Goal: Information Seeking & Learning: Find specific fact

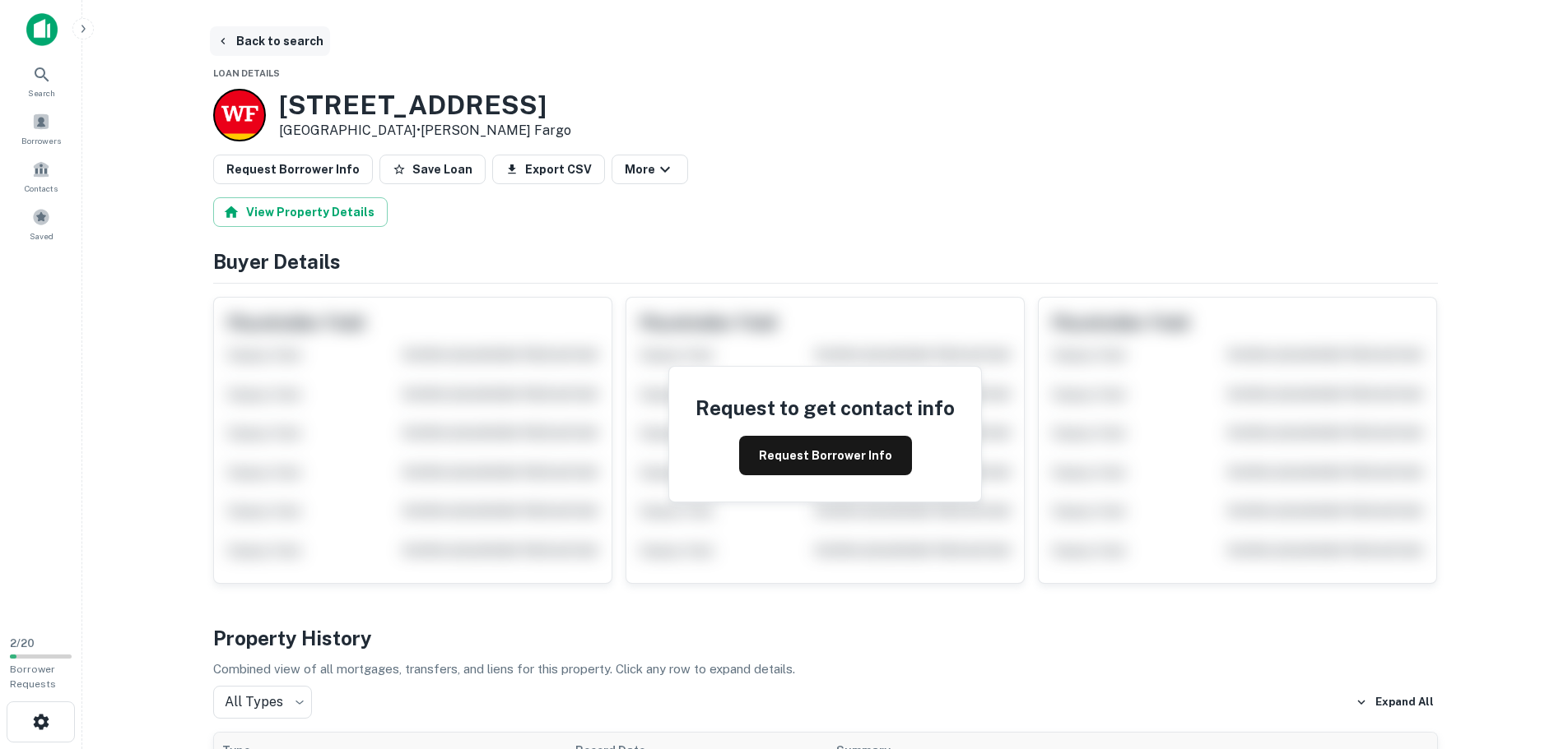
click at [242, 38] on button "Back to search" at bounding box center [270, 41] width 120 height 30
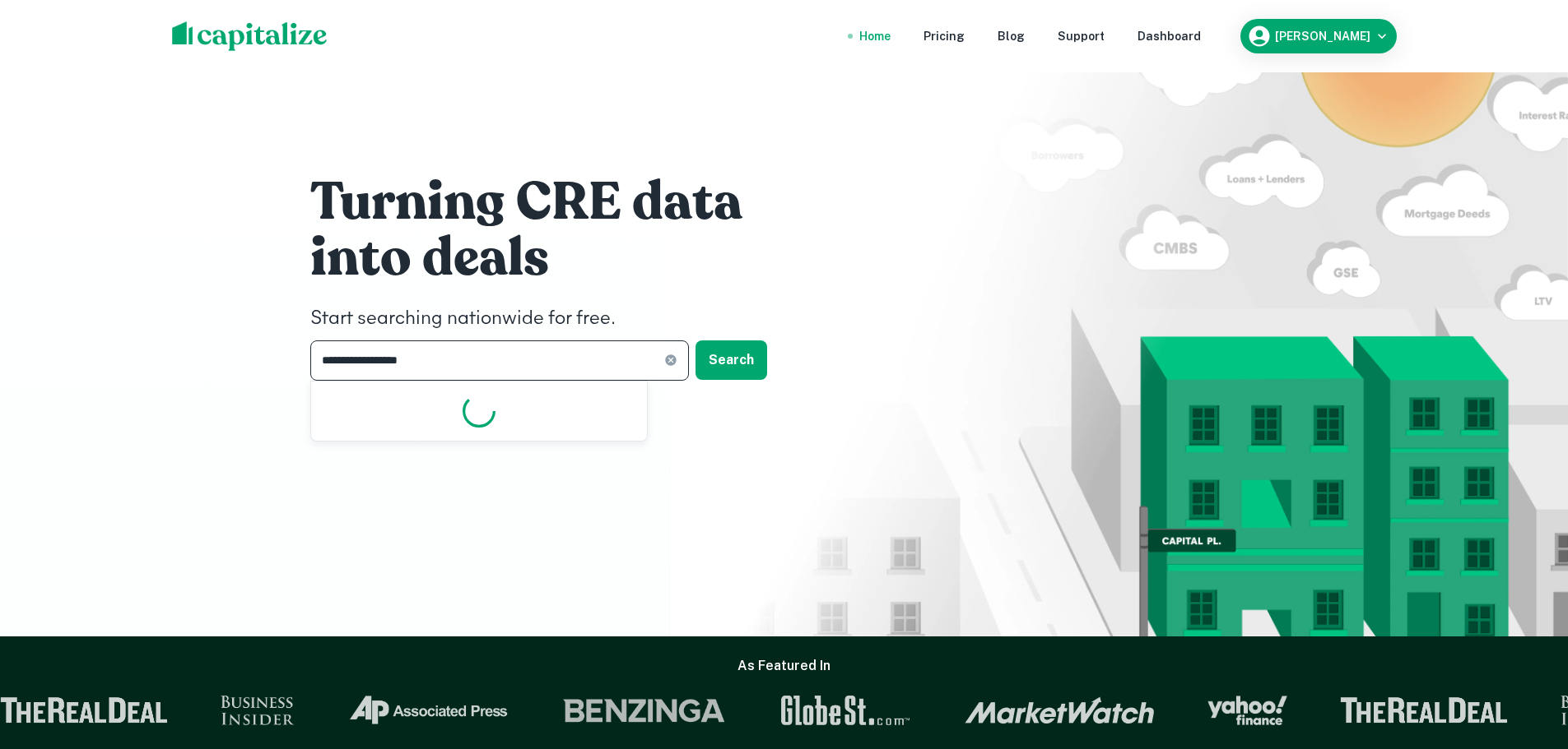
click at [440, 343] on input "**********" at bounding box center [487, 360] width 354 height 40
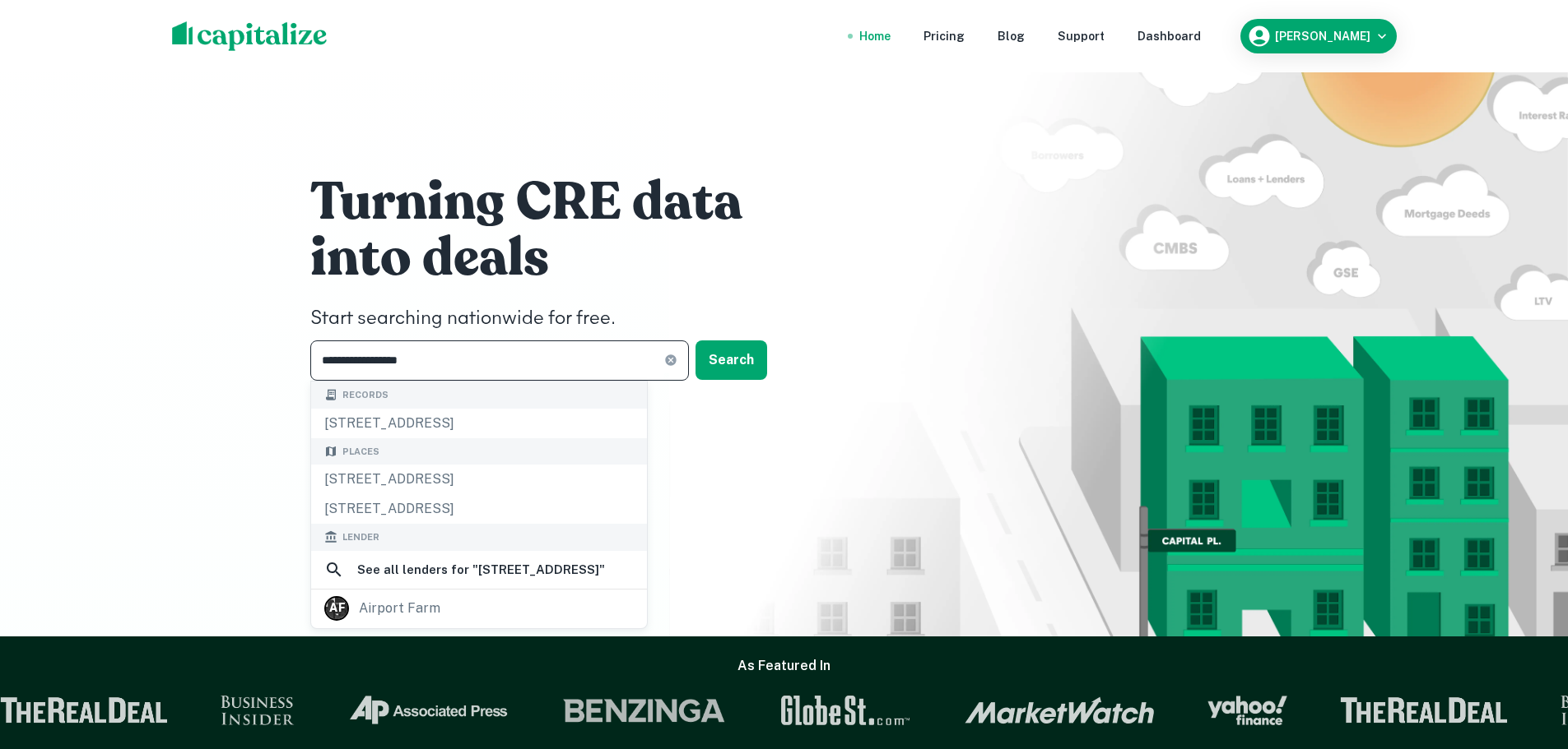
paste input "***"
type input "**********"
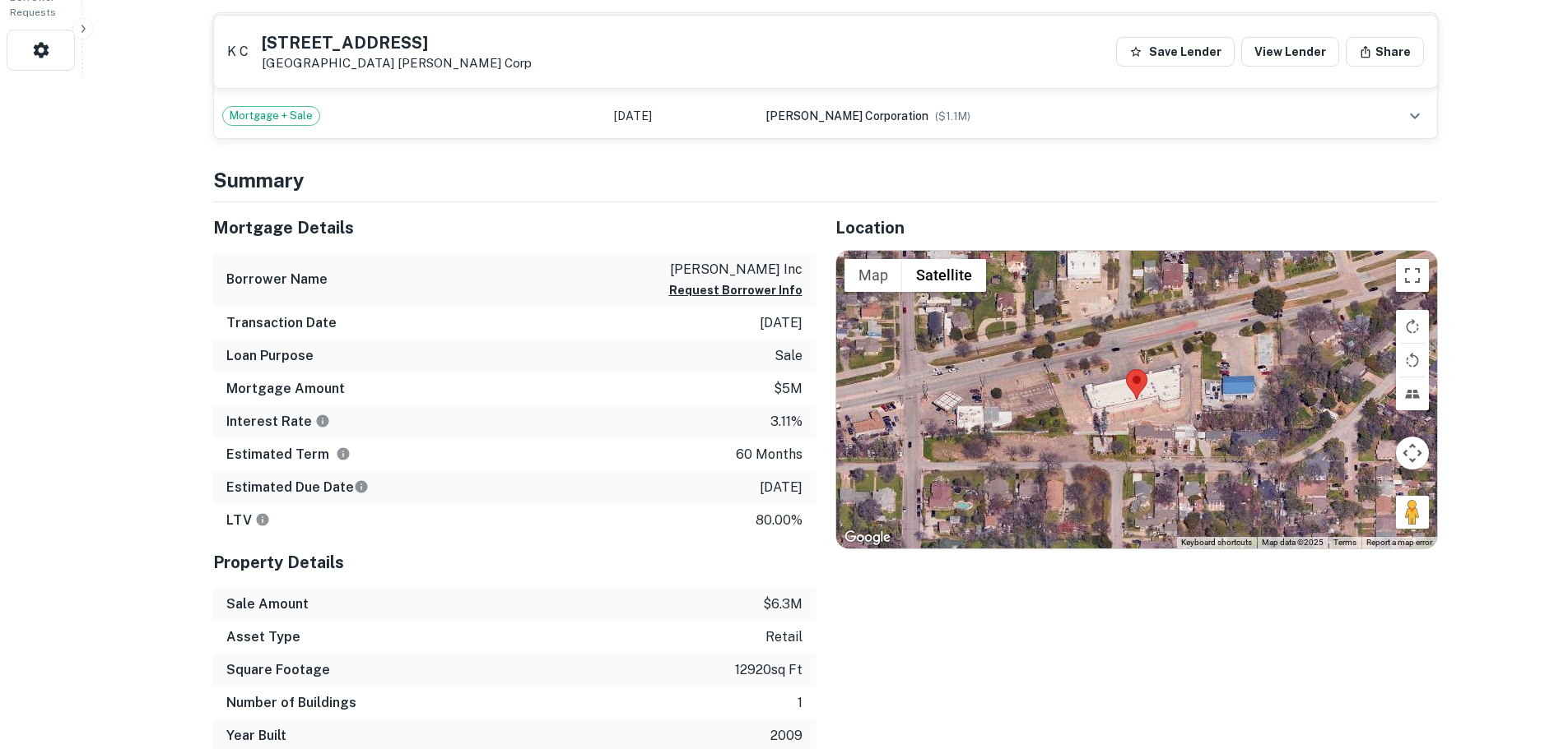
scroll to position [823, 0]
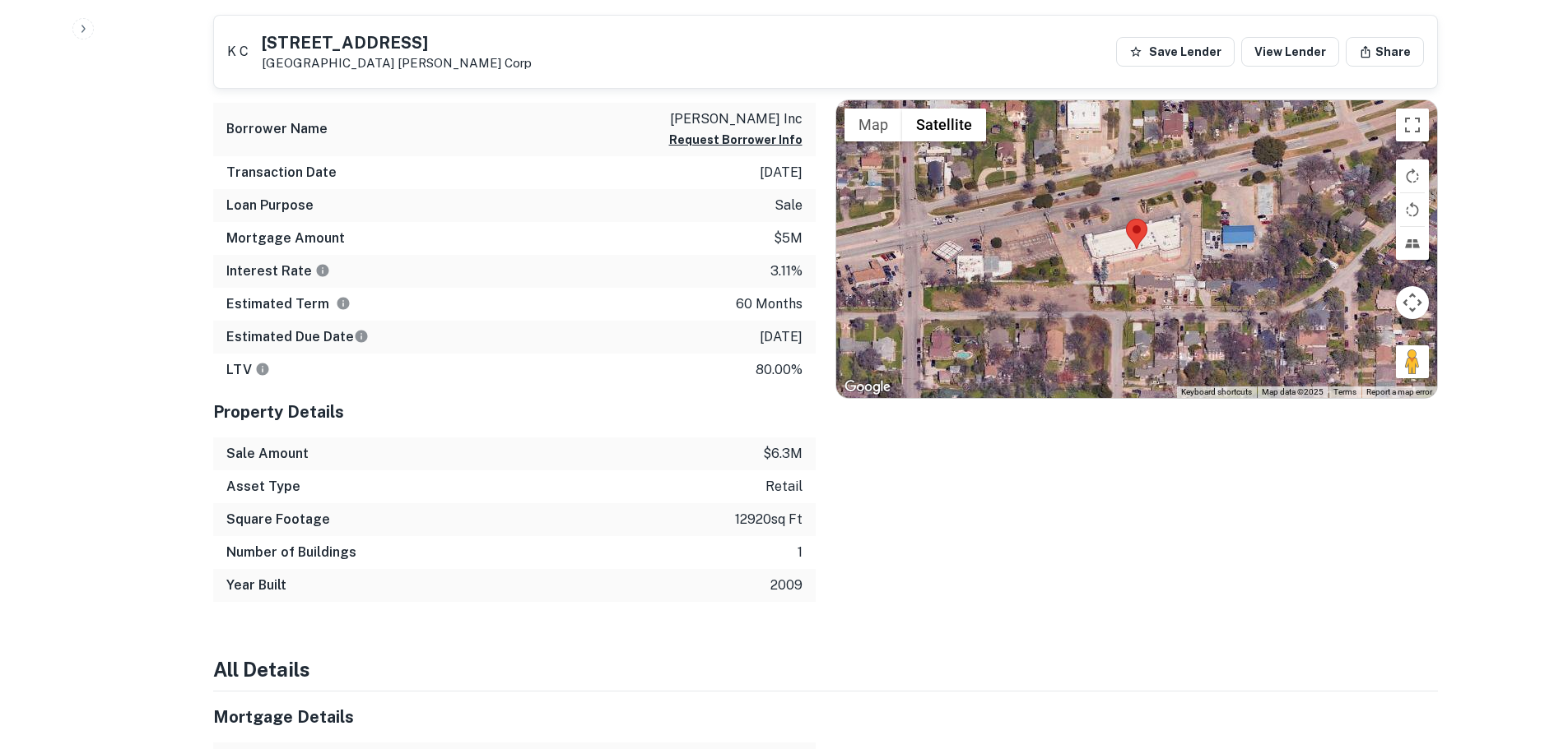
click at [742, 510] on p "12920 sq ft" at bounding box center [769, 520] width 67 height 20
copy p "12920"
click at [772, 328] on p "[DATE]" at bounding box center [780, 338] width 43 height 20
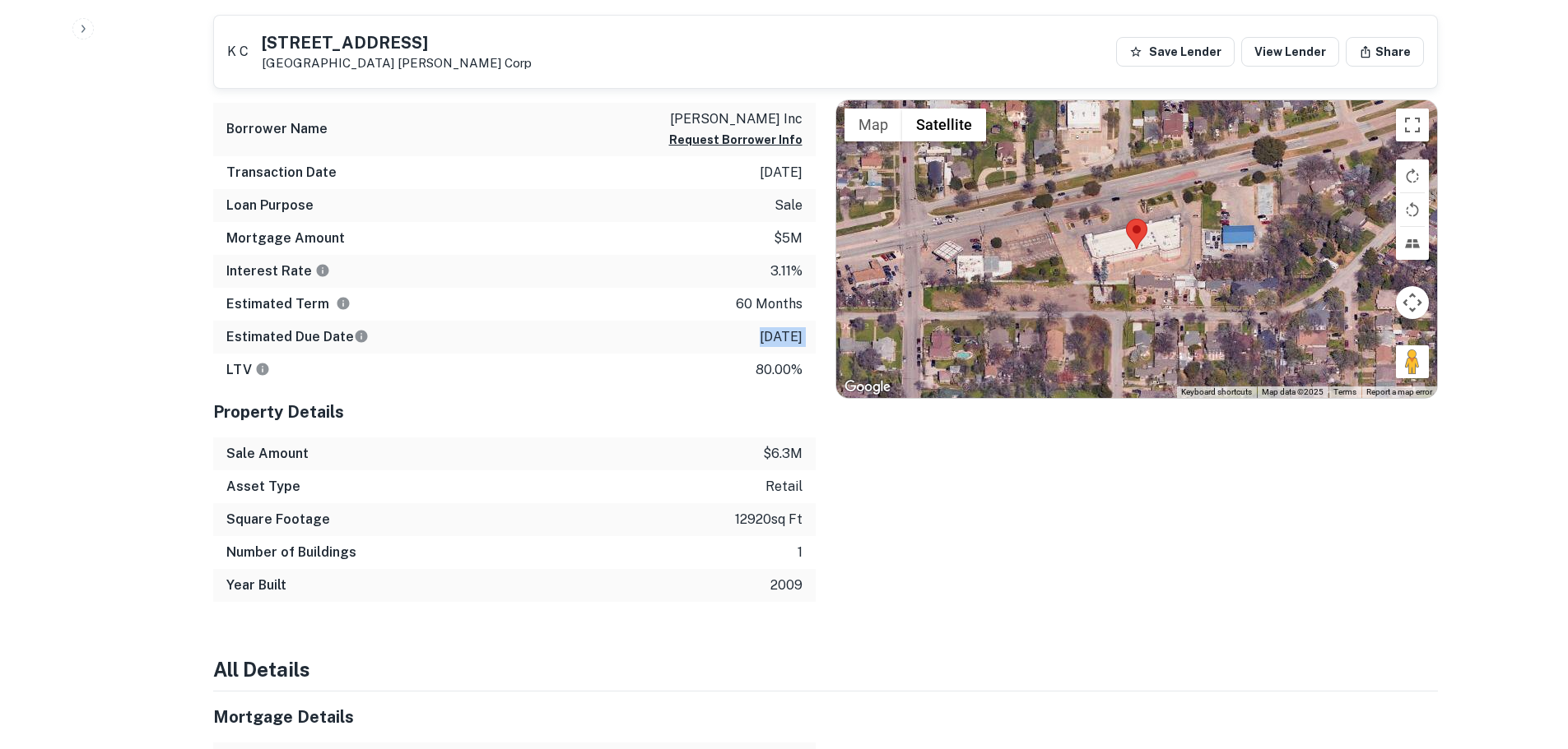
click at [774, 328] on p "[DATE]" at bounding box center [780, 338] width 43 height 20
copy p "[DATE]"
click at [770, 261] on p "3.11%" at bounding box center [786, 271] width 32 height 20
copy p "3.11"
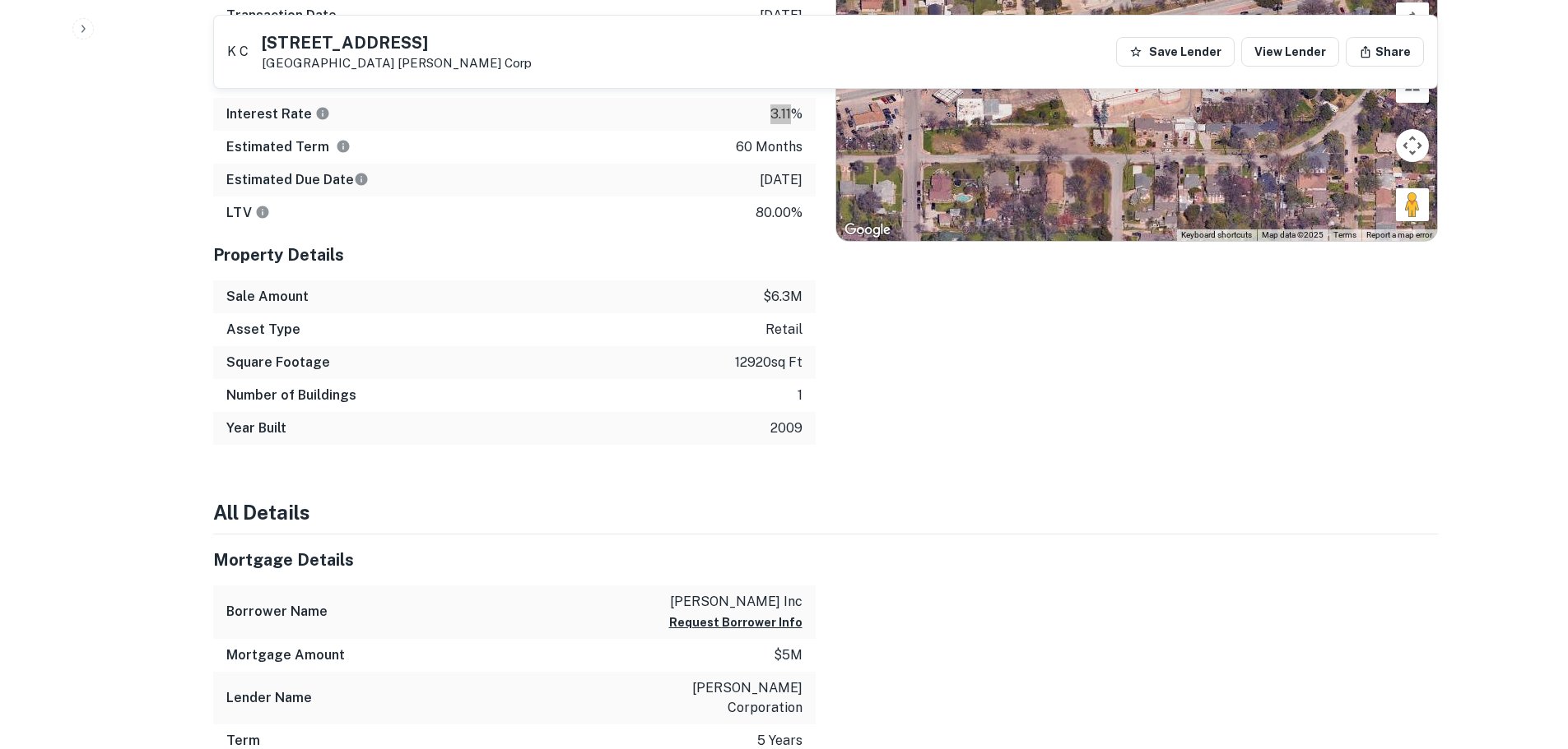
scroll to position [987, 0]
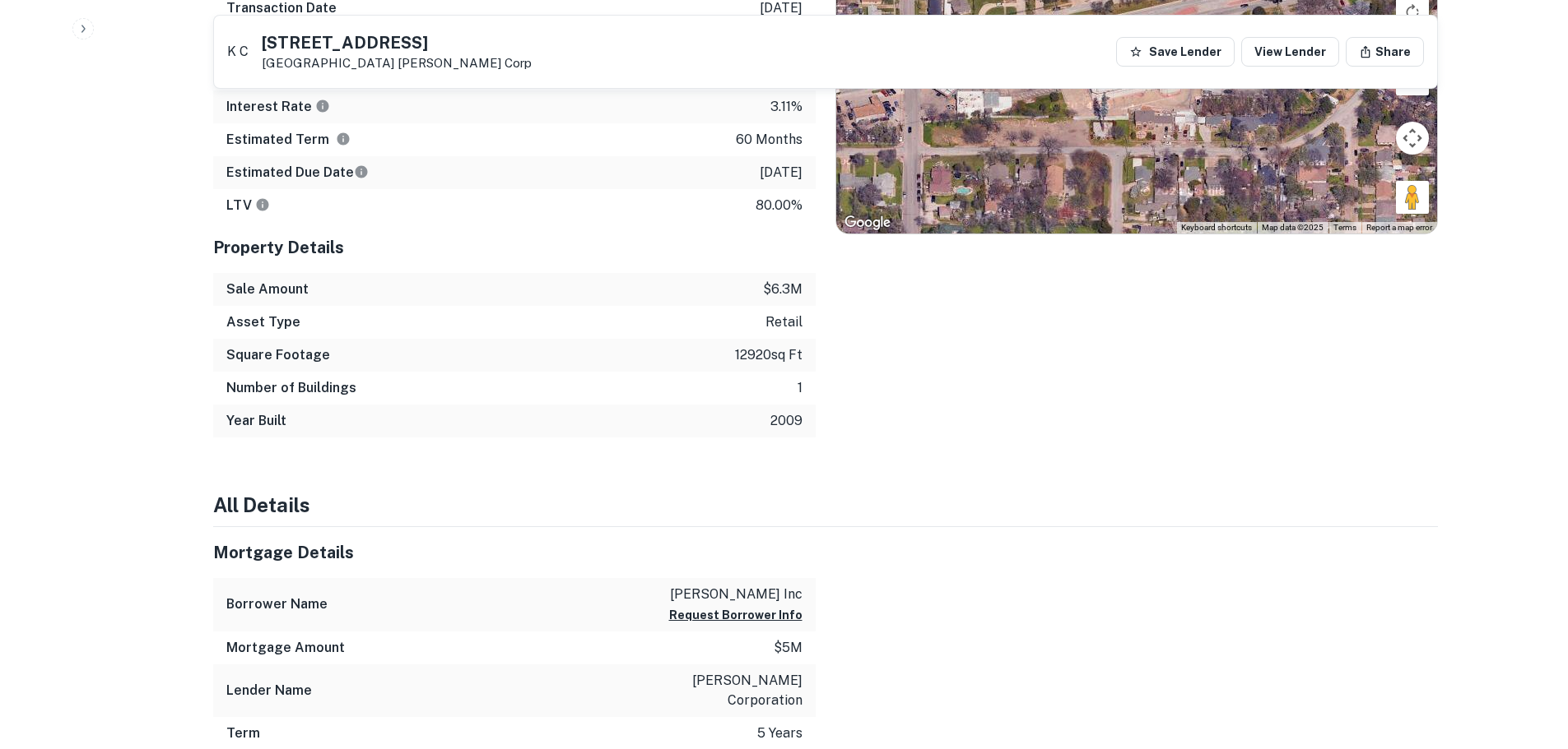
click at [694, 674] on p "[PERSON_NAME] corporation" at bounding box center [728, 691] width 148 height 39
copy p "[PERSON_NAME] corporation"
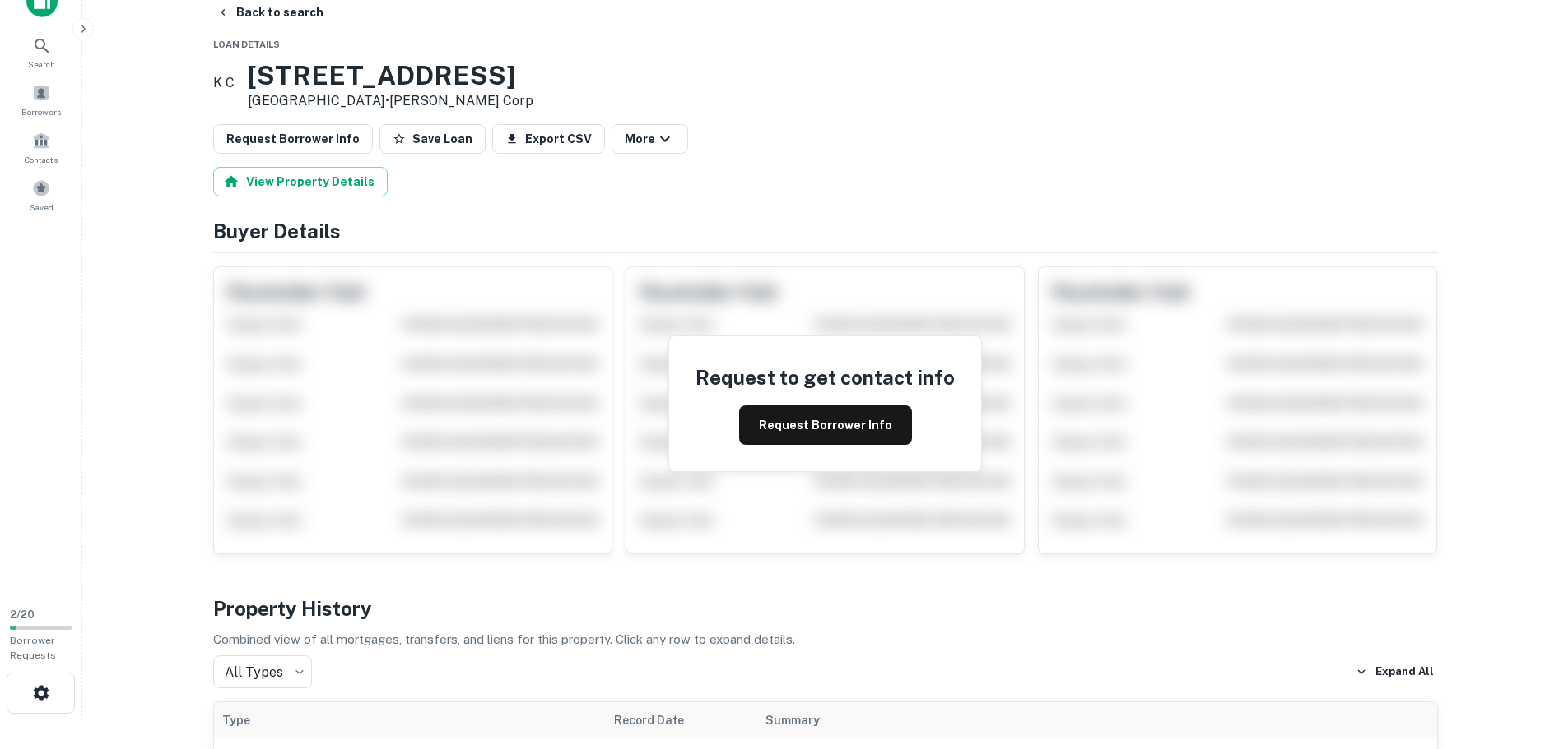
scroll to position [0, 0]
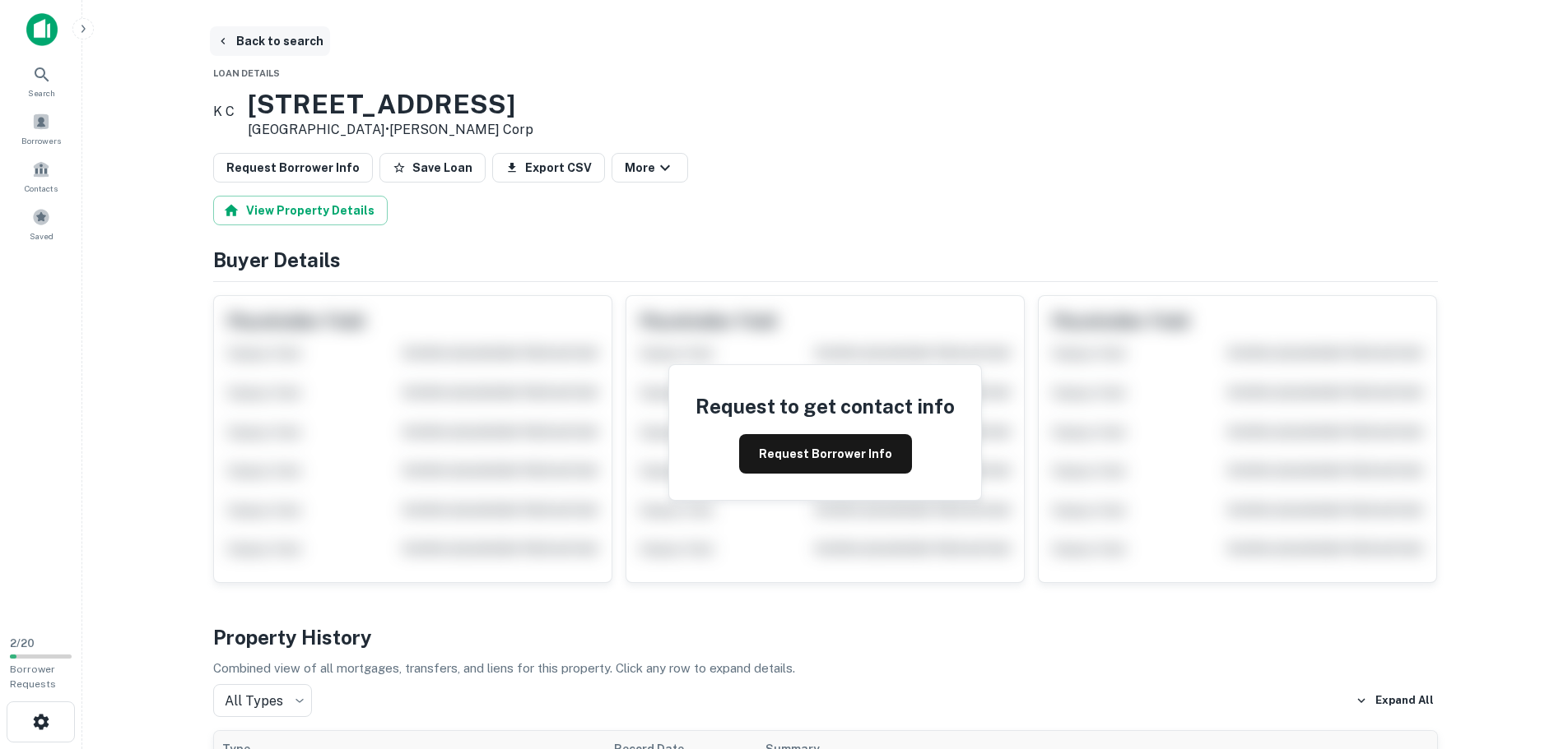
click at [250, 43] on button "Back to search" at bounding box center [270, 41] width 120 height 30
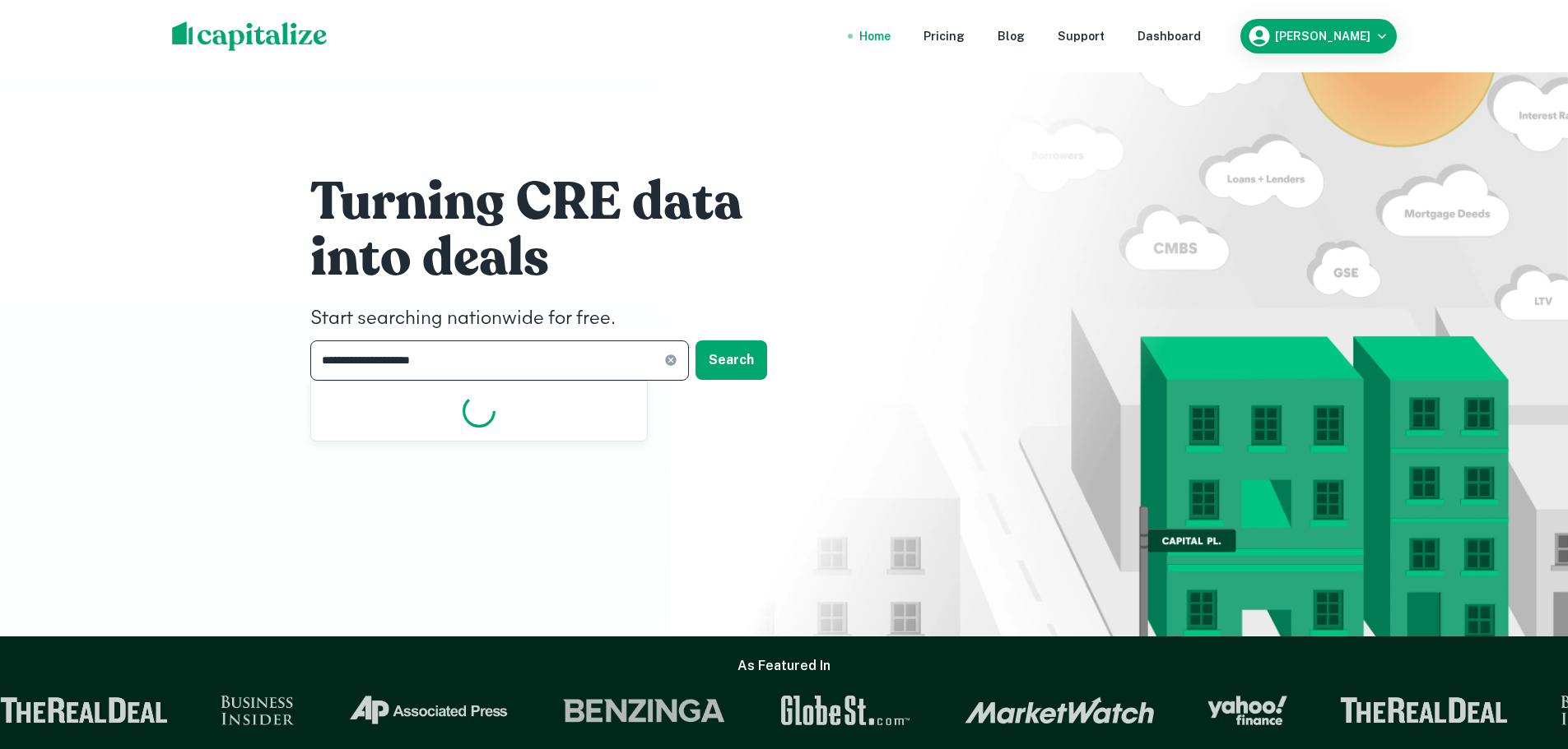
click at [476, 362] on input "**********" at bounding box center [487, 360] width 354 height 40
paste input "**********"
type input "**********"
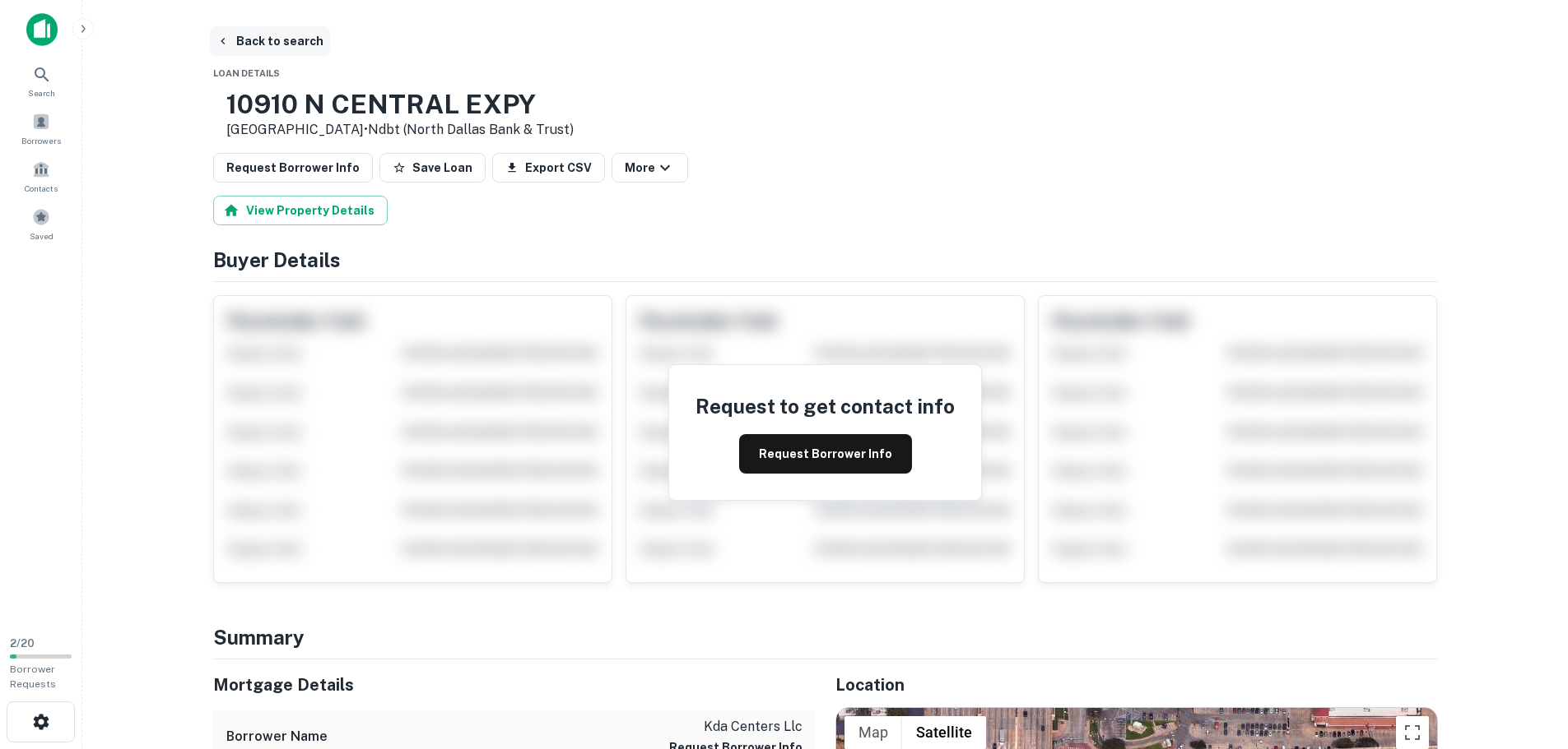
click at [249, 44] on button "Back to search" at bounding box center [270, 41] width 120 height 30
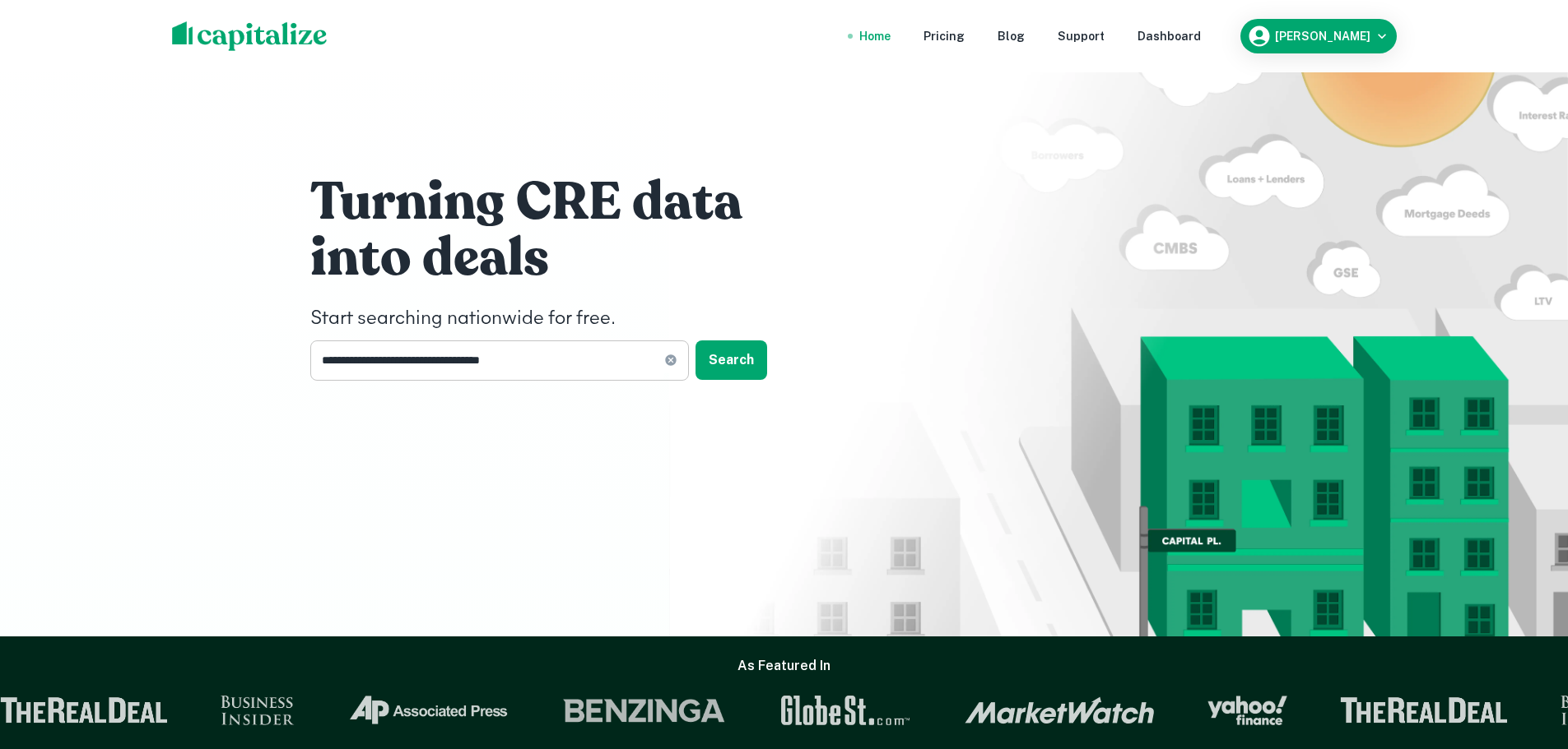
click at [524, 356] on input "**********" at bounding box center [487, 360] width 354 height 40
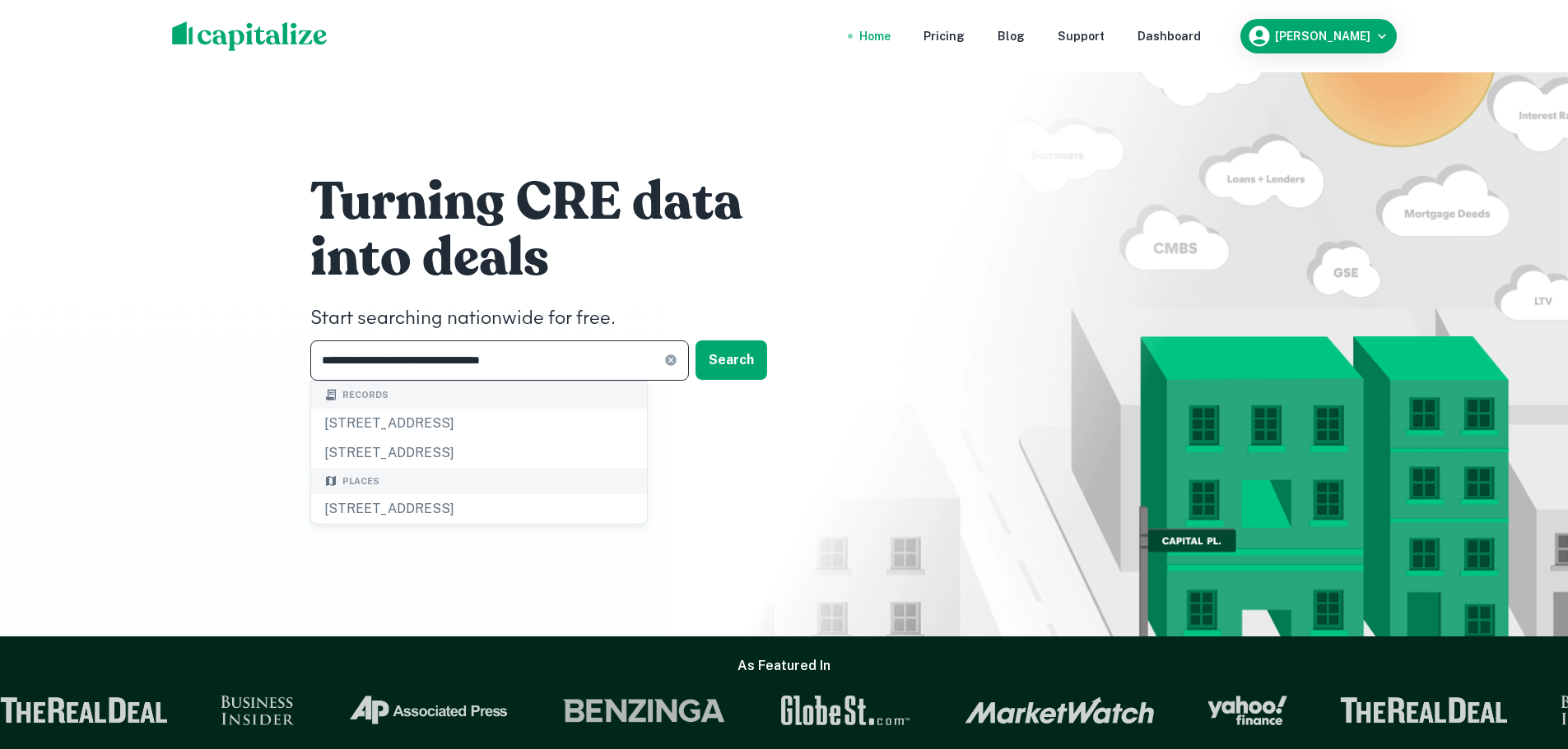
click at [524, 356] on input "**********" at bounding box center [487, 360] width 354 height 40
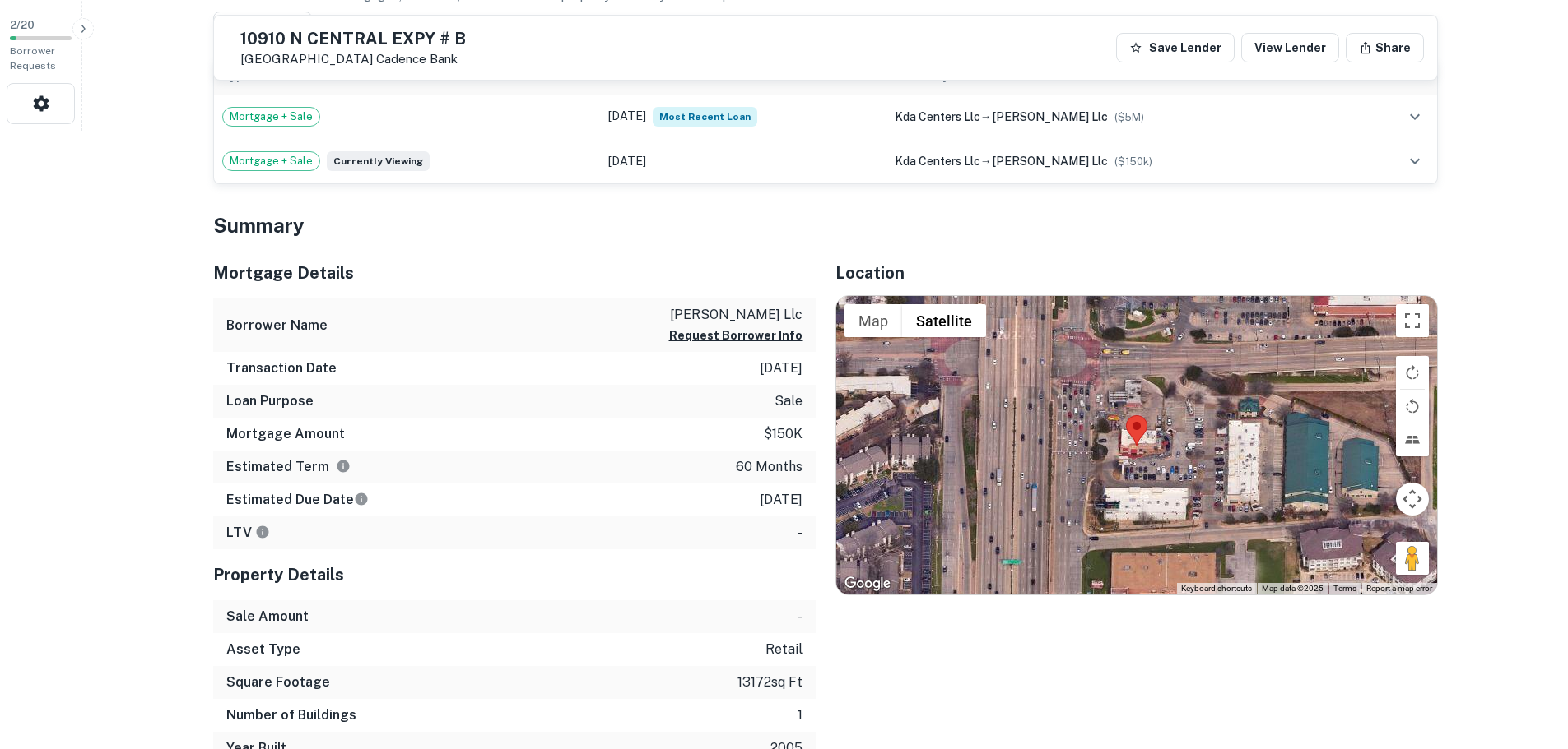
scroll to position [658, 0]
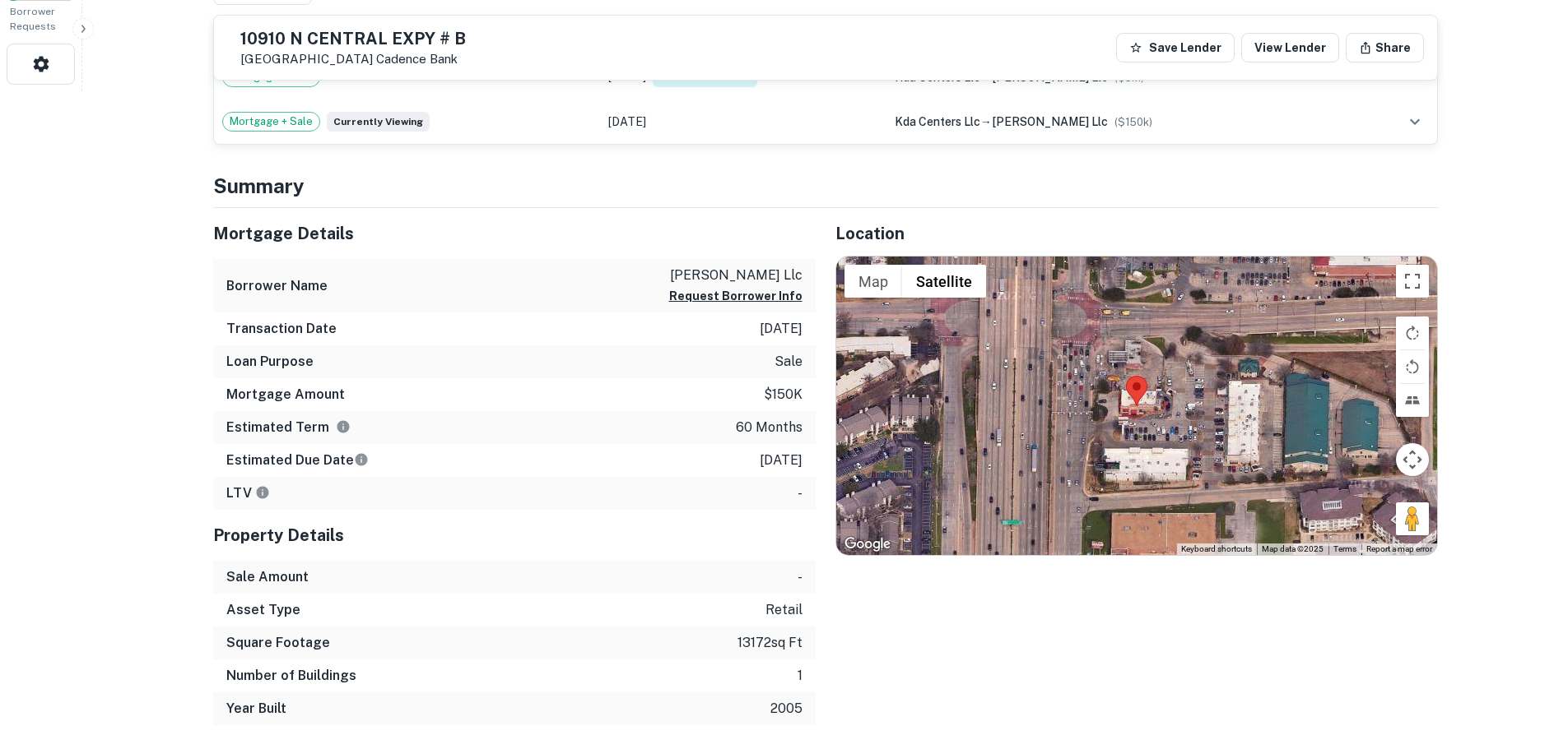
click at [759, 455] on p "[DATE]" at bounding box center [780, 461] width 43 height 20
copy p "[DATE]"
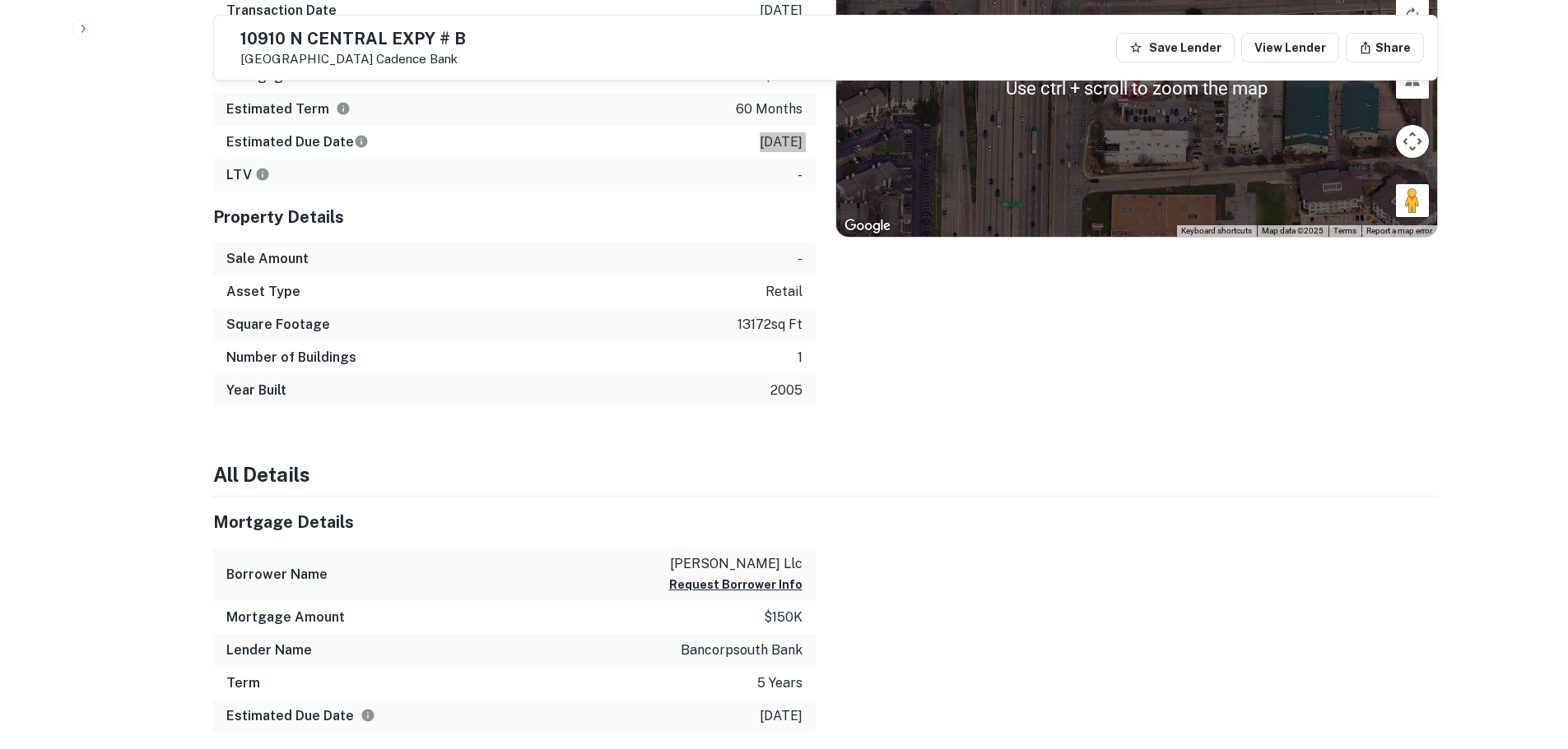
scroll to position [1069, 0]
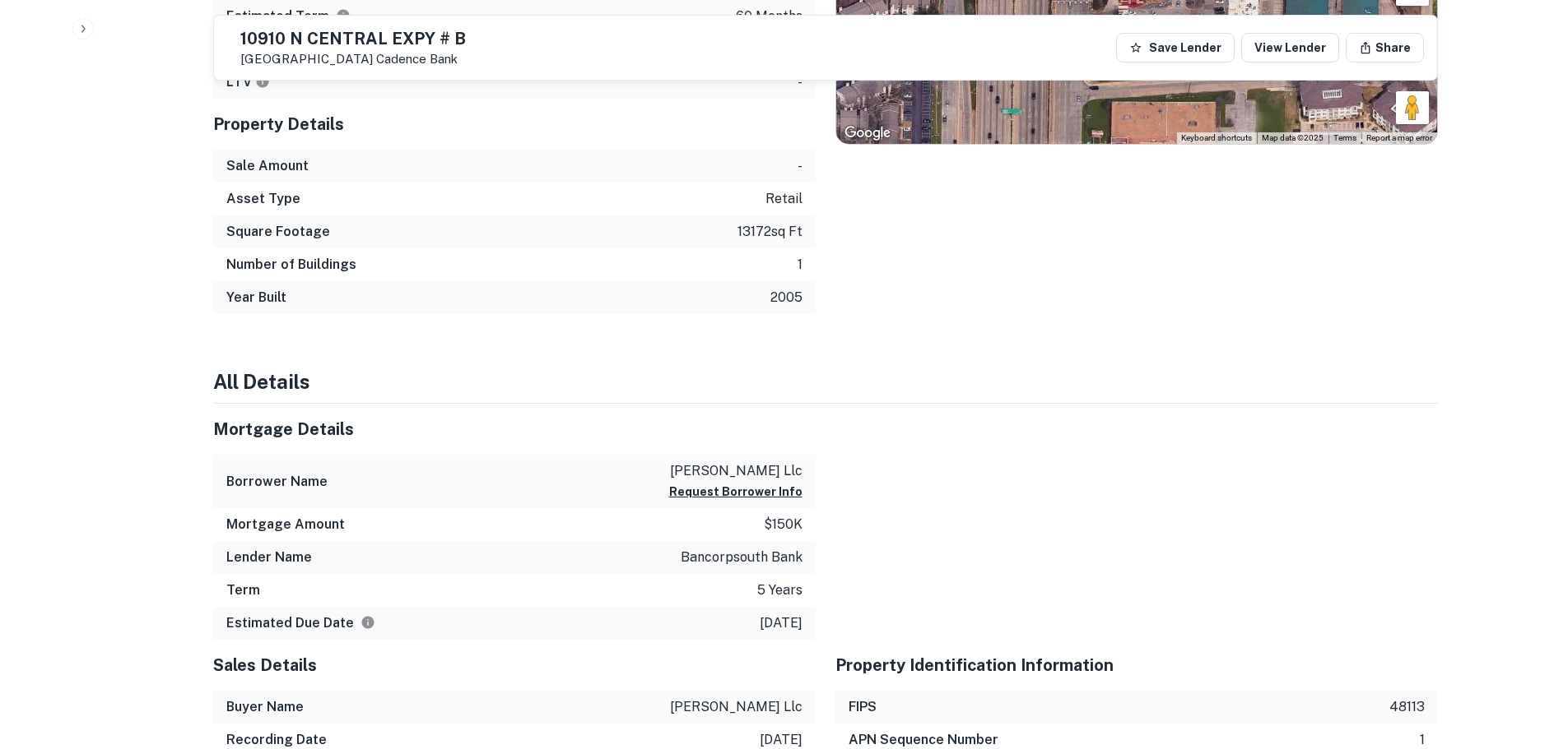
click at [733, 564] on p "bancorpsouth bank" at bounding box center [742, 558] width 122 height 20
click at [733, 561] on p "bancorpsouth bank" at bounding box center [742, 558] width 122 height 20
copy p "bancorpsouth bank"
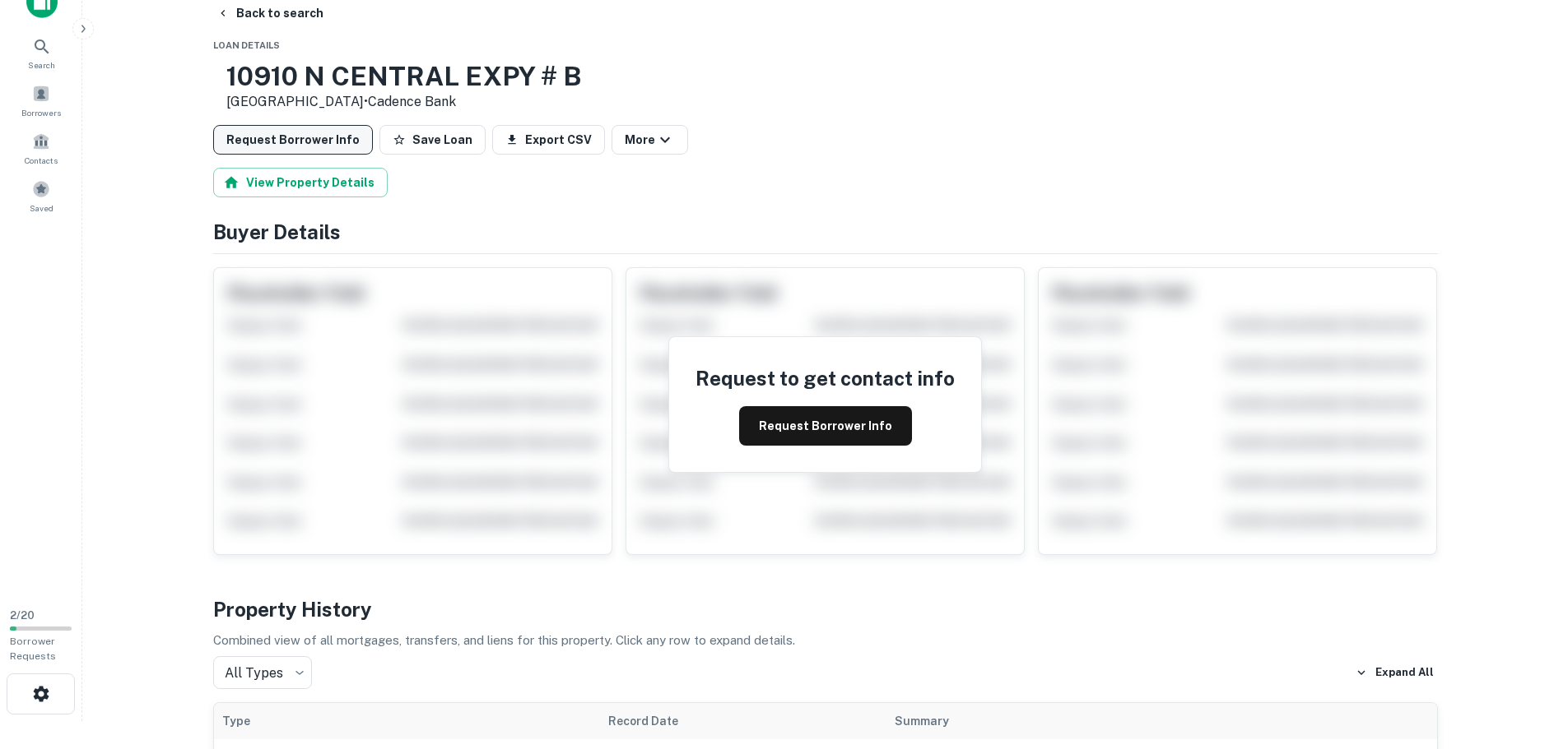
scroll to position [0, 0]
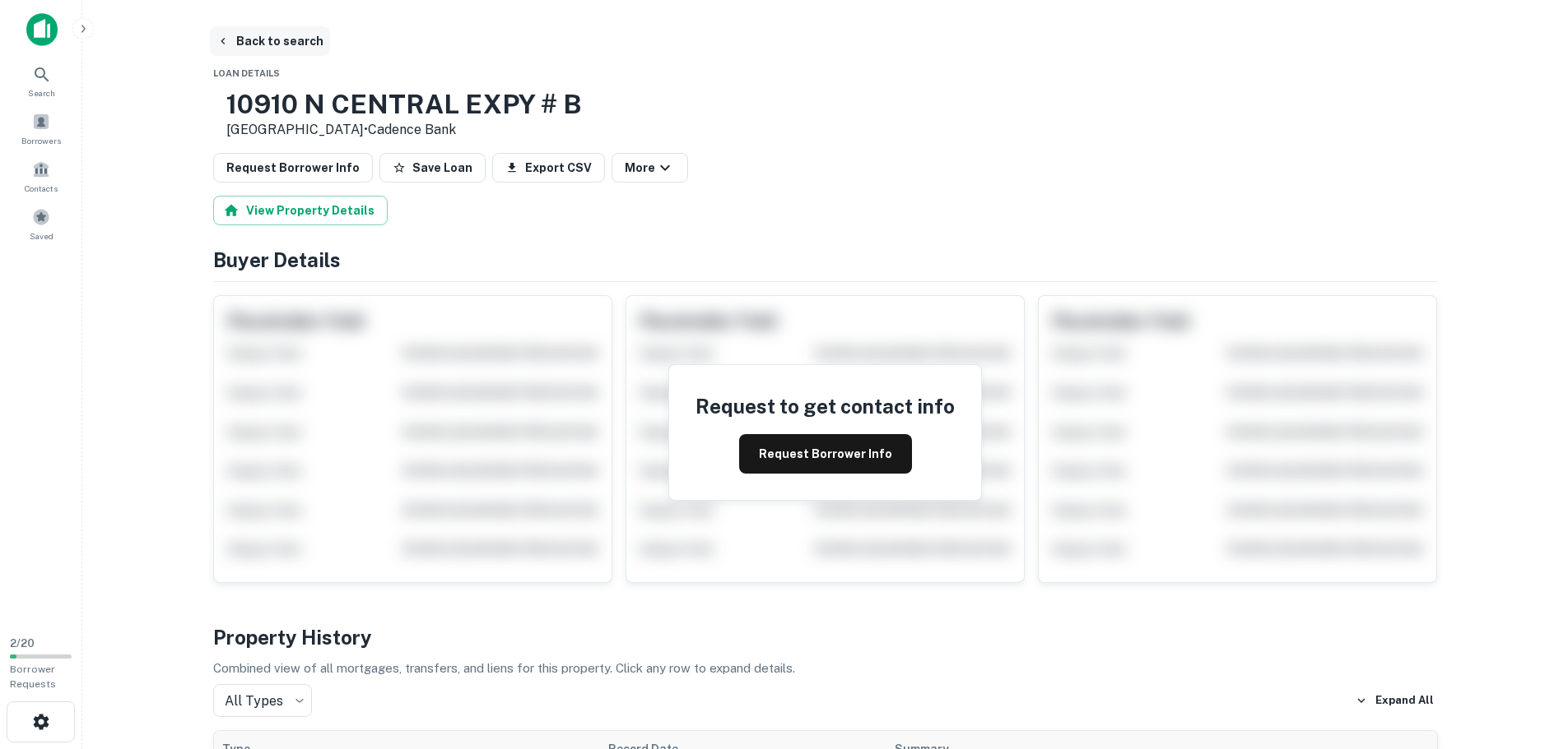
click at [239, 40] on button "Back to search" at bounding box center [270, 41] width 120 height 30
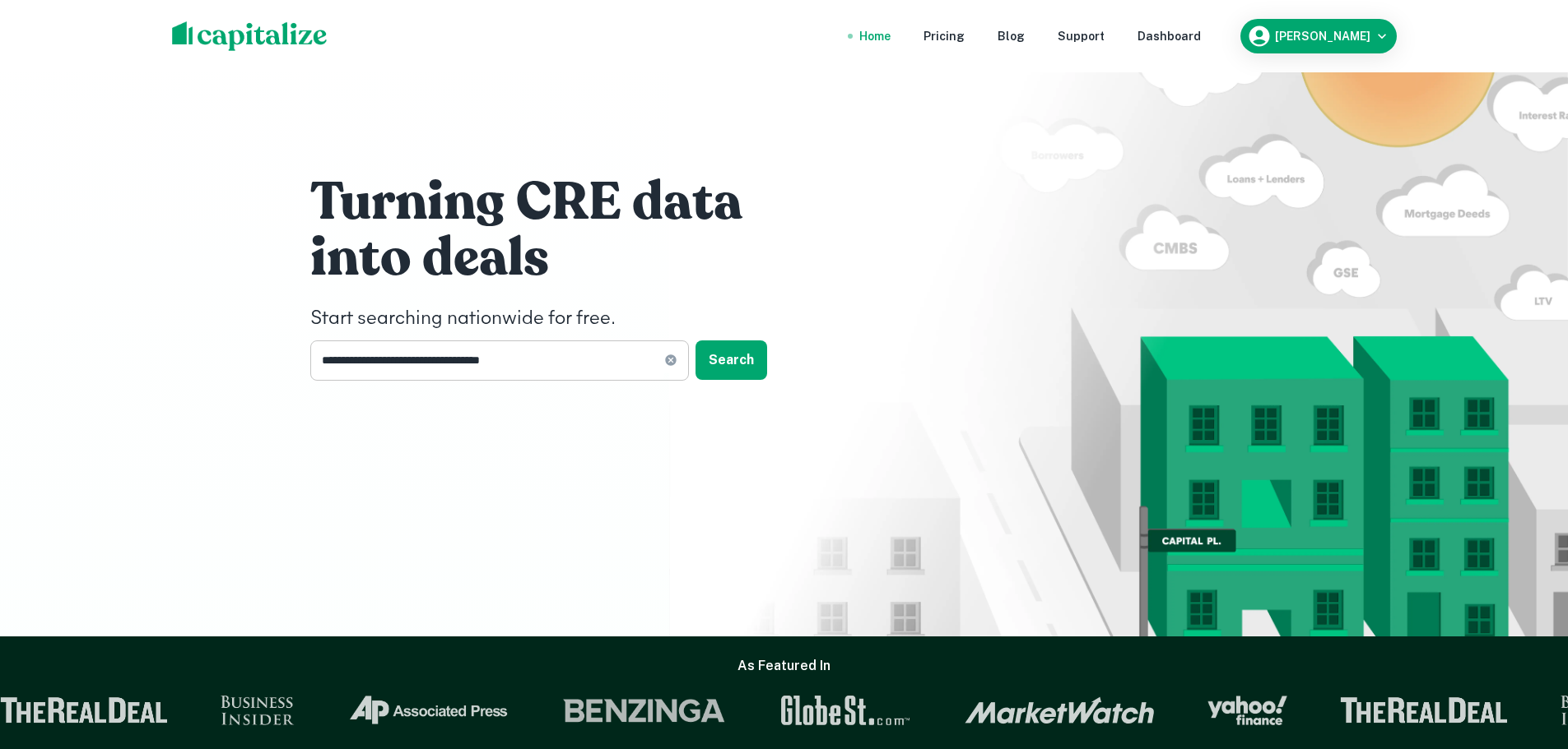
click at [509, 347] on input "**********" at bounding box center [487, 360] width 354 height 40
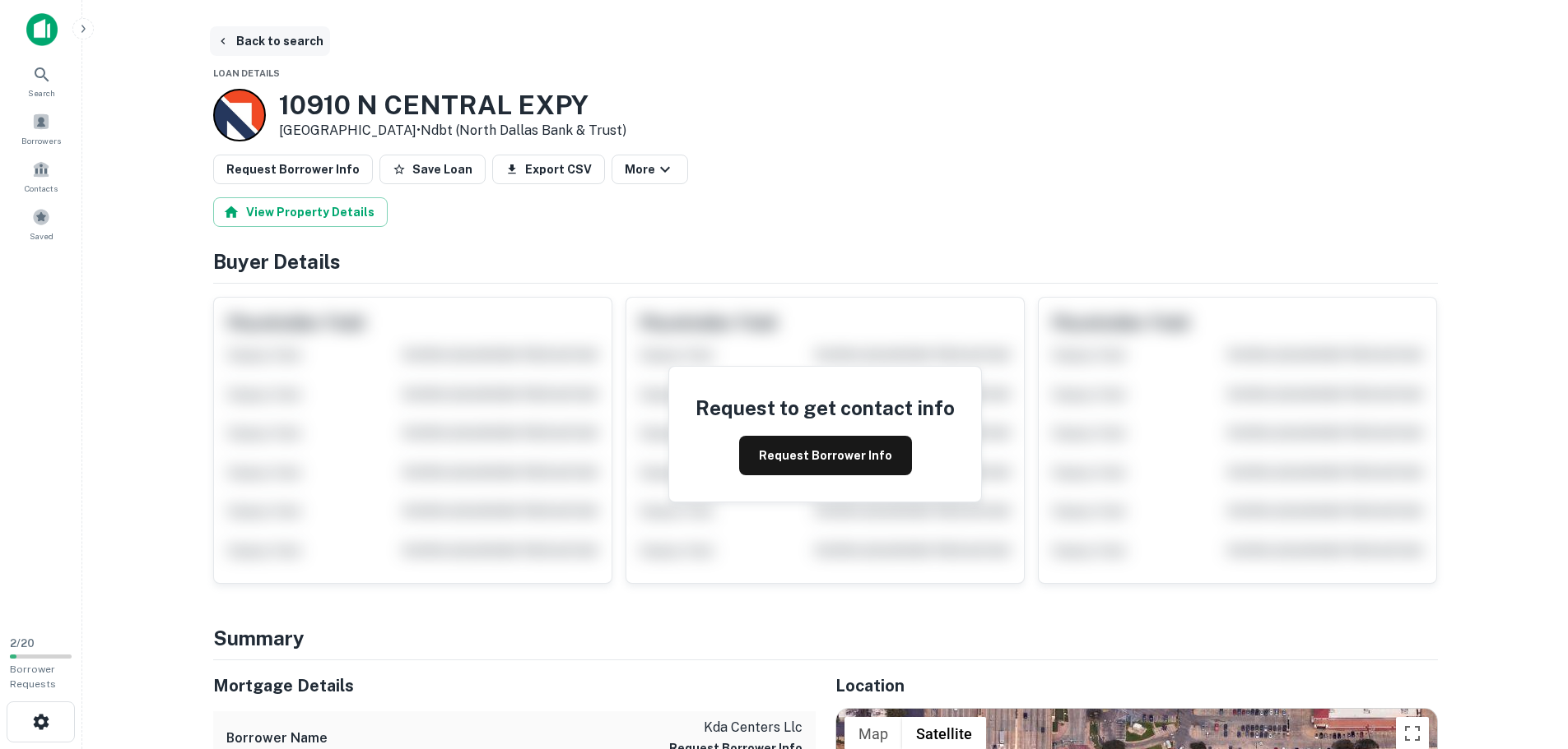
click at [249, 35] on button "Back to search" at bounding box center [270, 41] width 120 height 30
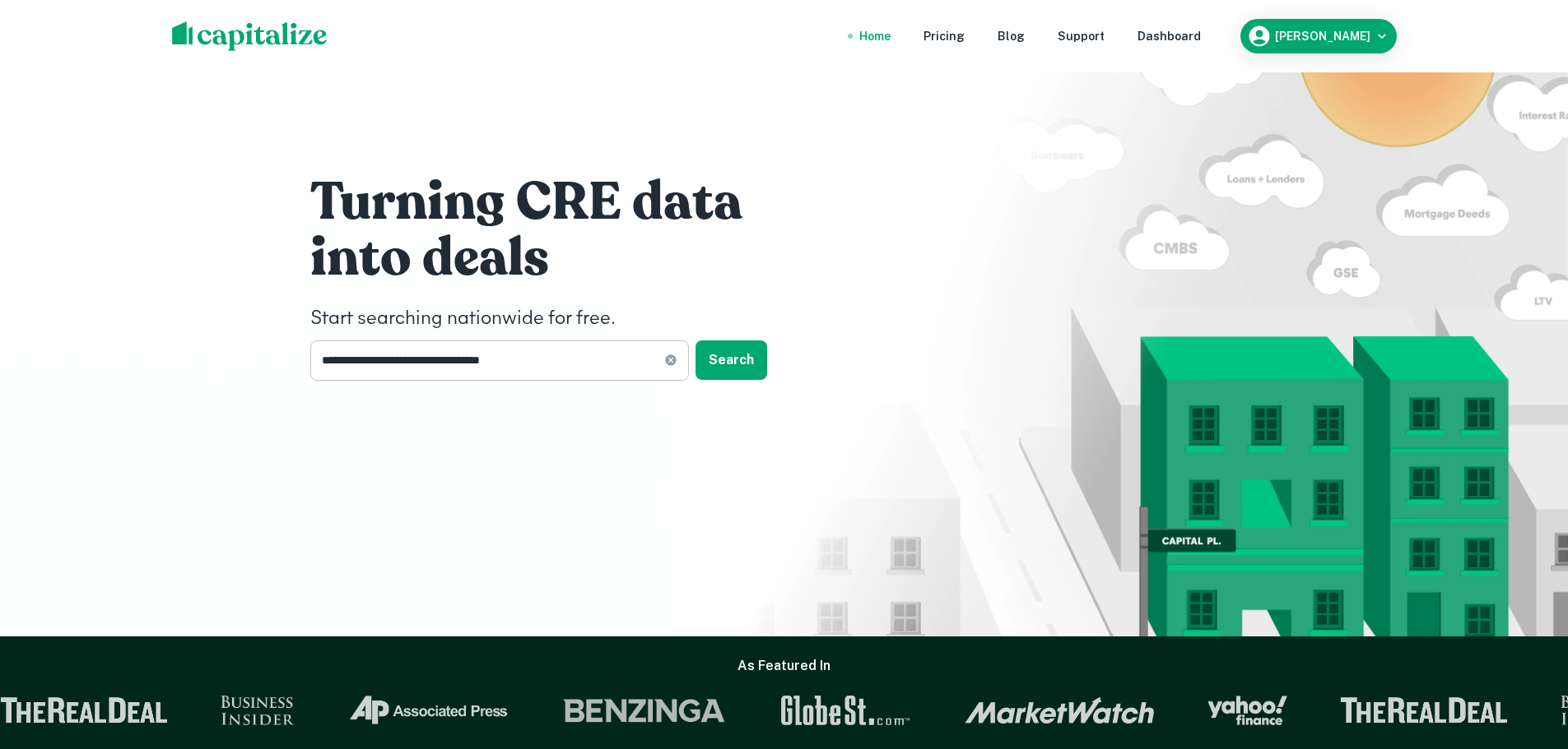
click at [673, 357] on icon at bounding box center [670, 360] width 11 height 11
click at [626, 354] on input "text" at bounding box center [494, 360] width 367 height 40
paste input "**********"
type input "**********"
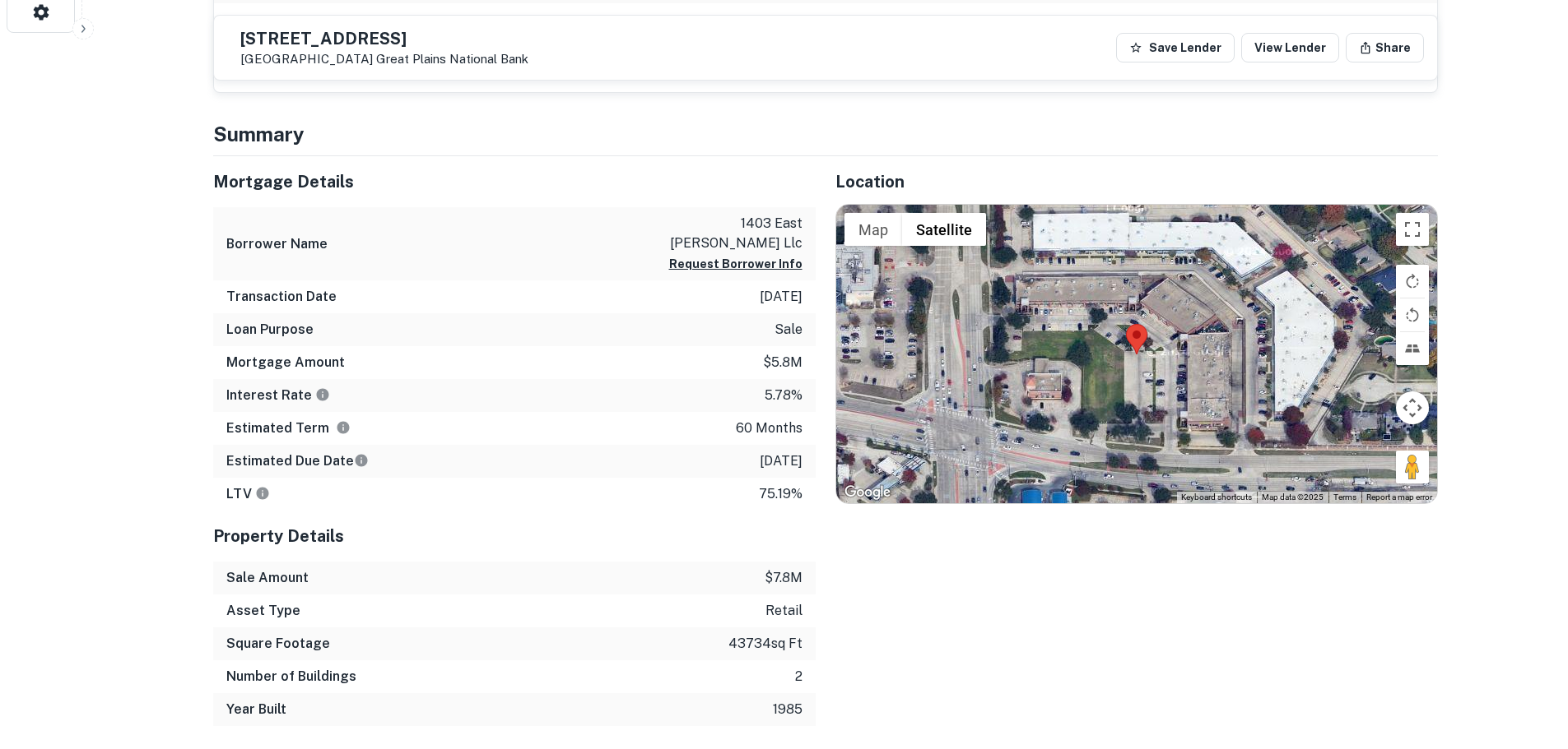
scroll to position [905, 0]
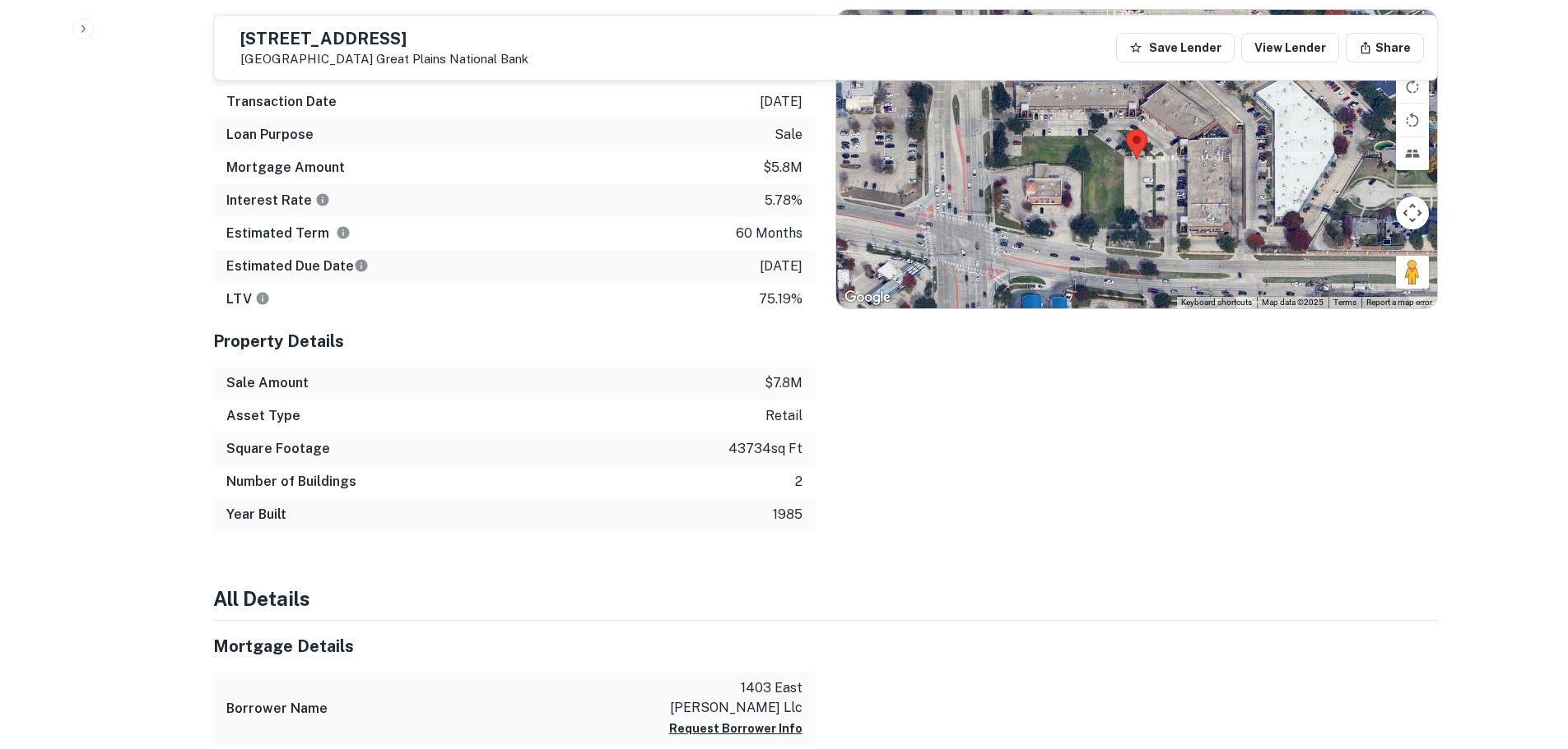
click at [771, 257] on p "[DATE]" at bounding box center [780, 267] width 43 height 20
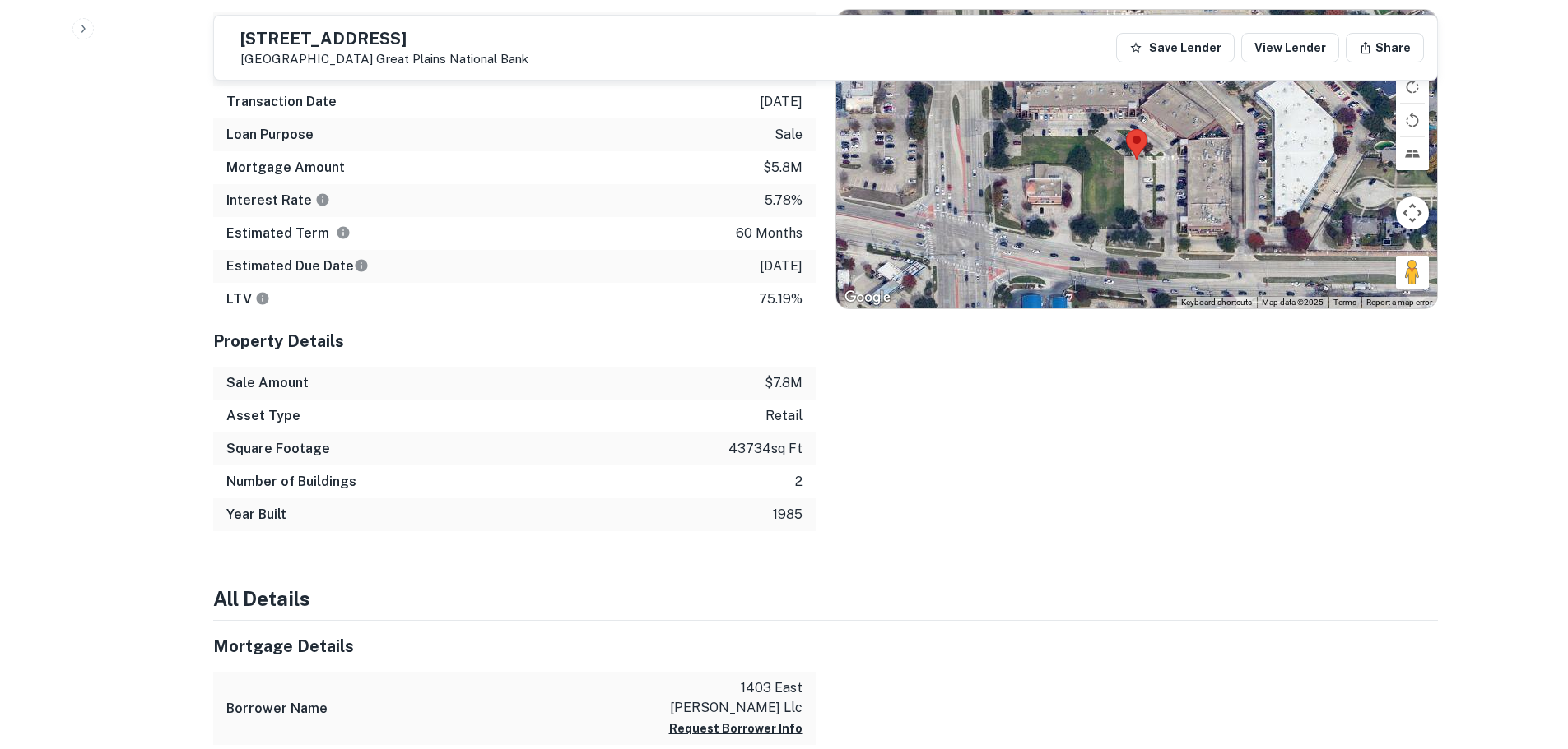
click at [773, 191] on p "5.78%" at bounding box center [784, 201] width 38 height 20
copy p "5.78%"
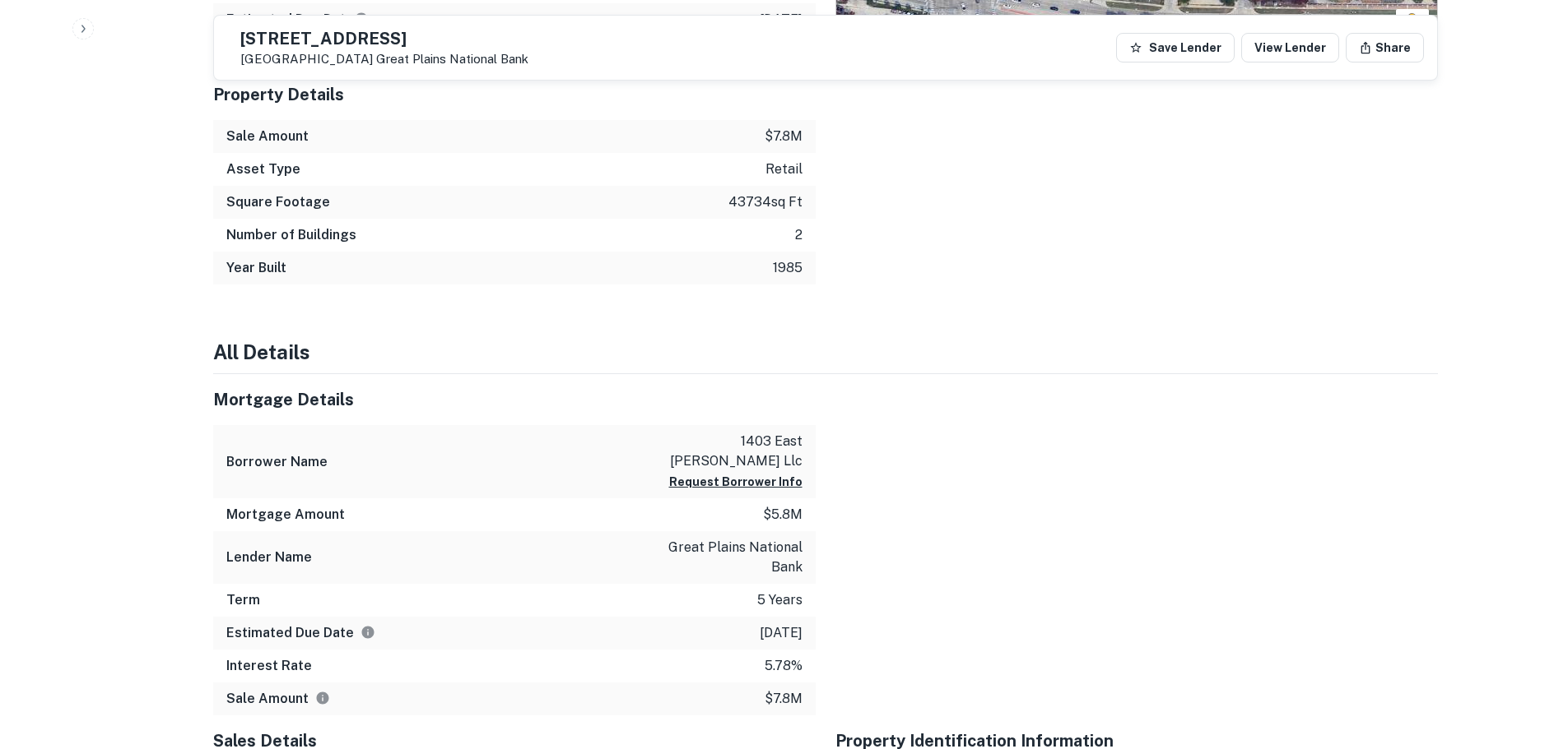
scroll to position [1234, 0]
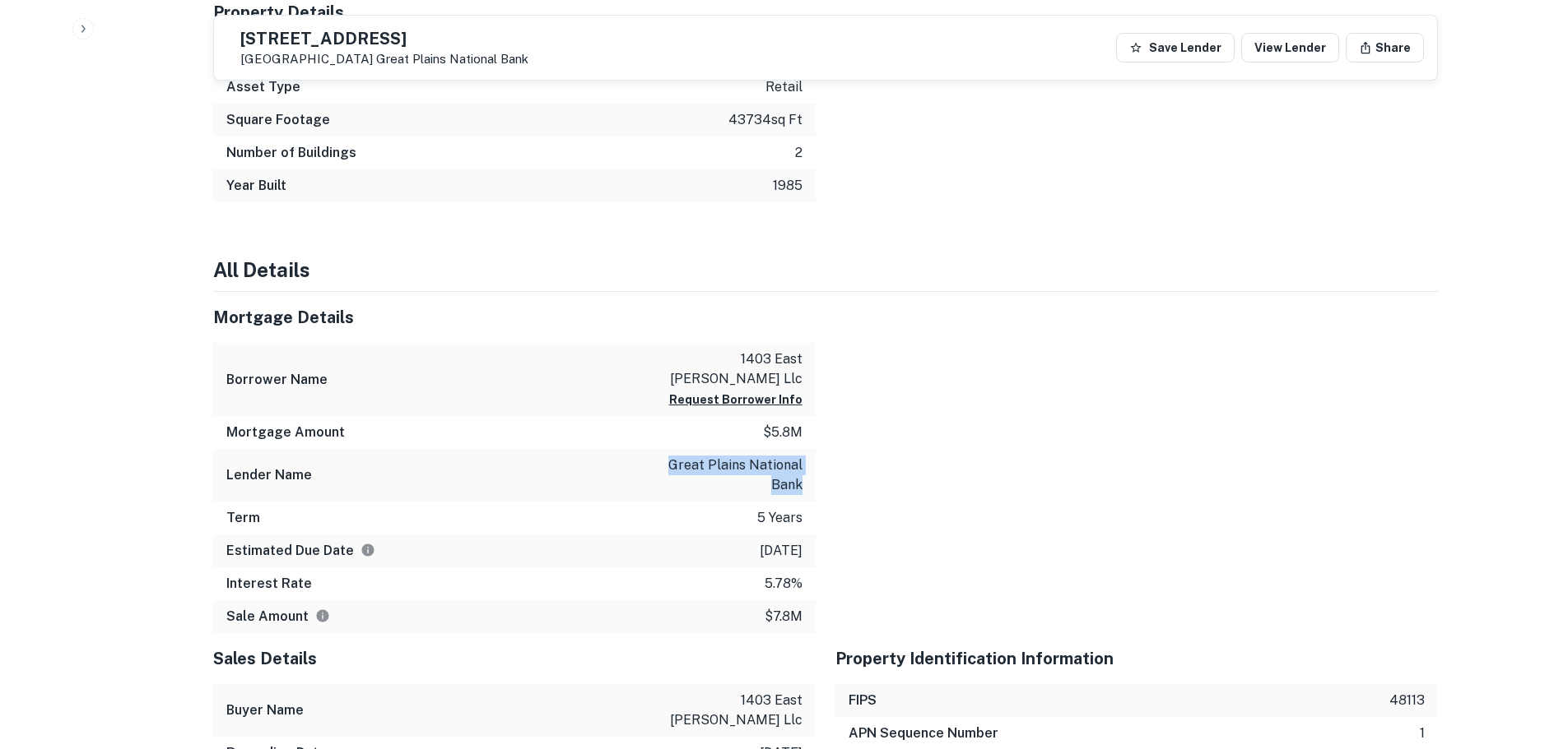
drag, startPoint x: 673, startPoint y: 431, endPoint x: 801, endPoint y: 444, distance: 128.7
click at [801, 456] on p "great plains national bank" at bounding box center [728, 475] width 148 height 39
copy p "great plains national bank"
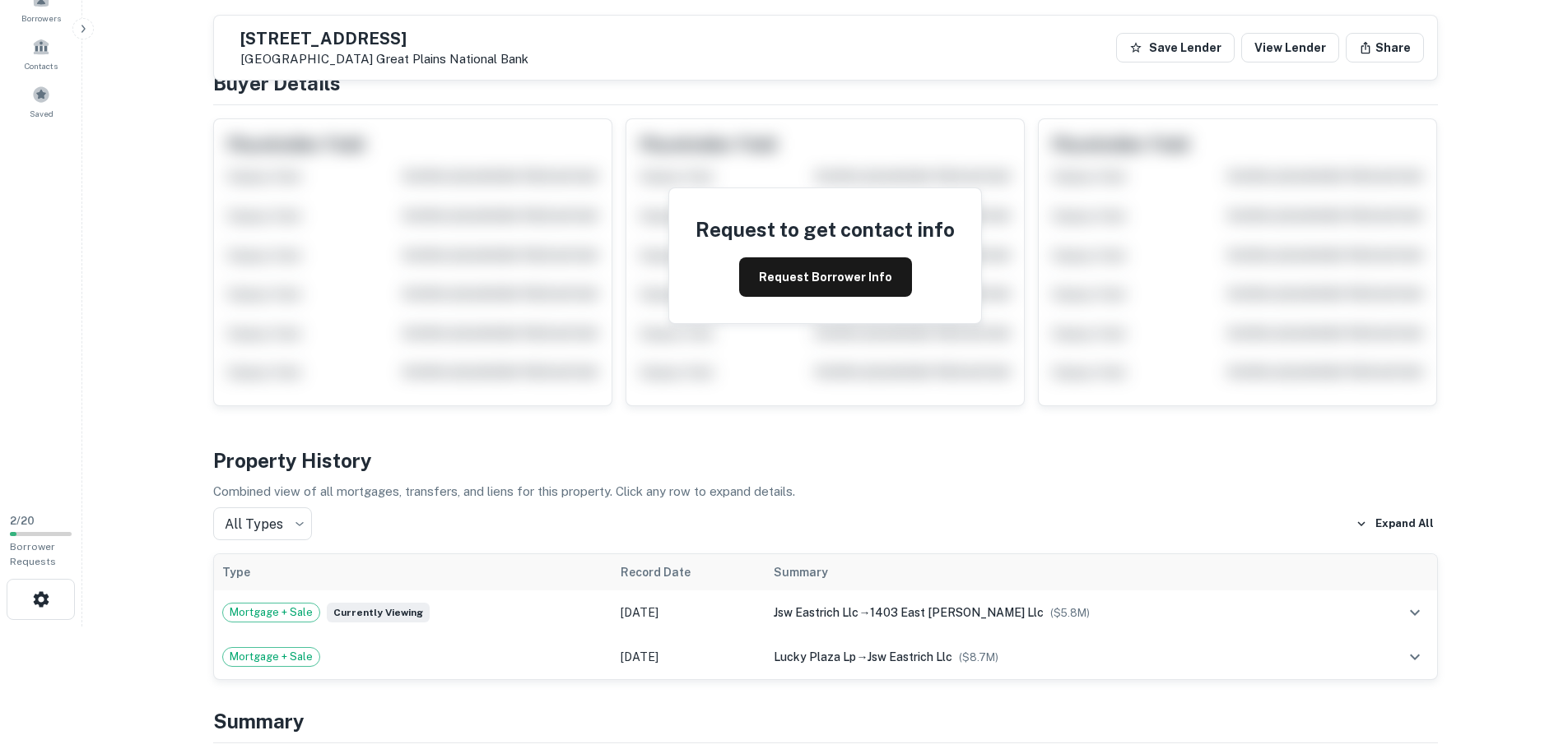
scroll to position [0, 0]
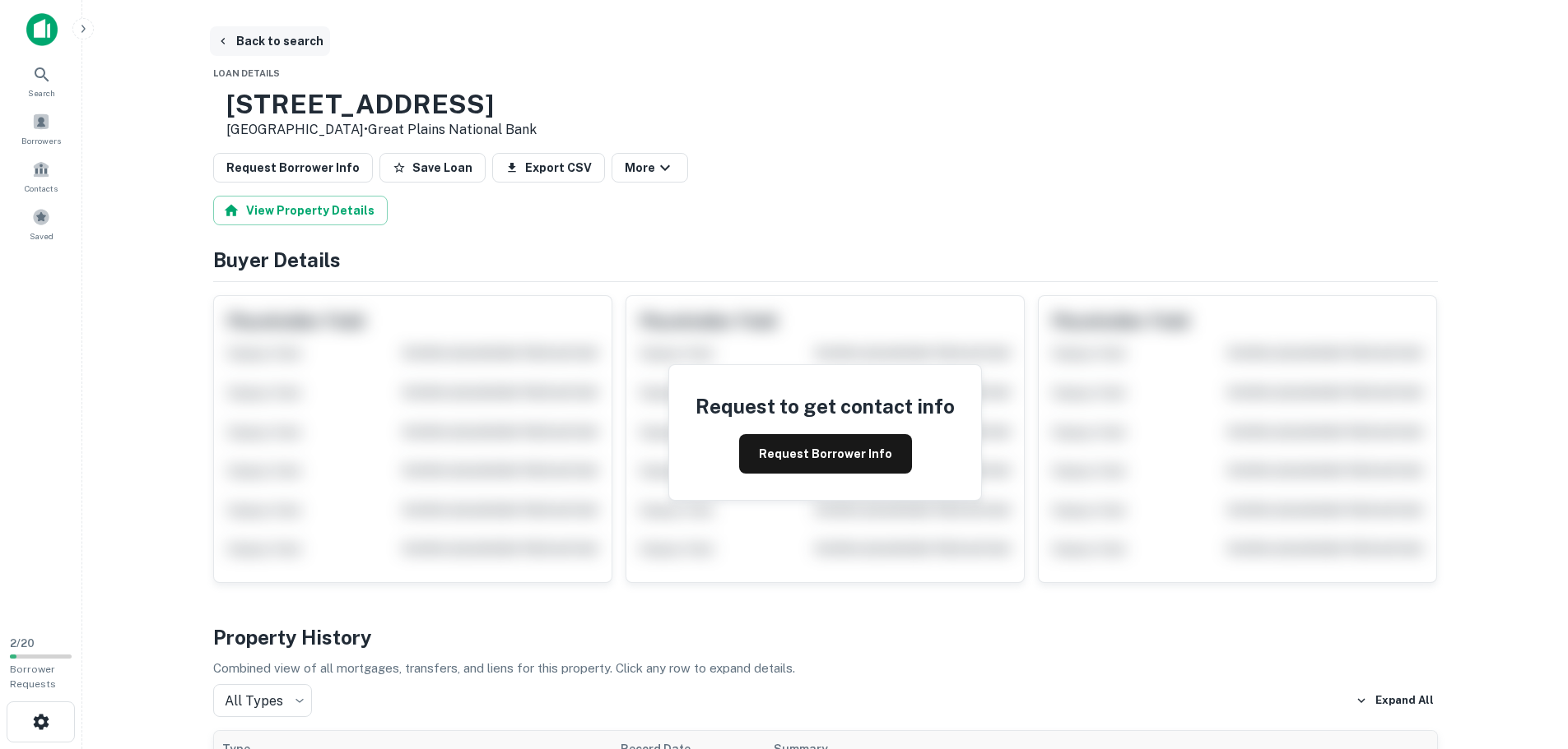
click at [236, 43] on button "Back to search" at bounding box center [270, 41] width 120 height 30
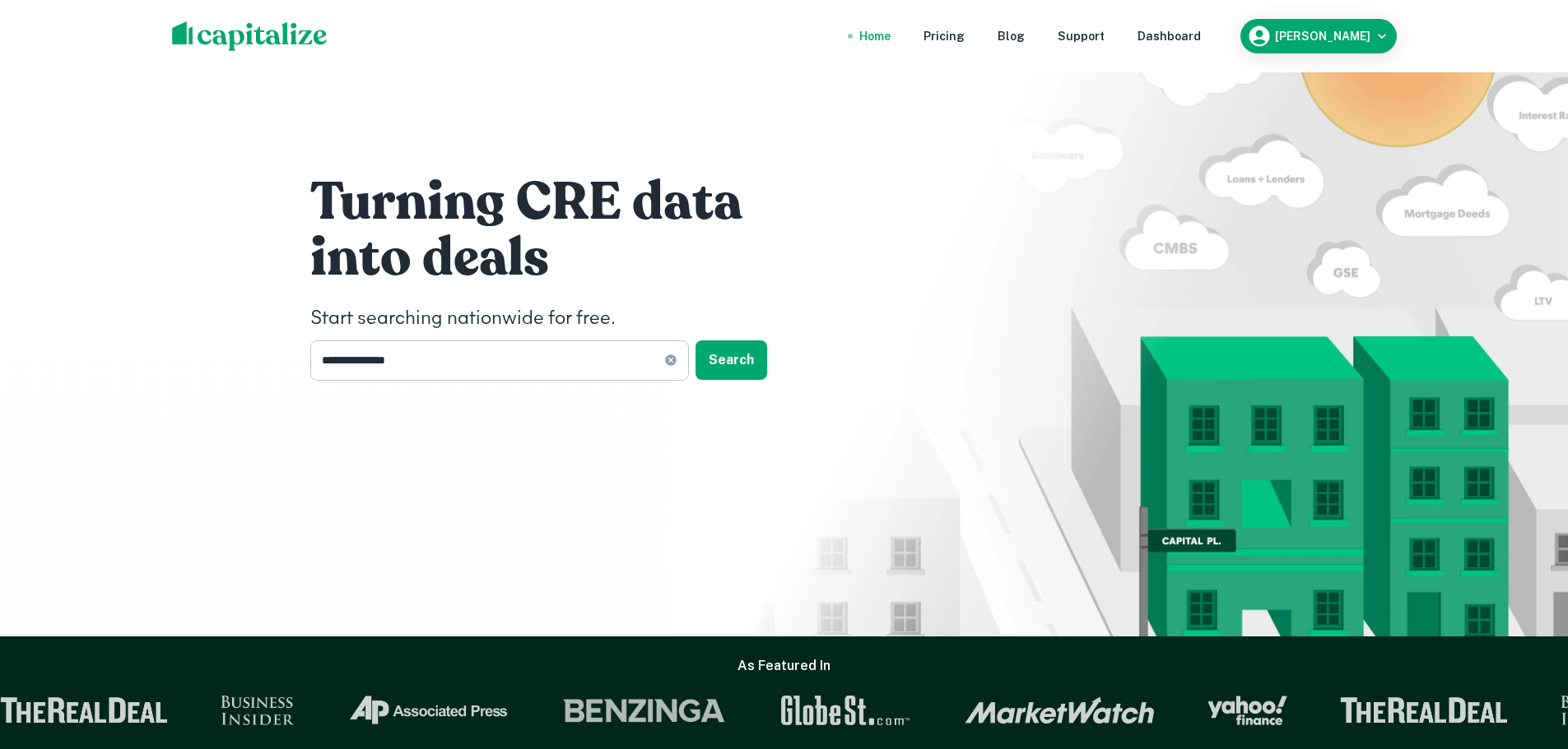
click at [677, 362] on icon at bounding box center [670, 360] width 13 height 13
click at [591, 364] on input "text" at bounding box center [494, 360] width 367 height 40
paste input "**********"
type input "**********"
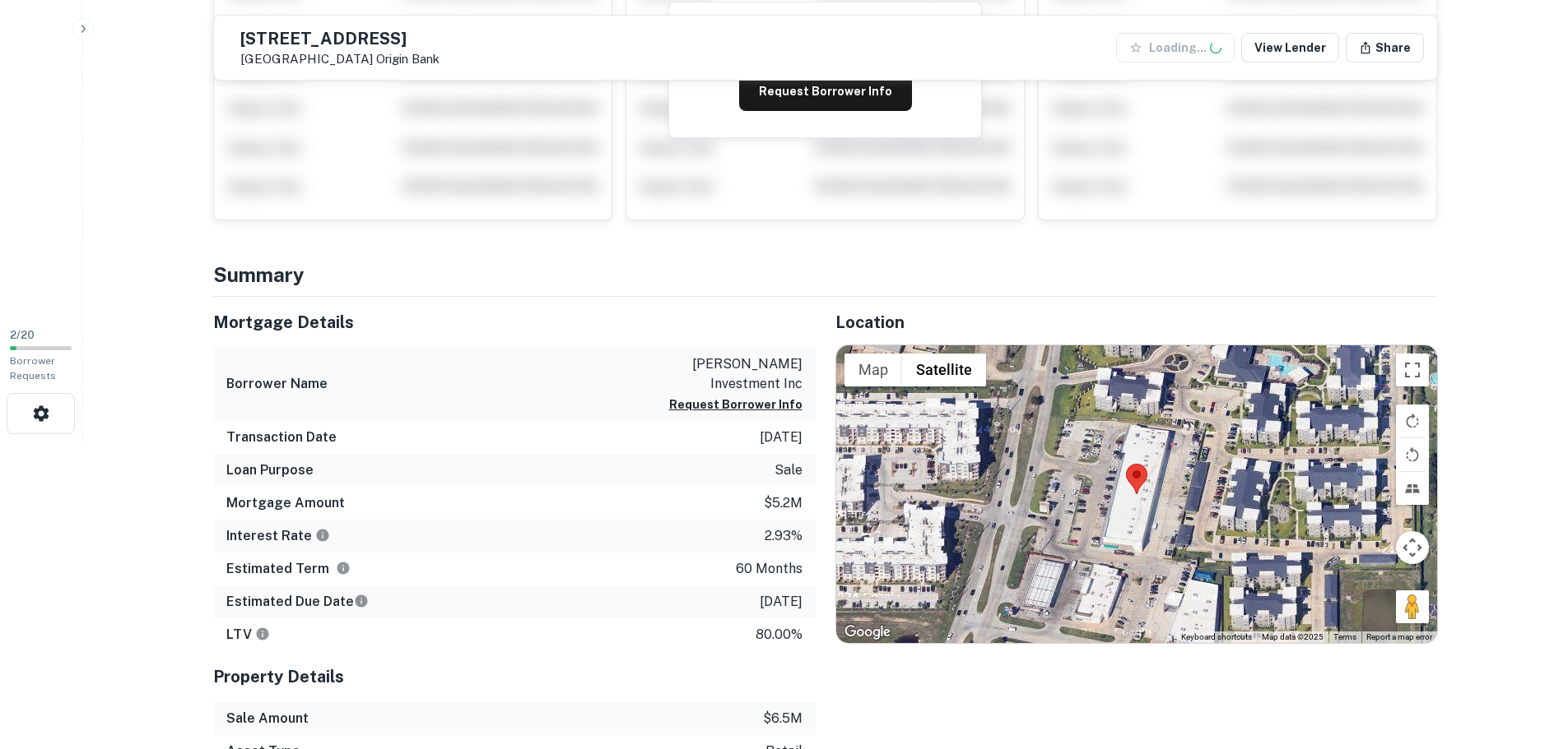
scroll to position [411, 0]
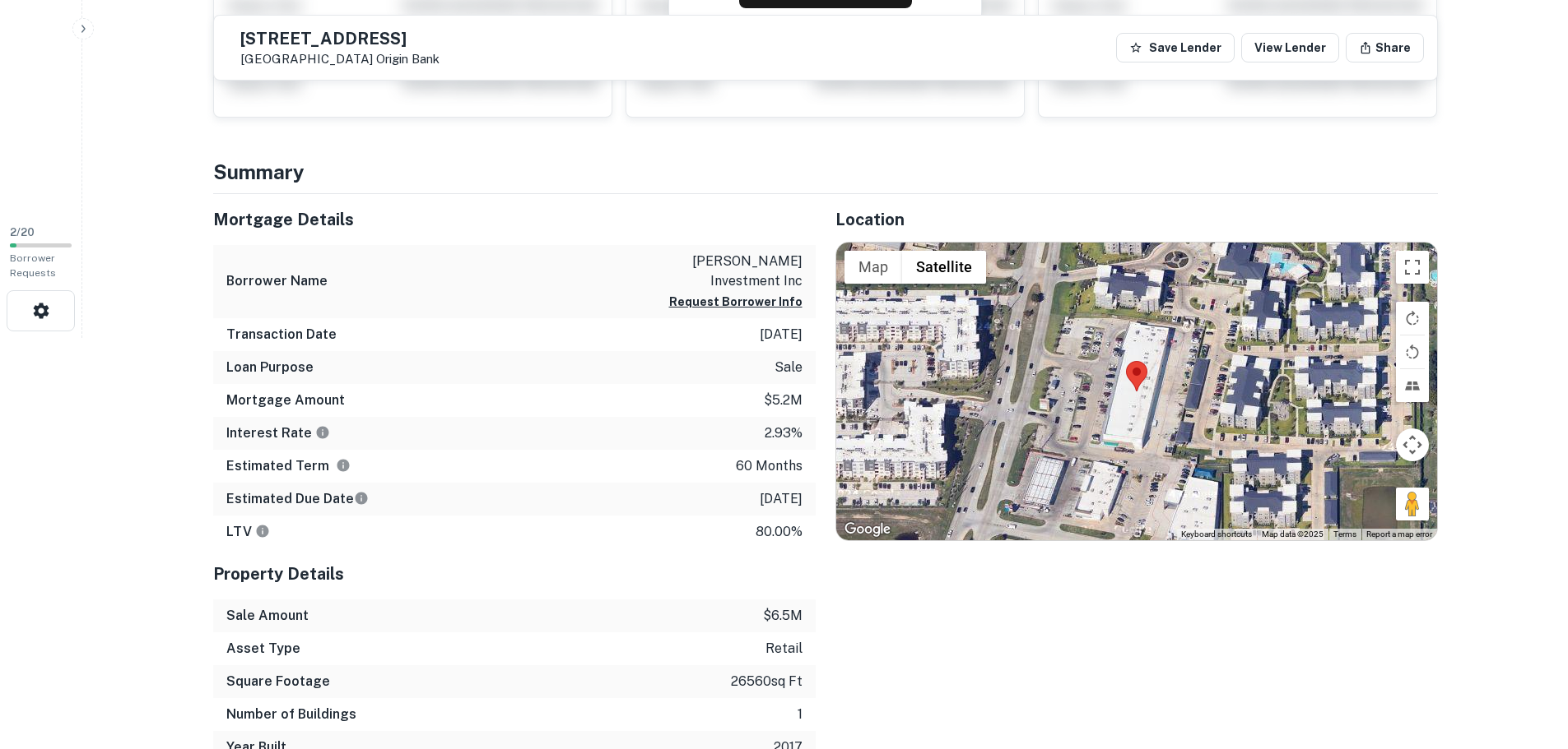
click at [737, 673] on p "26560 sq ft" at bounding box center [767, 683] width 72 height 20
copy p "26560"
click at [764, 490] on p "[DATE]" at bounding box center [780, 500] width 43 height 20
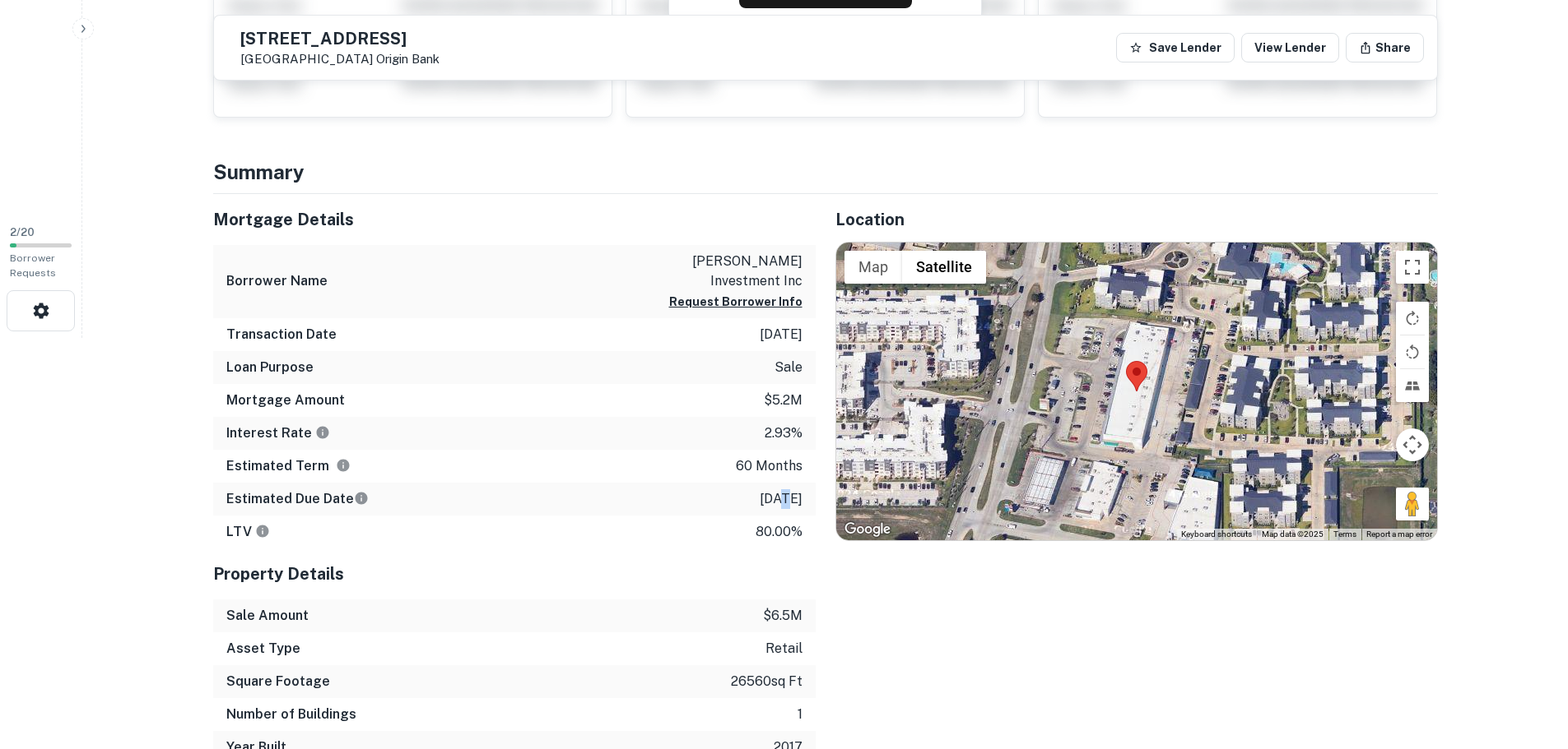
click at [764, 490] on p "[DATE]" at bounding box center [780, 500] width 43 height 20
copy p "[DATE]"
click at [759, 417] on div "Interest Rate 2.93%" at bounding box center [514, 433] width 603 height 33
click at [761, 417] on div "Interest Rate 2.93%" at bounding box center [514, 433] width 603 height 33
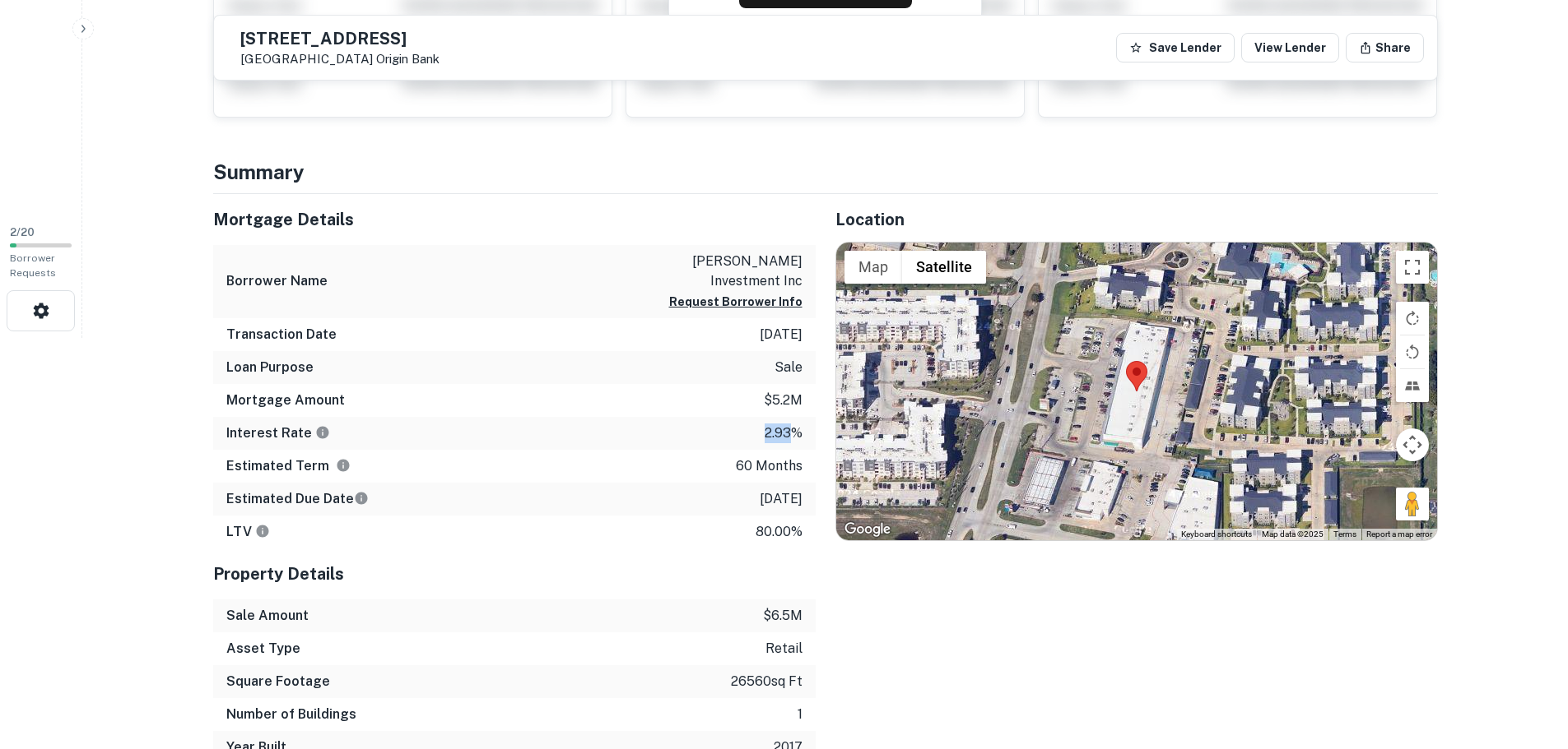
click at [761, 417] on div "Interest Rate 2.93%" at bounding box center [514, 433] width 603 height 33
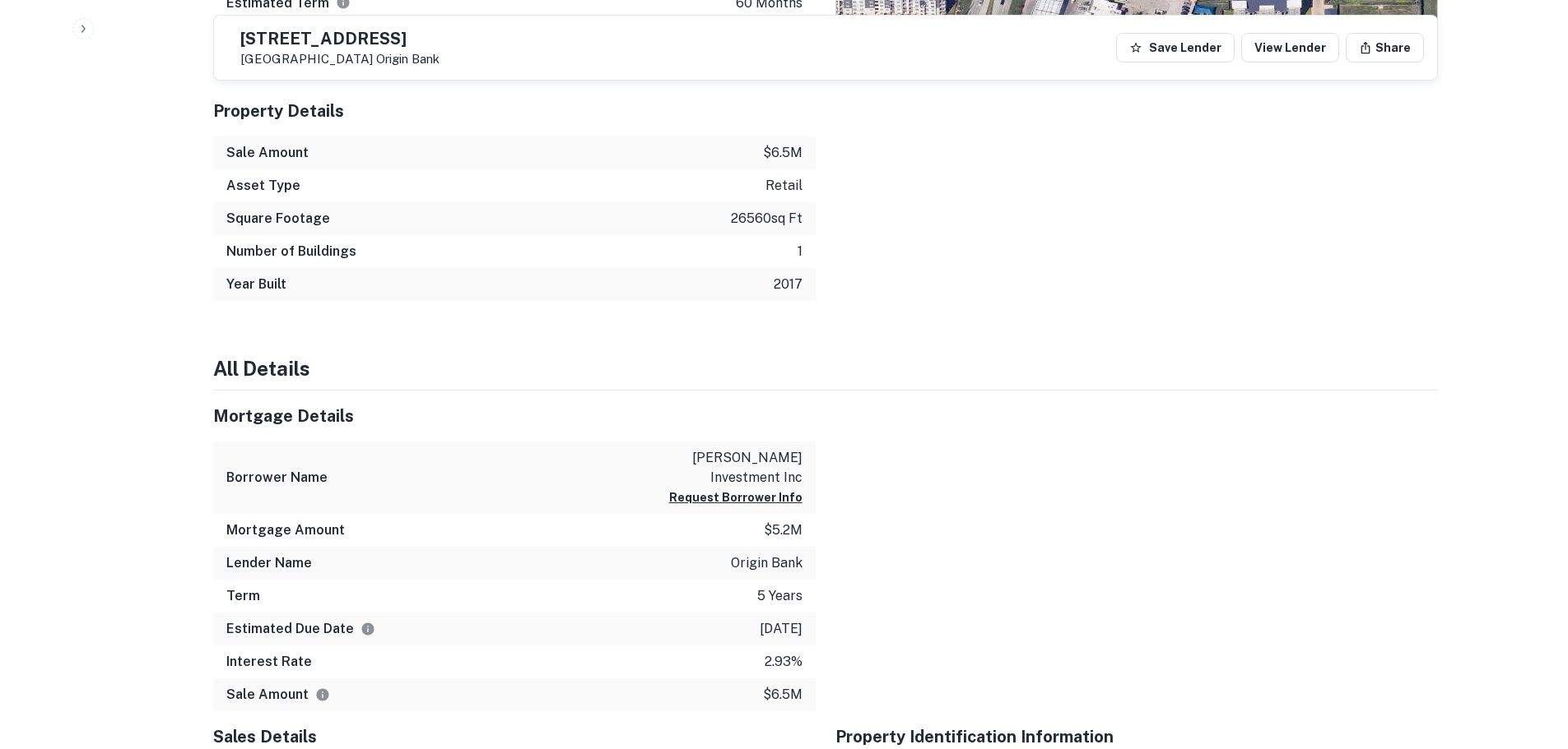
scroll to position [905, 0]
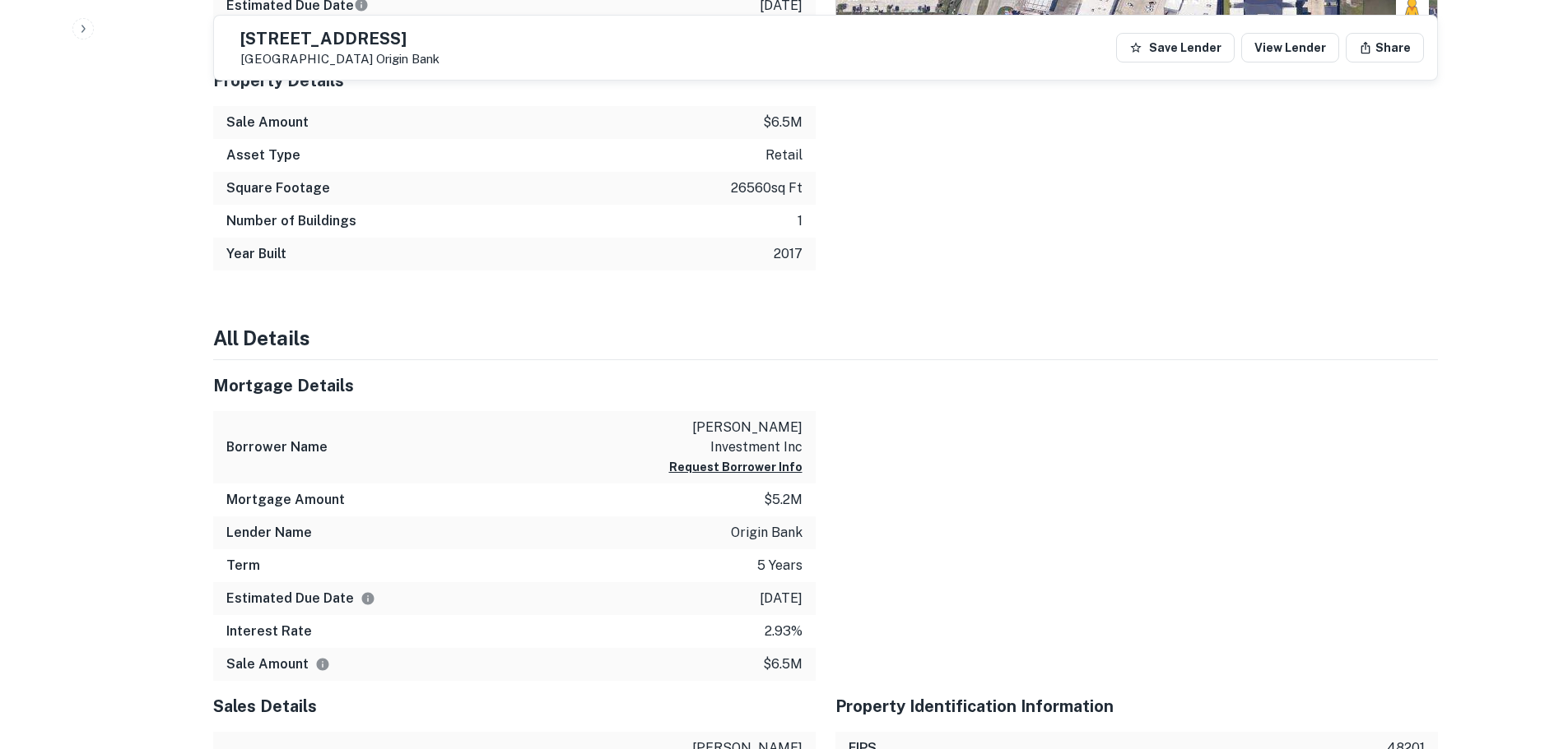
click at [751, 523] on p "origin bank" at bounding box center [767, 533] width 72 height 20
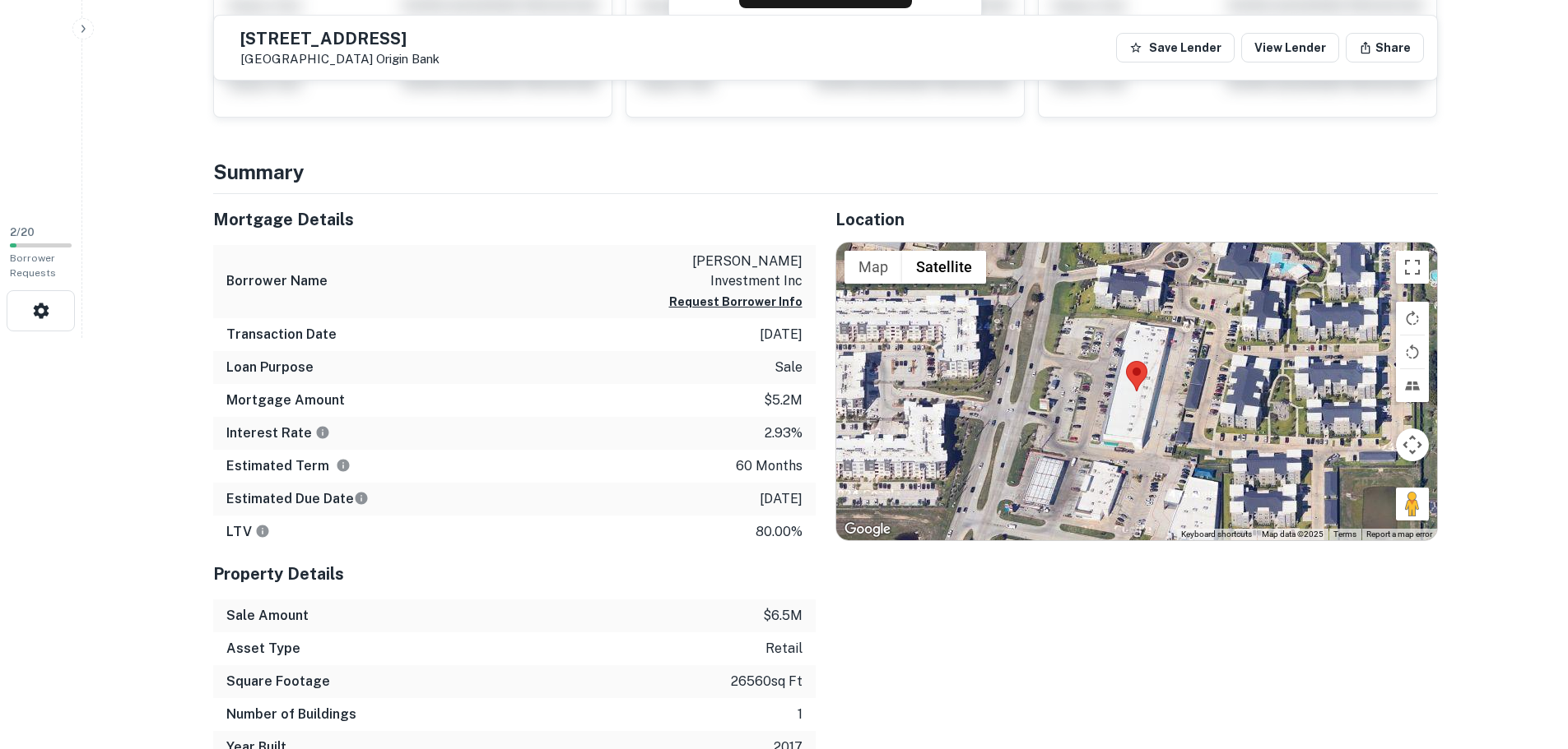
scroll to position [0, 0]
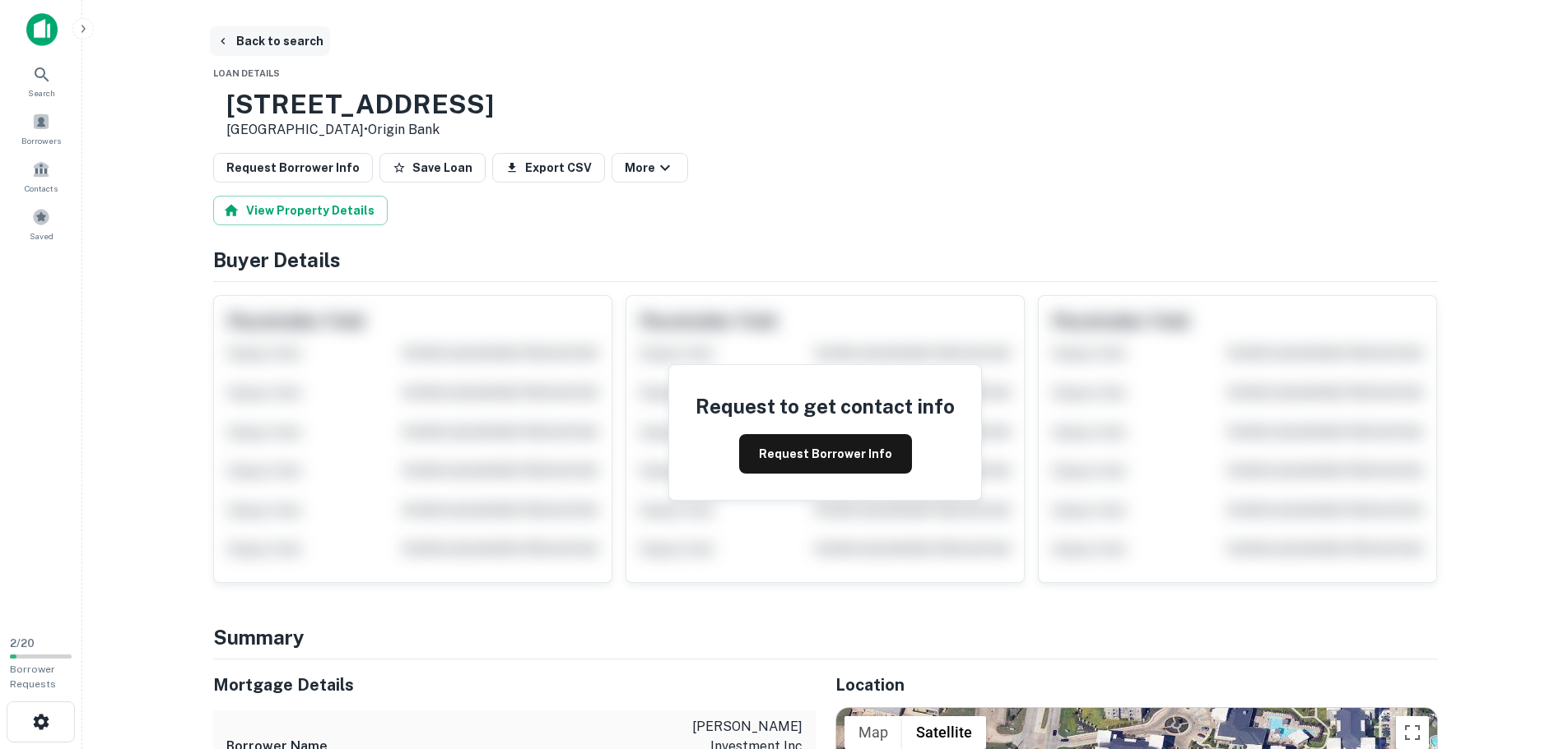
click at [286, 42] on button "Back to search" at bounding box center [270, 41] width 120 height 30
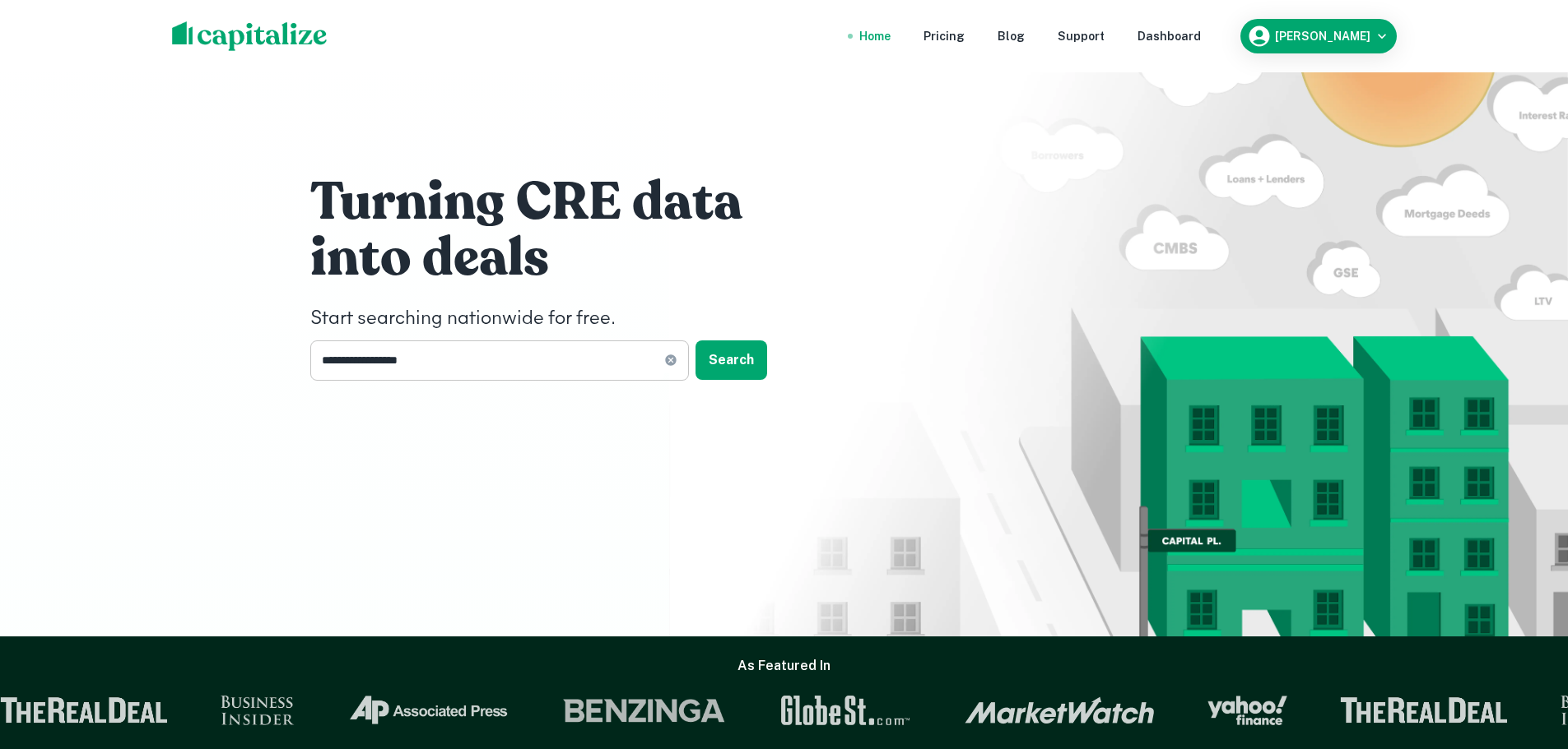
click at [664, 367] on icon at bounding box center [670, 360] width 13 height 13
click at [640, 361] on input "text" at bounding box center [494, 360] width 367 height 40
paste input "**********"
type input "**********"
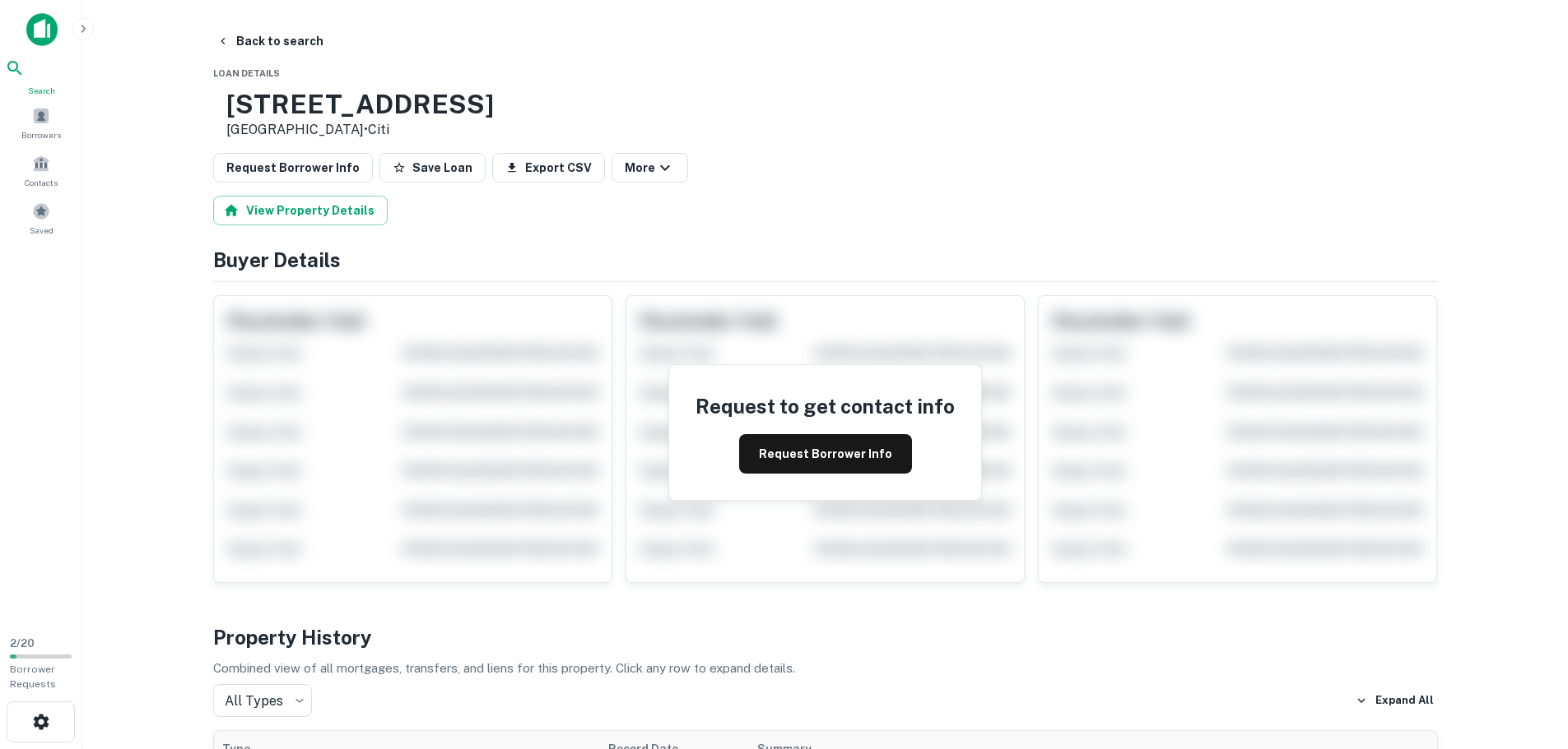
click at [56, 81] on div "Search" at bounding box center [41, 77] width 73 height 38
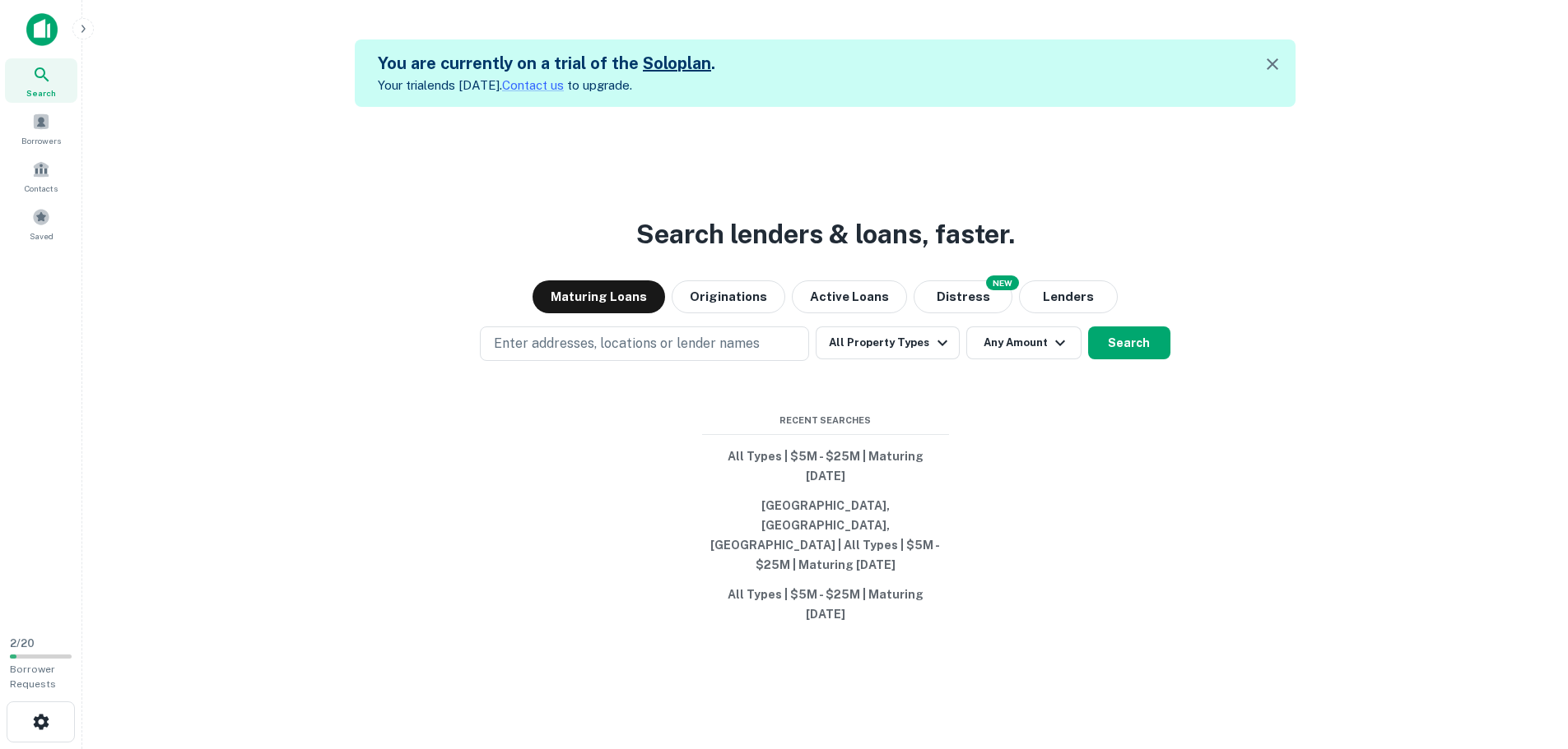
drag, startPoint x: 668, startPoint y: 361, endPoint x: 593, endPoint y: 390, distance: 80.4
click at [593, 390] on div "Search lenders & loans, faster. Maturing Loans Originations Active Loans NEW Di…" at bounding box center [825, 481] width 1460 height 749
click at [578, 354] on p "Enter addresses, locations or lender names" at bounding box center [626, 344] width 266 height 20
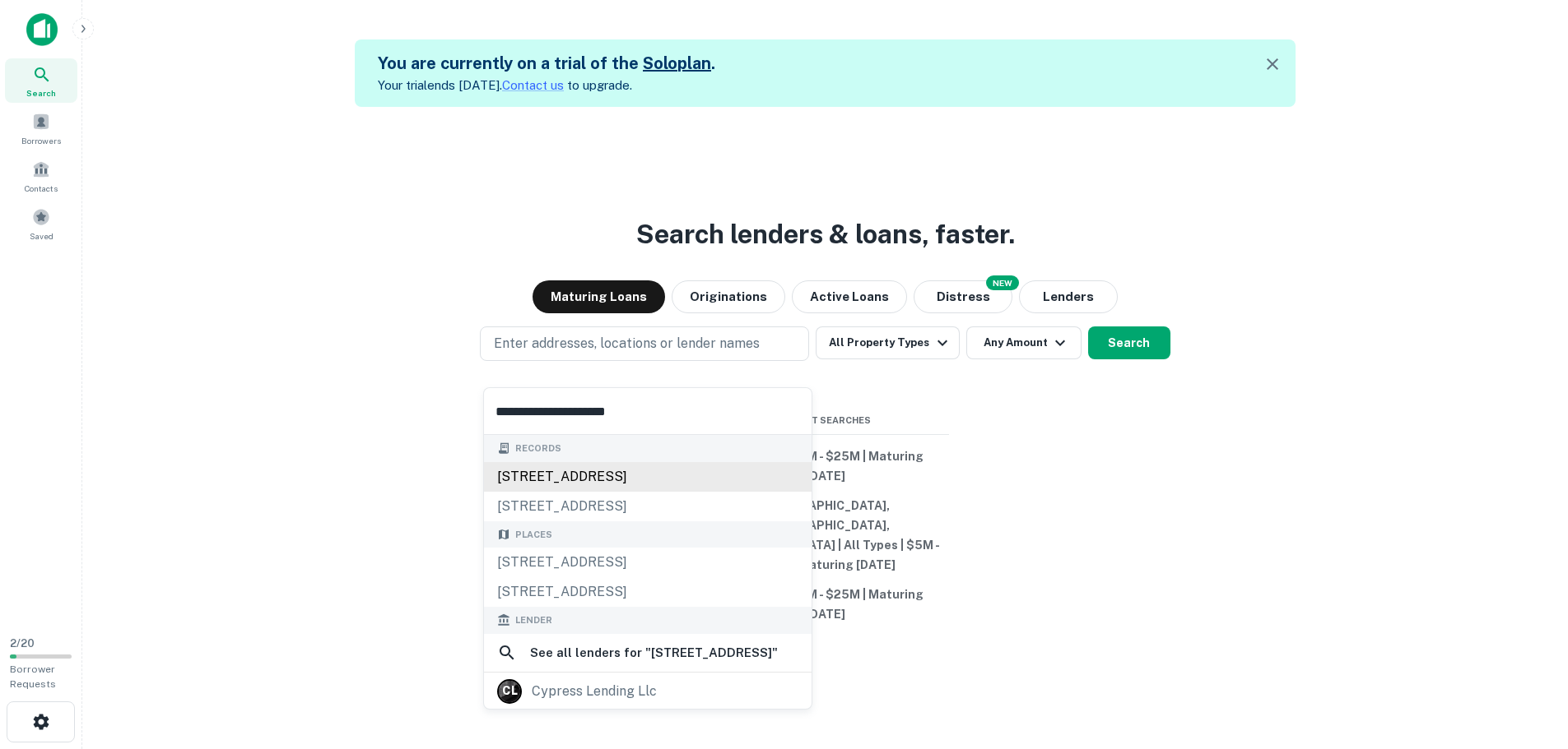
click at [596, 470] on div "2111 spring cypress rd, spring, tx, 77388" at bounding box center [648, 477] width 328 height 30
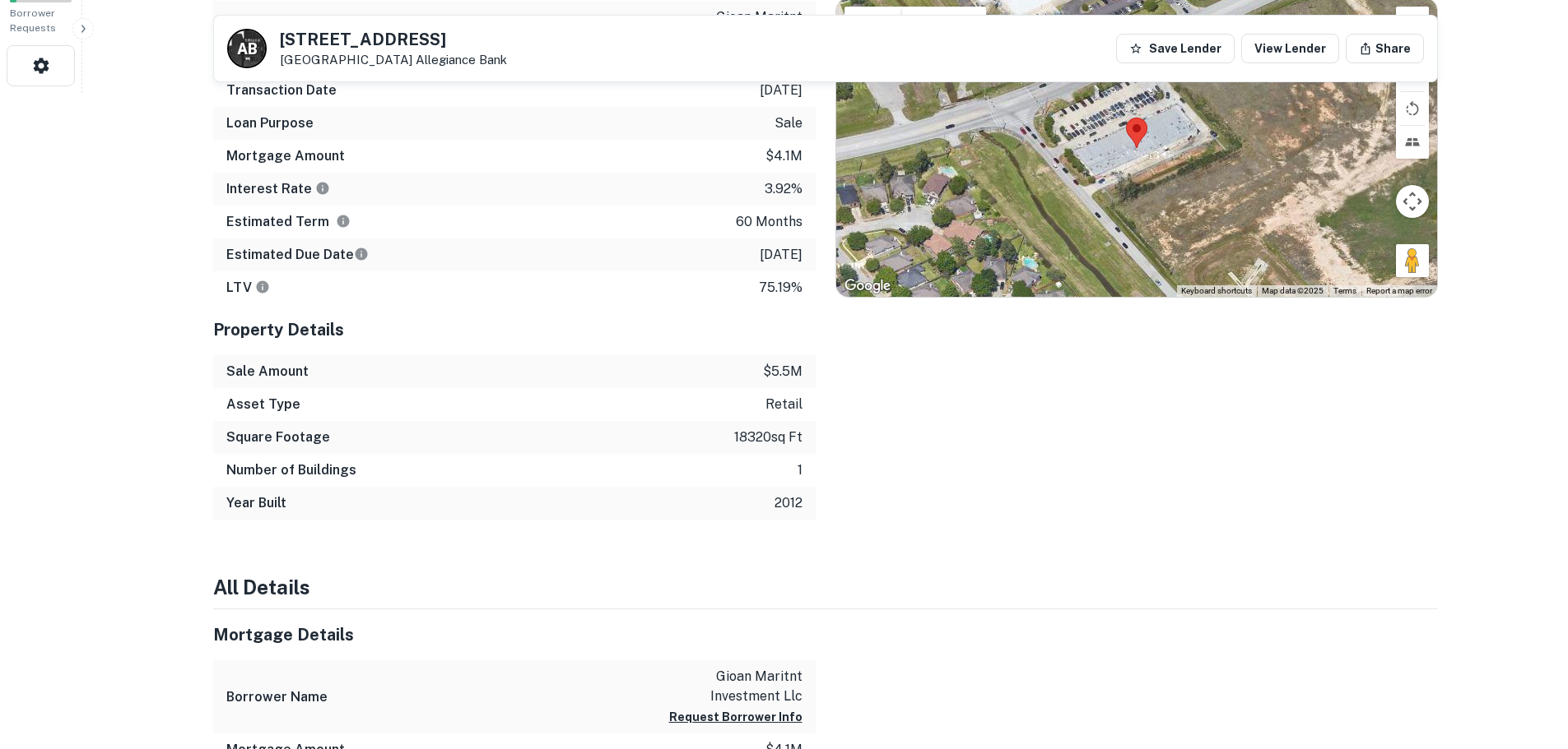
scroll to position [658, 0]
click at [759, 252] on p "3/10/2027" at bounding box center [780, 254] width 43 height 20
copy p "3/10/2027"
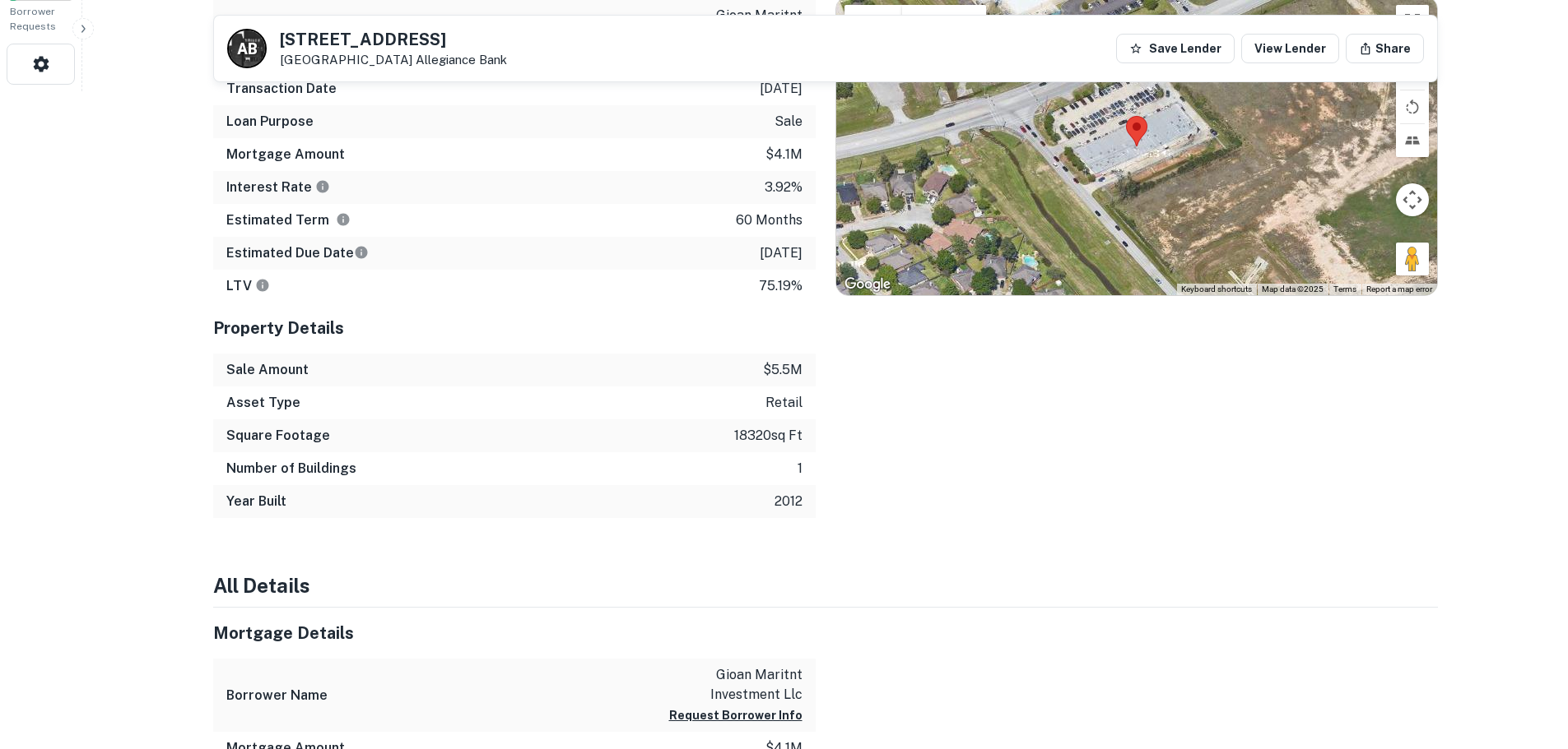
click at [776, 186] on p "3.92%" at bounding box center [784, 187] width 38 height 20
copy p "3.92"
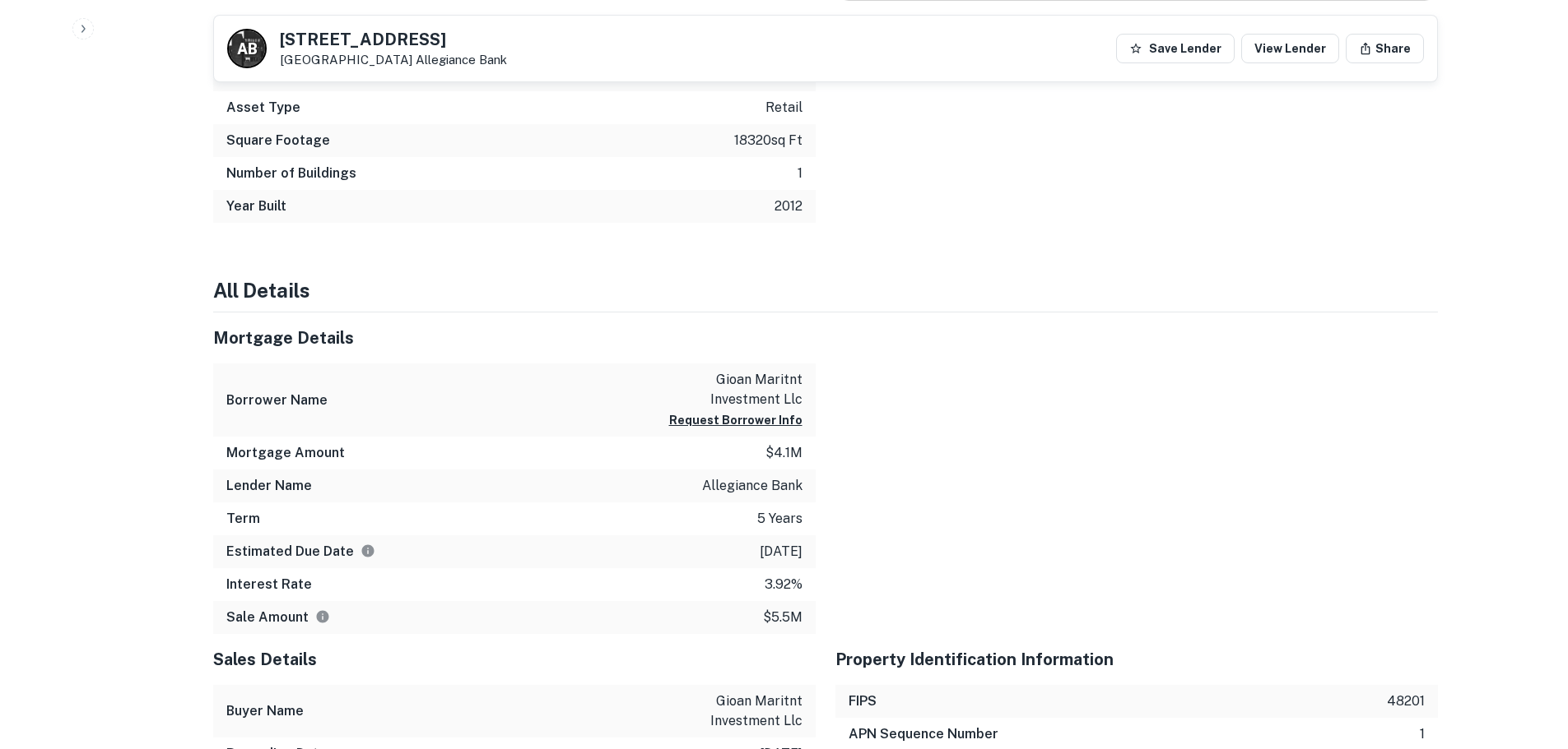
scroll to position [987, 0]
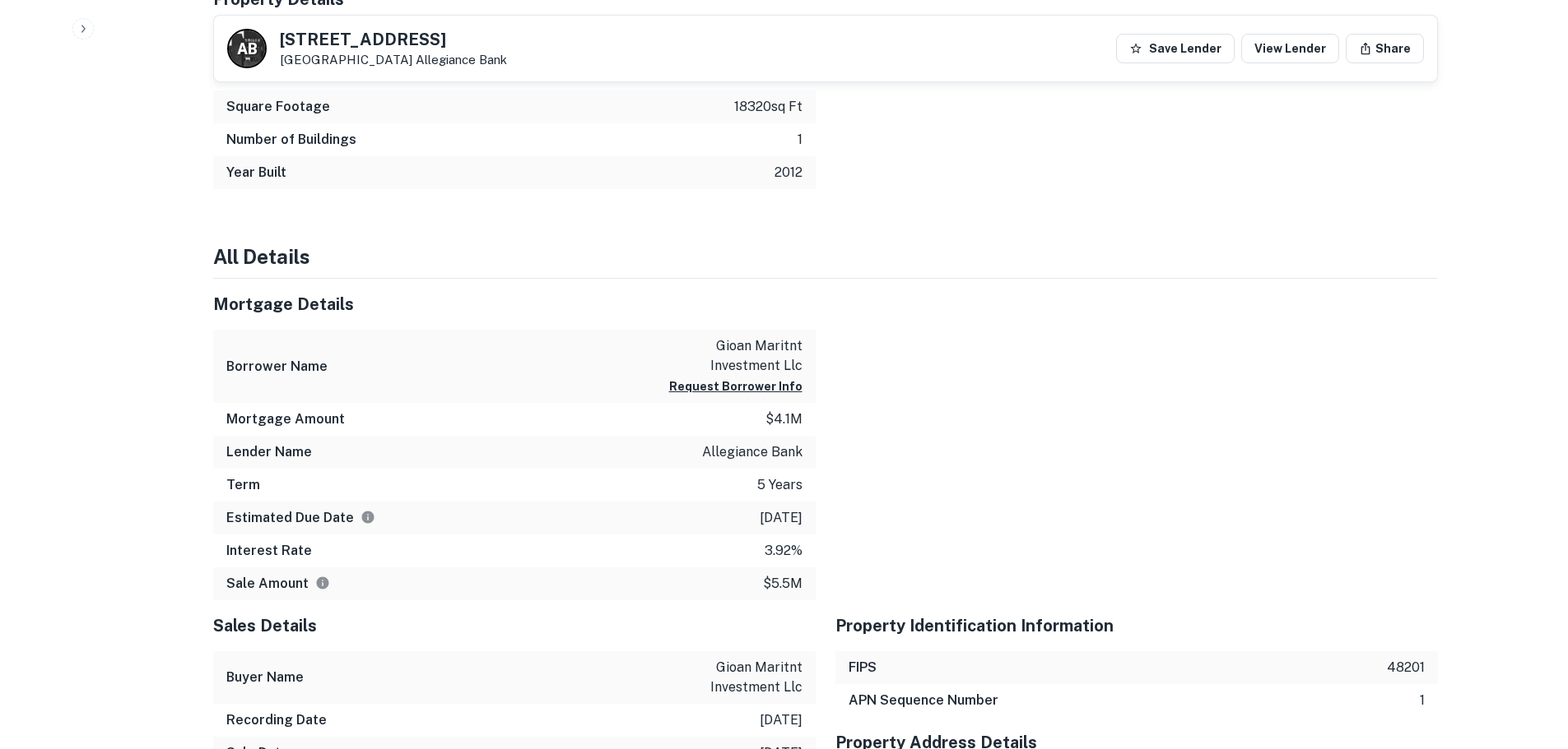
click at [736, 458] on p "allegiance bank" at bounding box center [752, 452] width 100 height 20
click at [734, 455] on p "allegiance bank" at bounding box center [752, 452] width 100 height 20
copy p "allegiance bank"
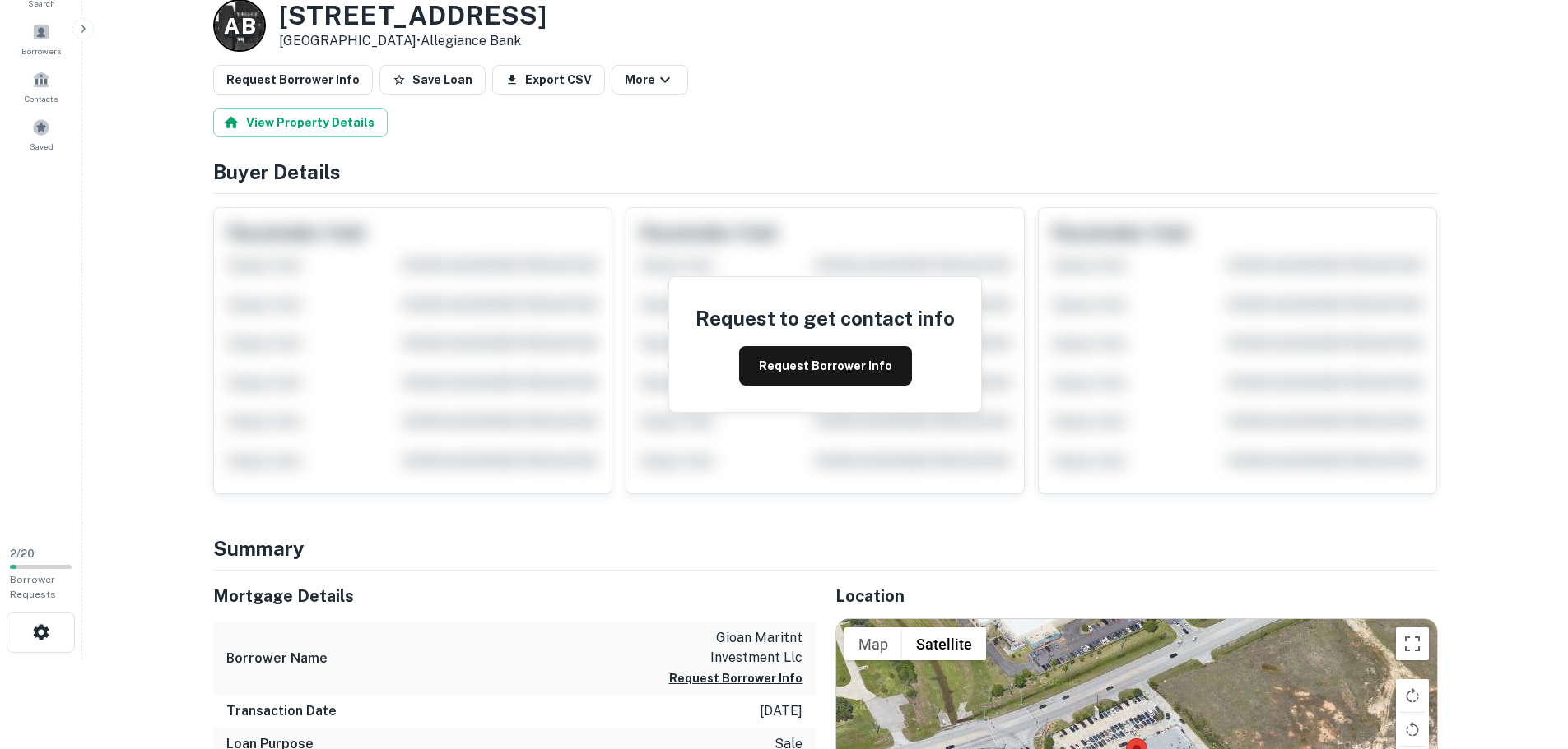
scroll to position [0, 0]
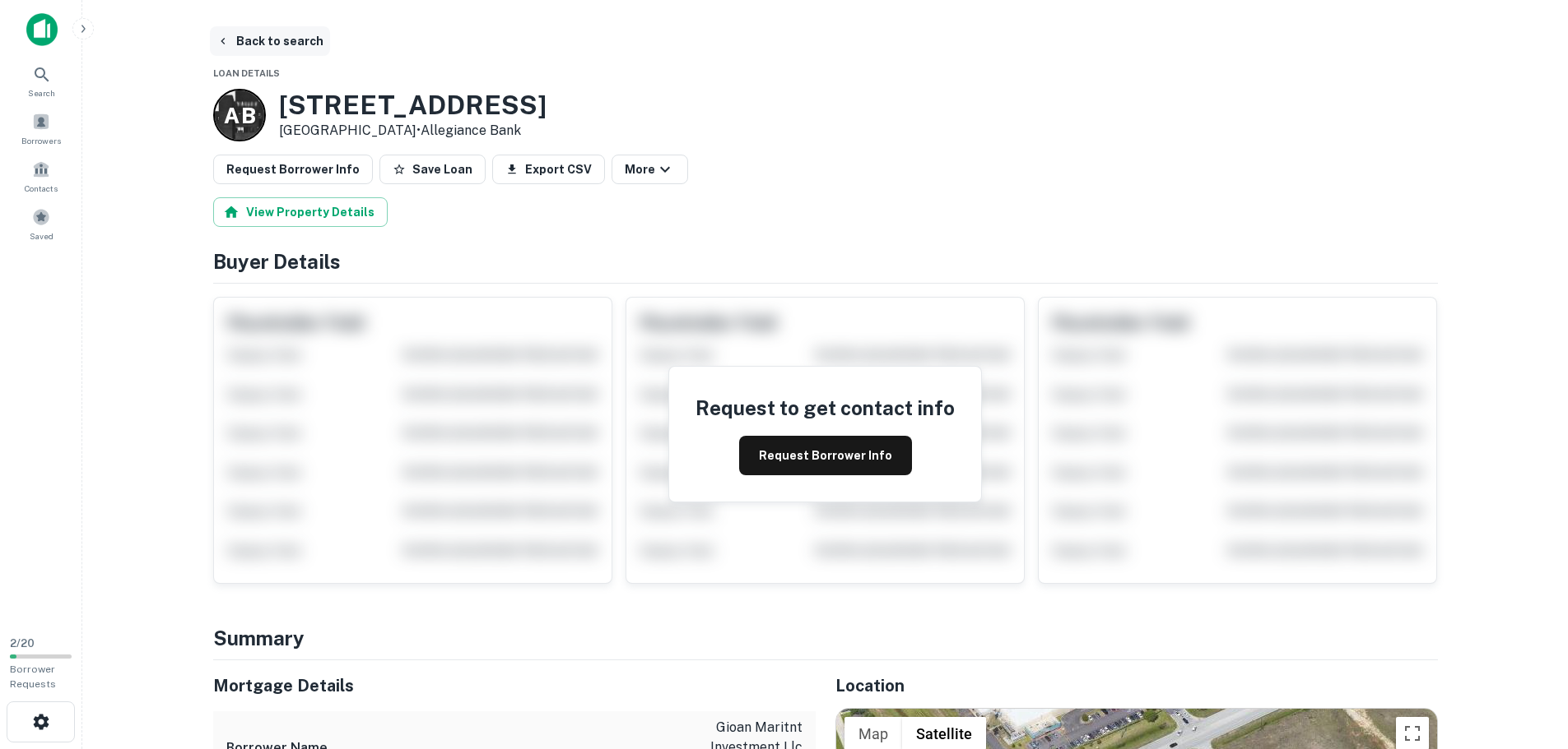
click at [246, 34] on button "Back to search" at bounding box center [270, 41] width 120 height 30
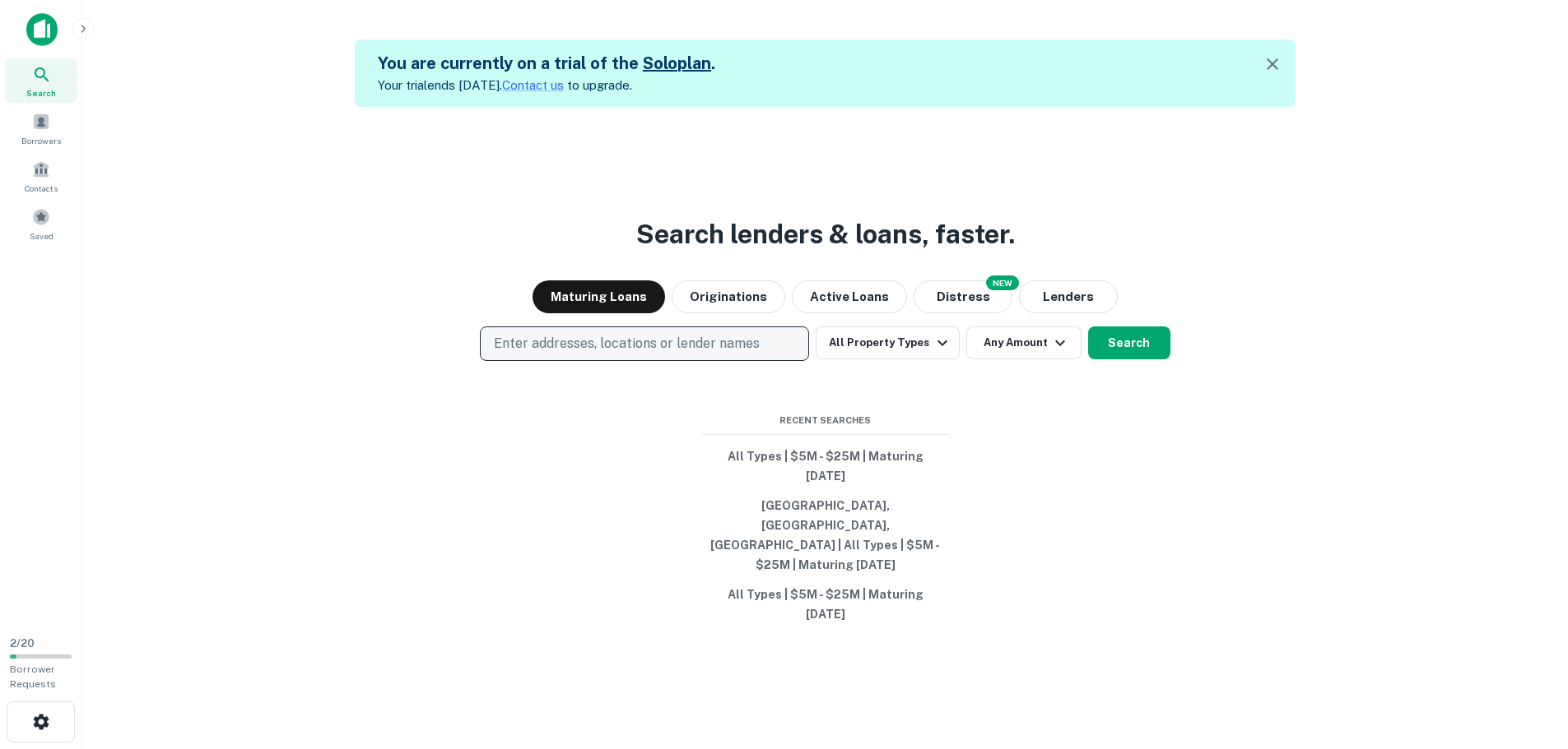
click at [584, 354] on p "Enter addresses, locations or lender names" at bounding box center [626, 344] width 266 height 20
type input "**********"
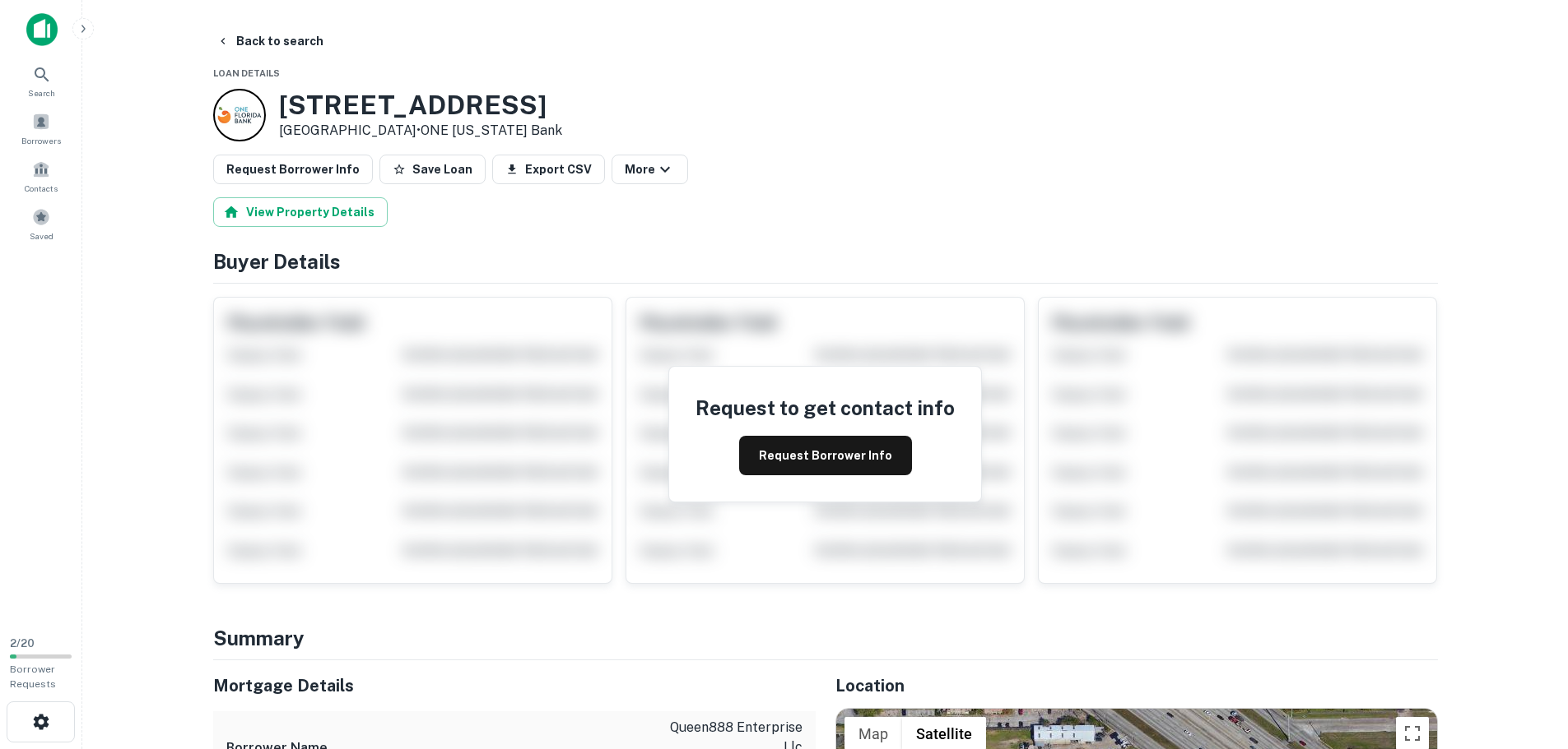
scroll to position [493, 0]
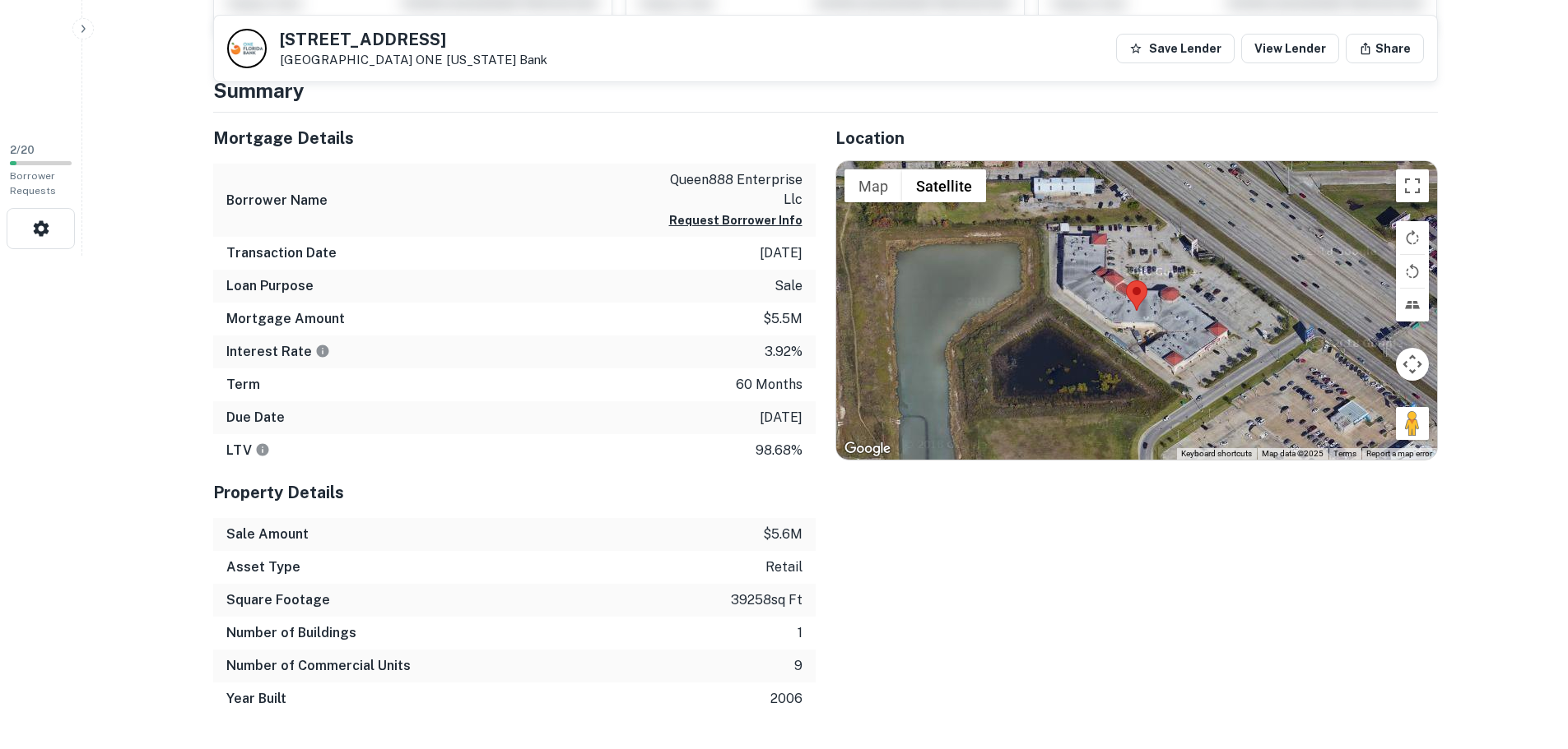
click at [759, 413] on p "3/14/2027" at bounding box center [780, 418] width 43 height 20
copy p "3/14/2027"
click at [775, 355] on p "3.92%" at bounding box center [784, 352] width 38 height 20
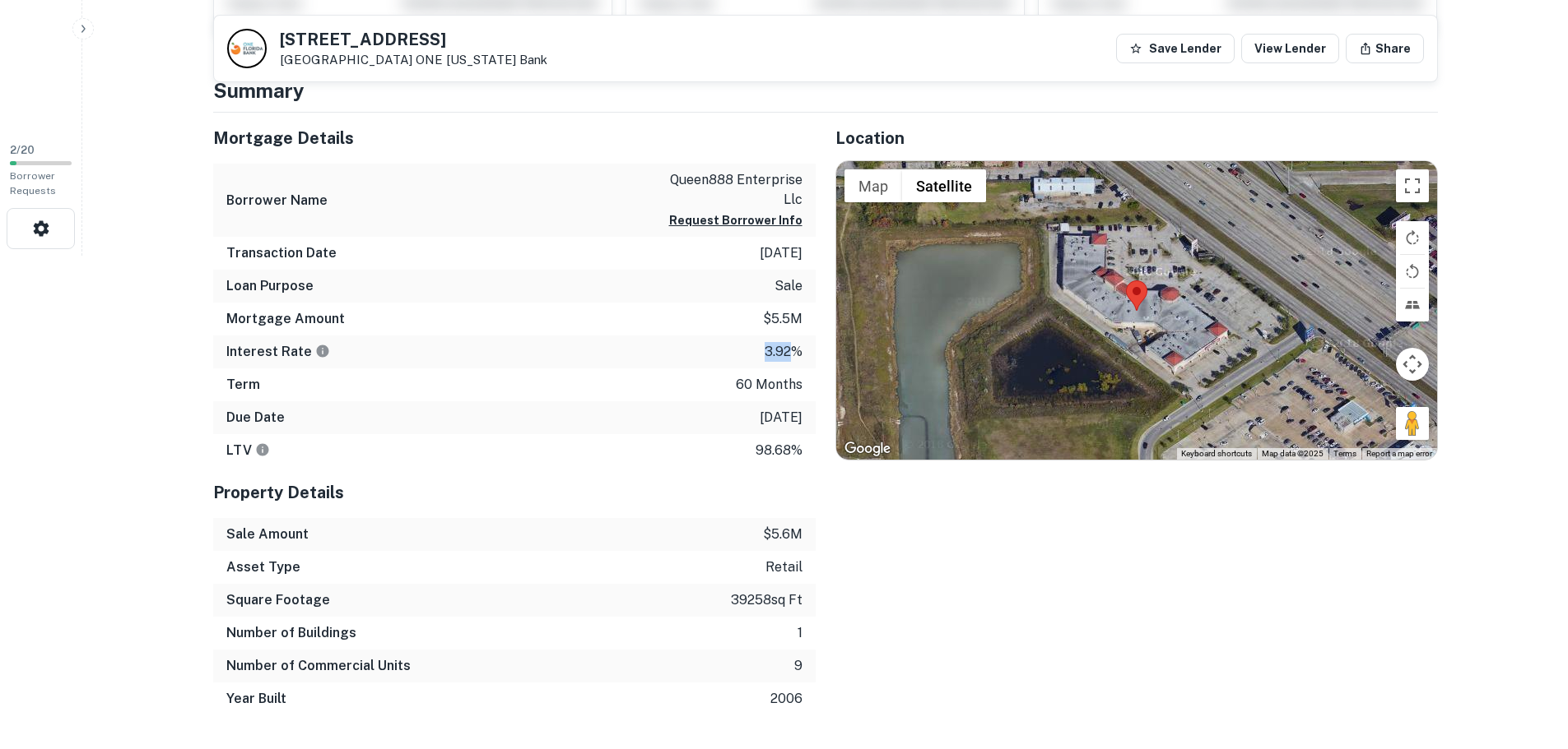
click at [775, 355] on p "3.92%" at bounding box center [784, 352] width 38 height 20
copy p "3.92"
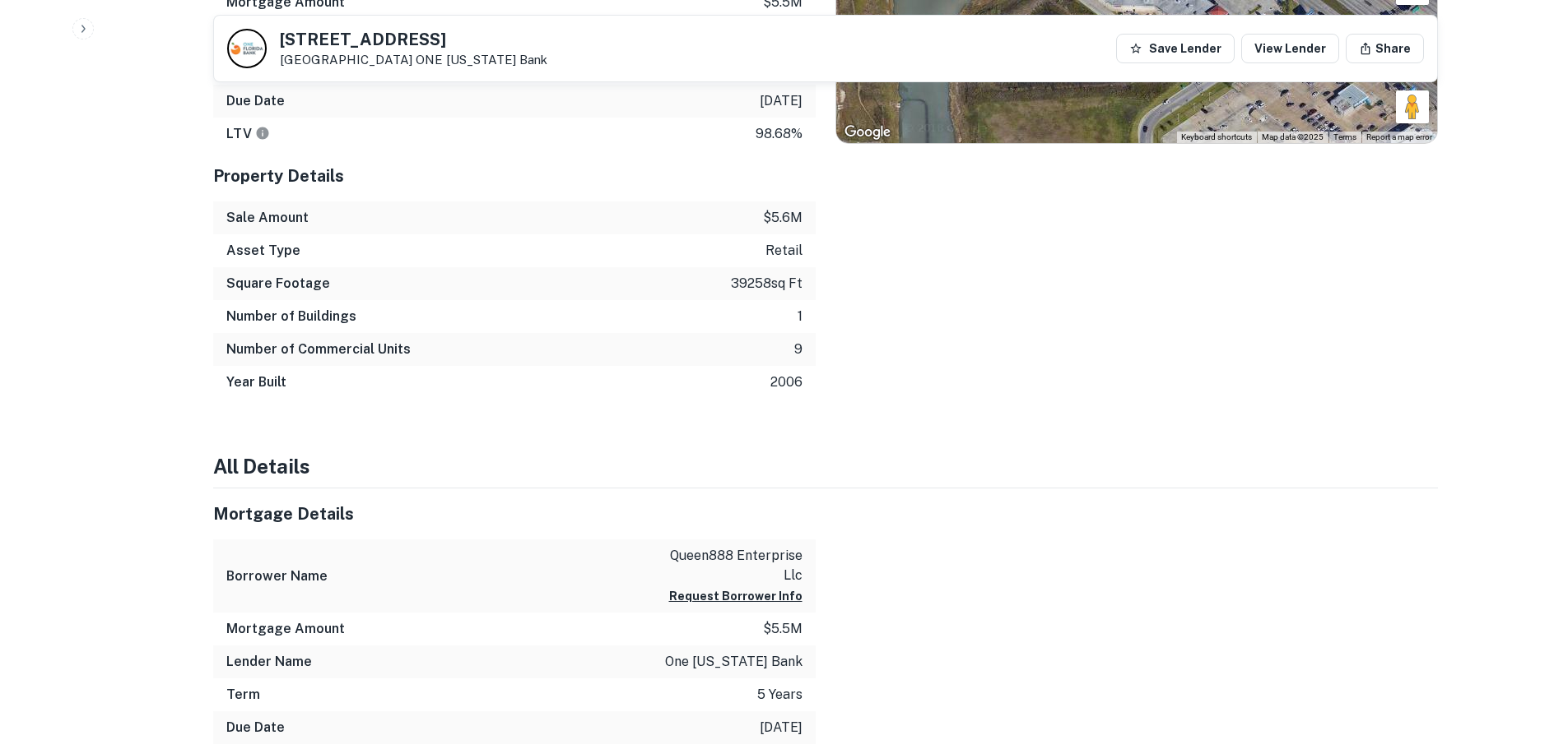
scroll to position [905, 0]
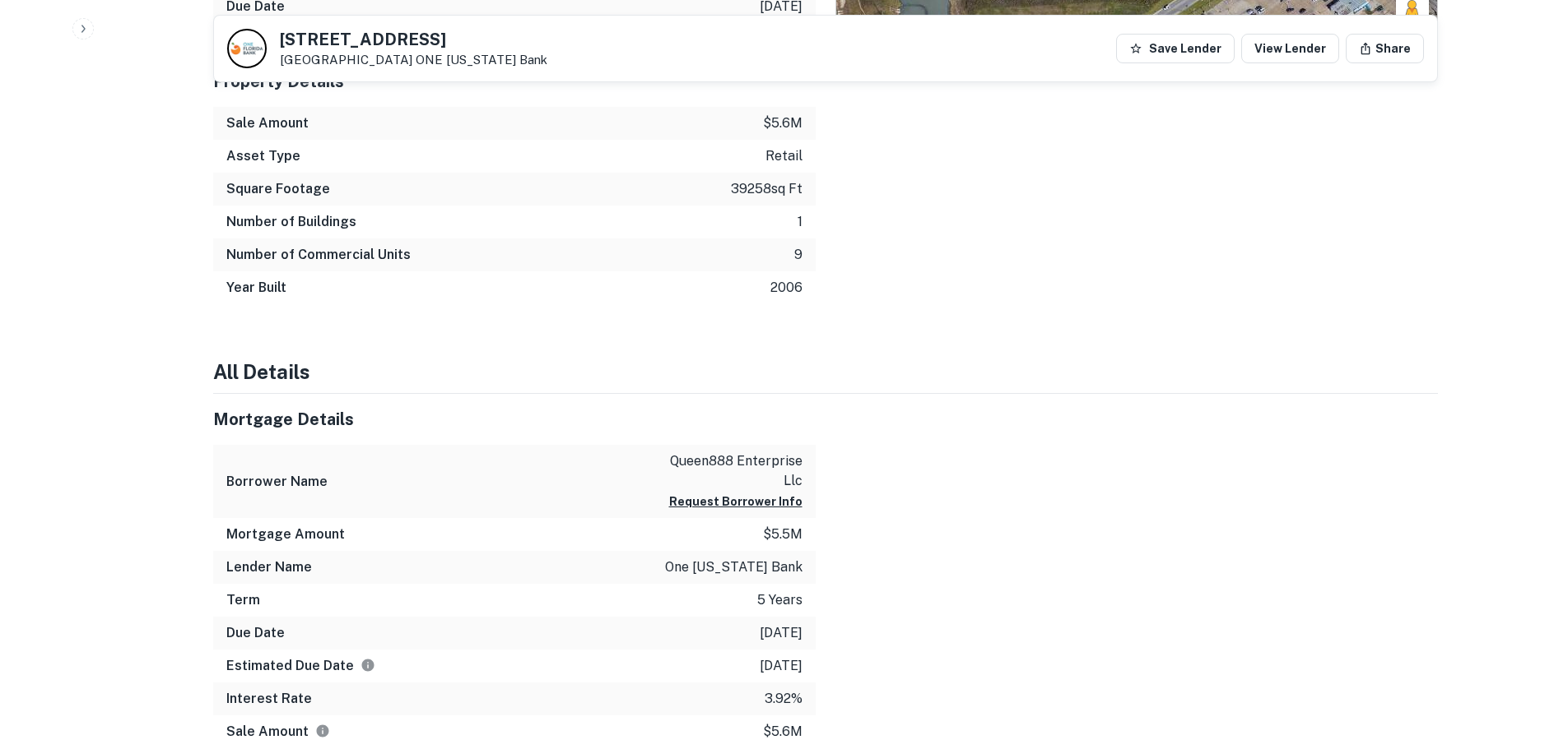
click at [741, 572] on p "one florida bank" at bounding box center [733, 568] width 137 height 20
click at [740, 572] on p "one florida bank" at bounding box center [733, 568] width 137 height 20
copy p "one florida bank"
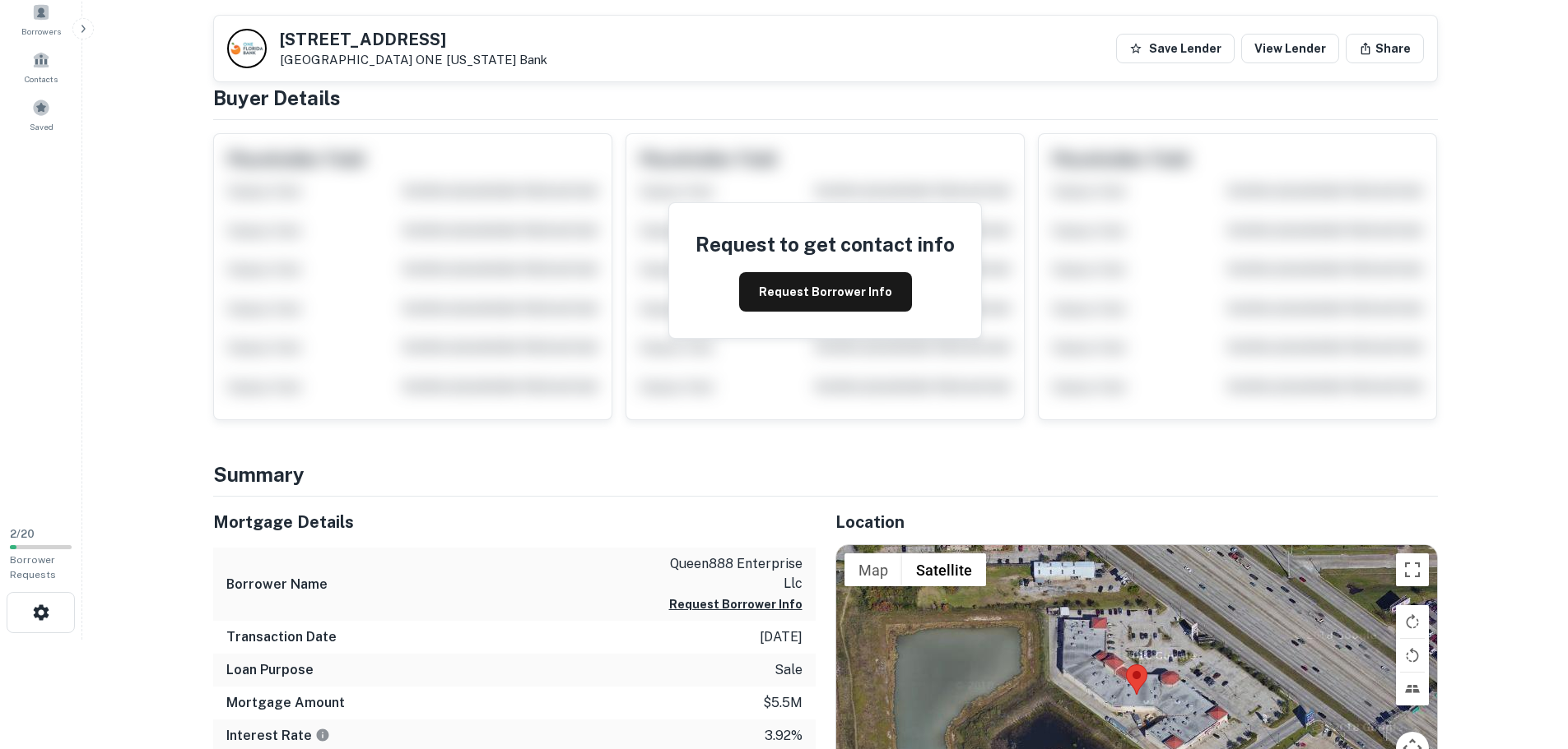
scroll to position [0, 0]
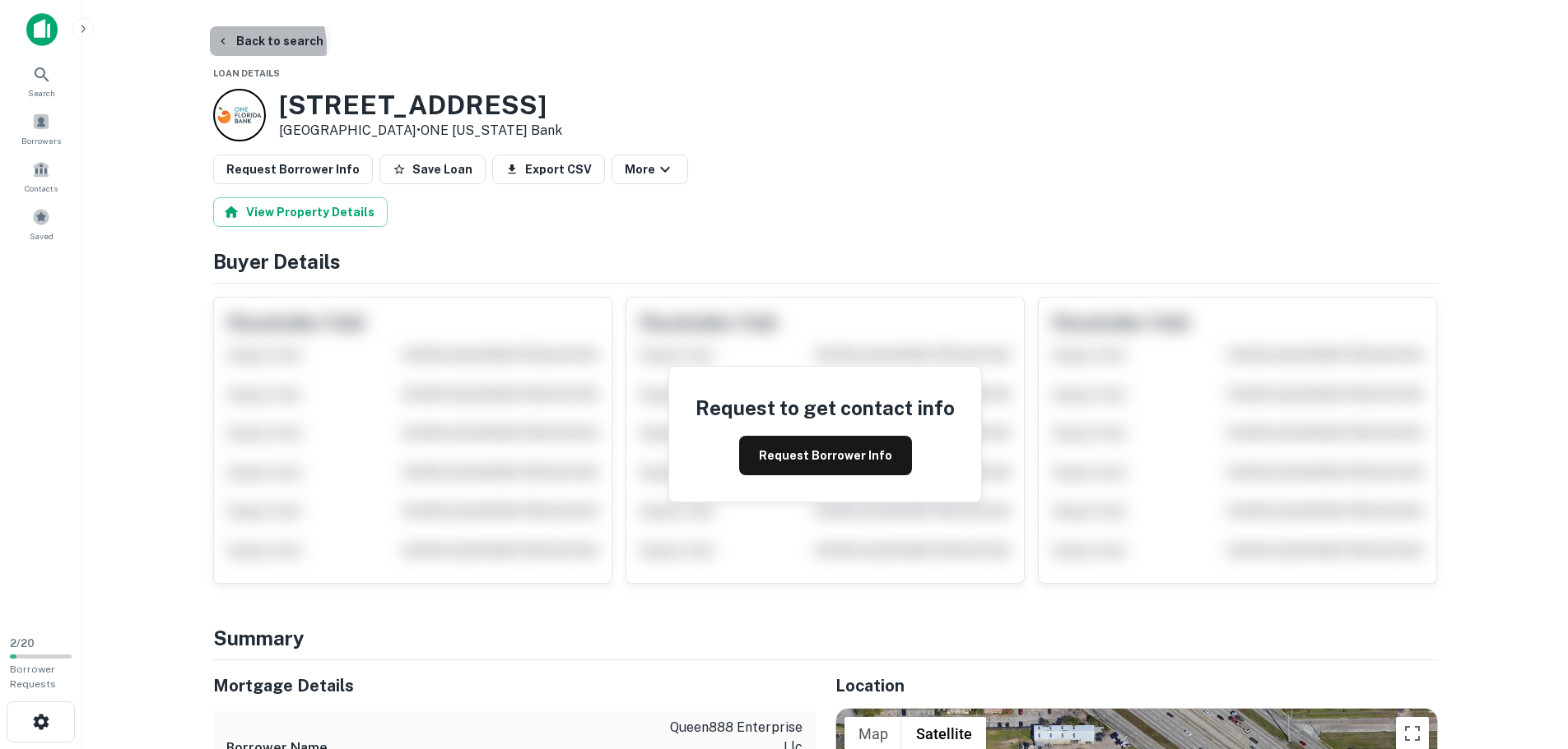
click at [242, 47] on button "Back to search" at bounding box center [270, 41] width 120 height 30
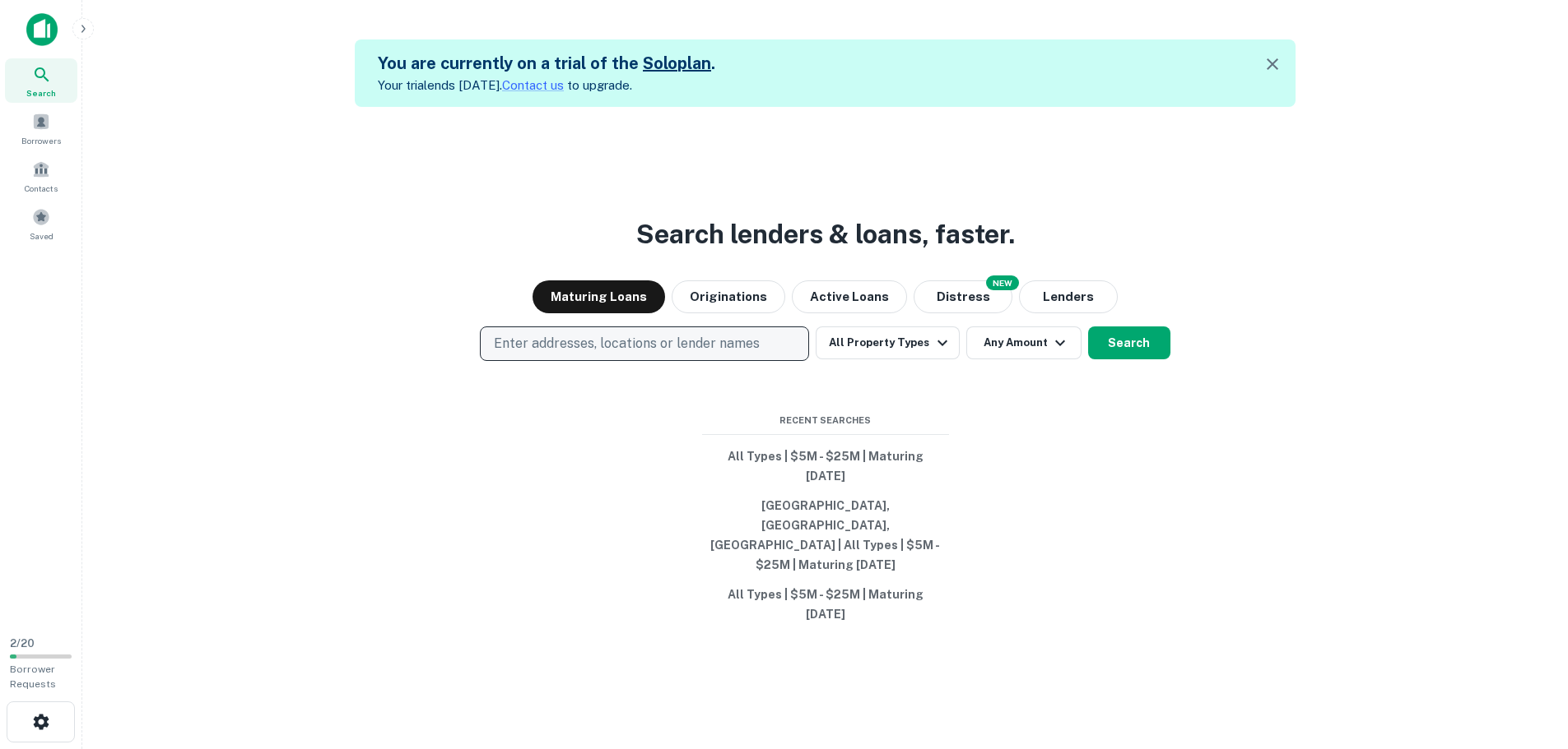
click at [649, 354] on p "Enter addresses, locations or lender names" at bounding box center [626, 344] width 266 height 20
type input "**********"
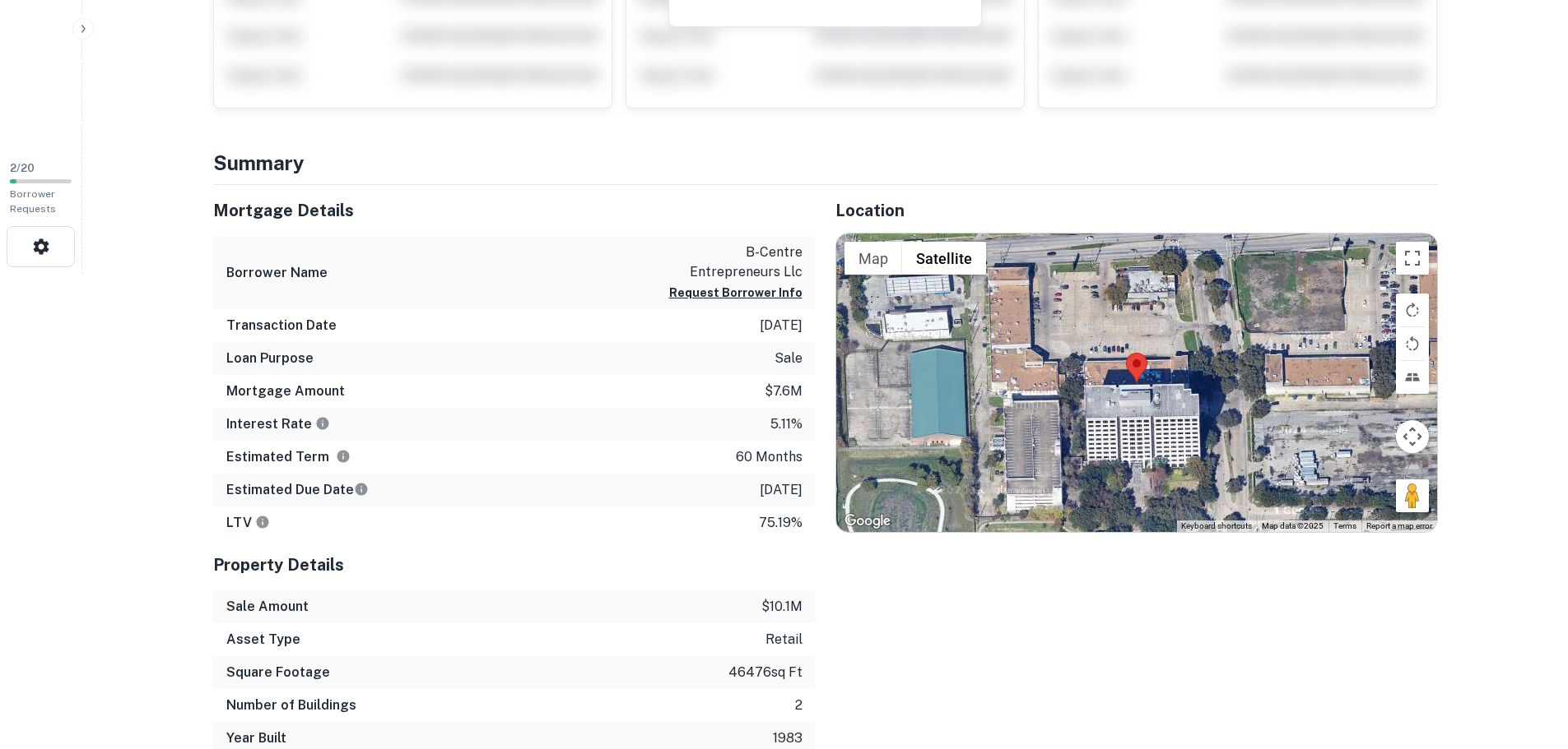
scroll to position [493, 0]
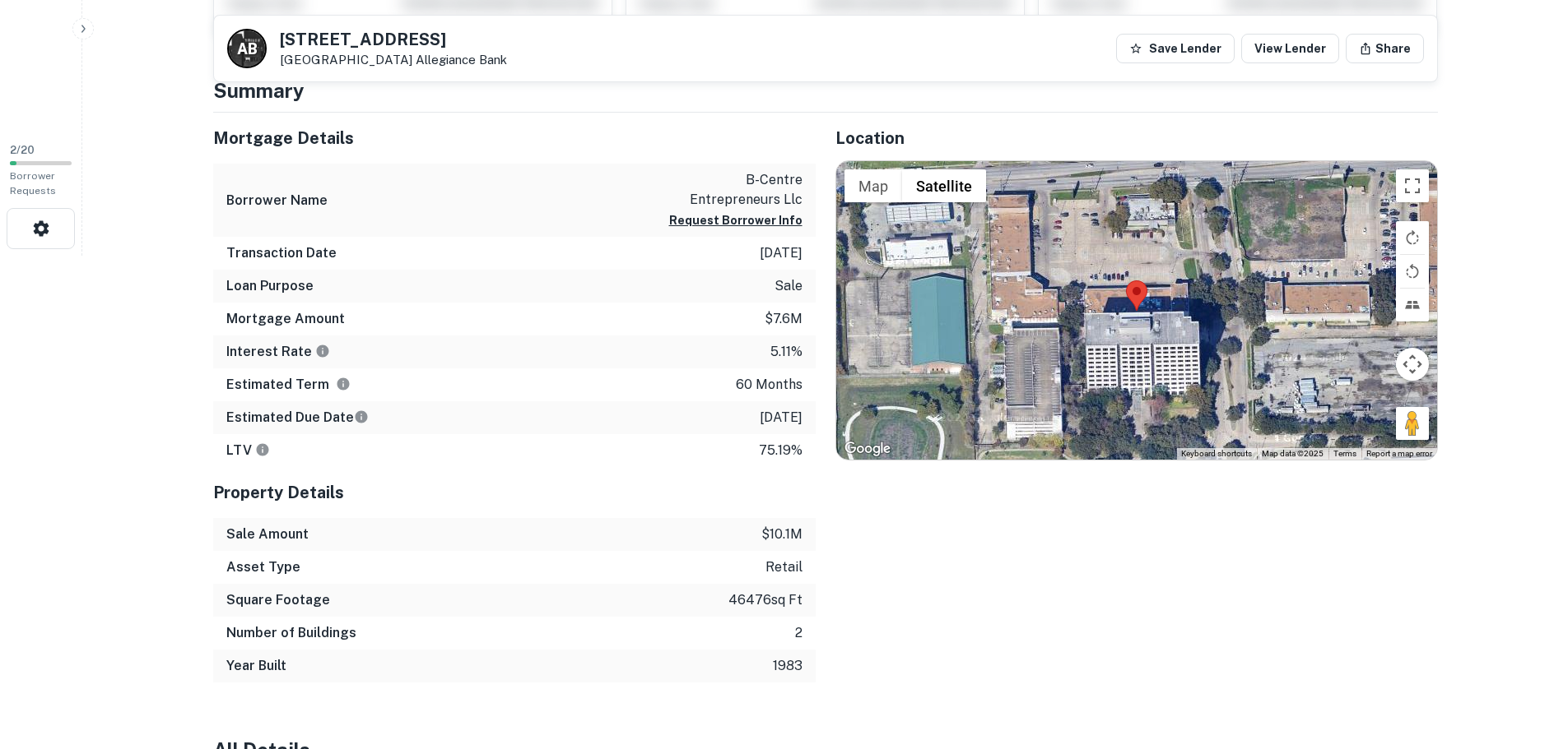
click at [748, 601] on p "46476 sq ft" at bounding box center [765, 601] width 74 height 20
copy p "46476"
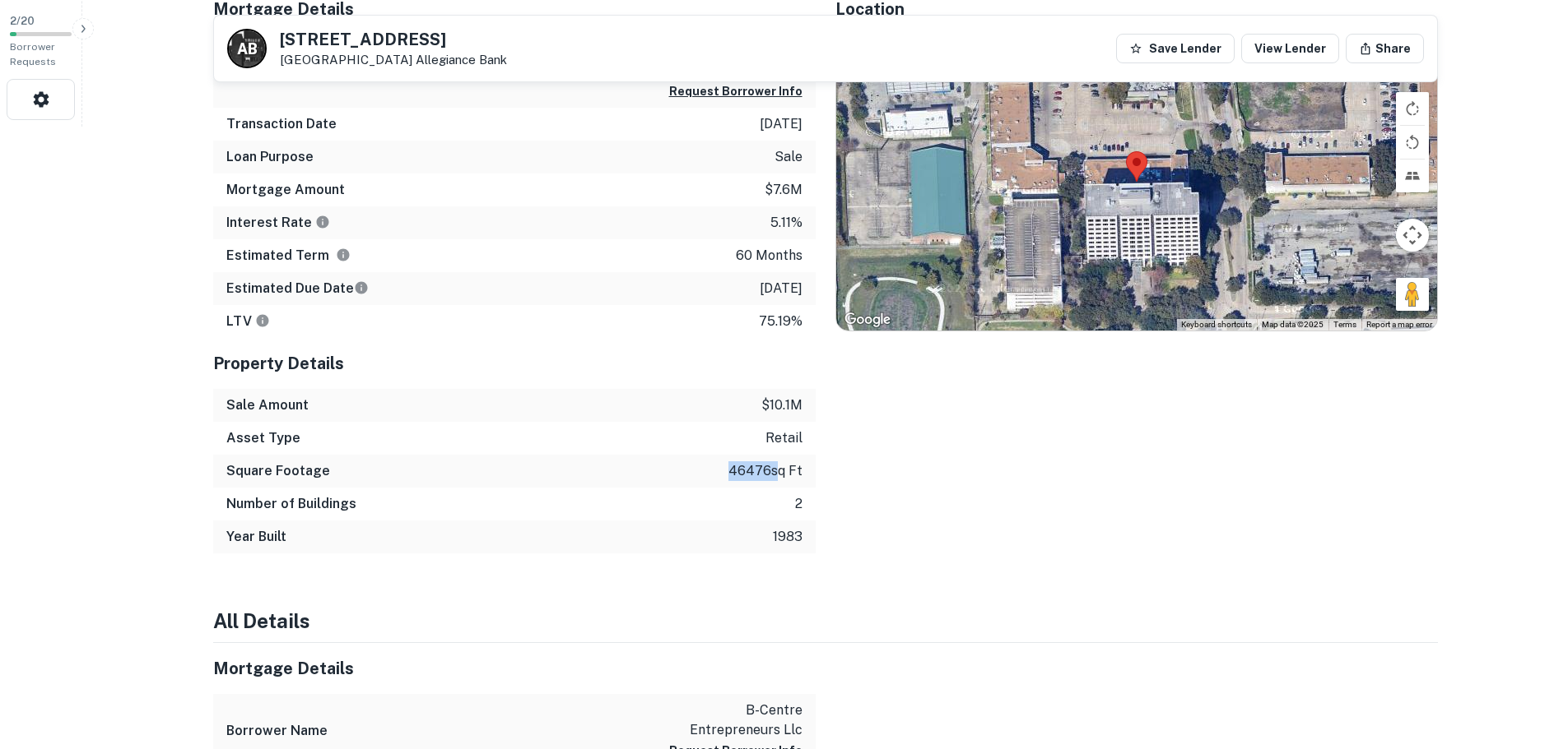
scroll to position [823, 0]
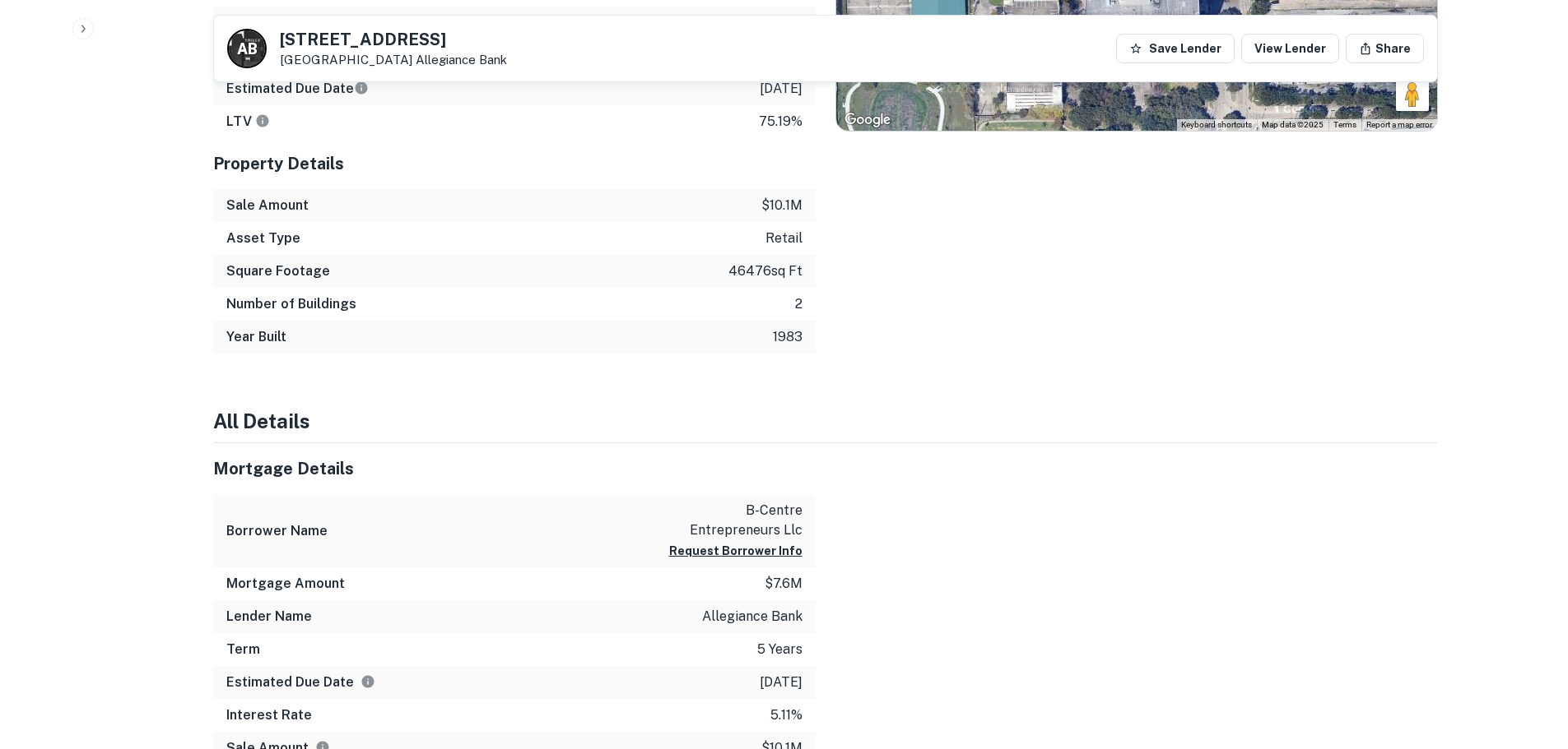
click at [788, 679] on p "6/1/2027" at bounding box center [780, 683] width 43 height 20
copy p "6/1/2027"
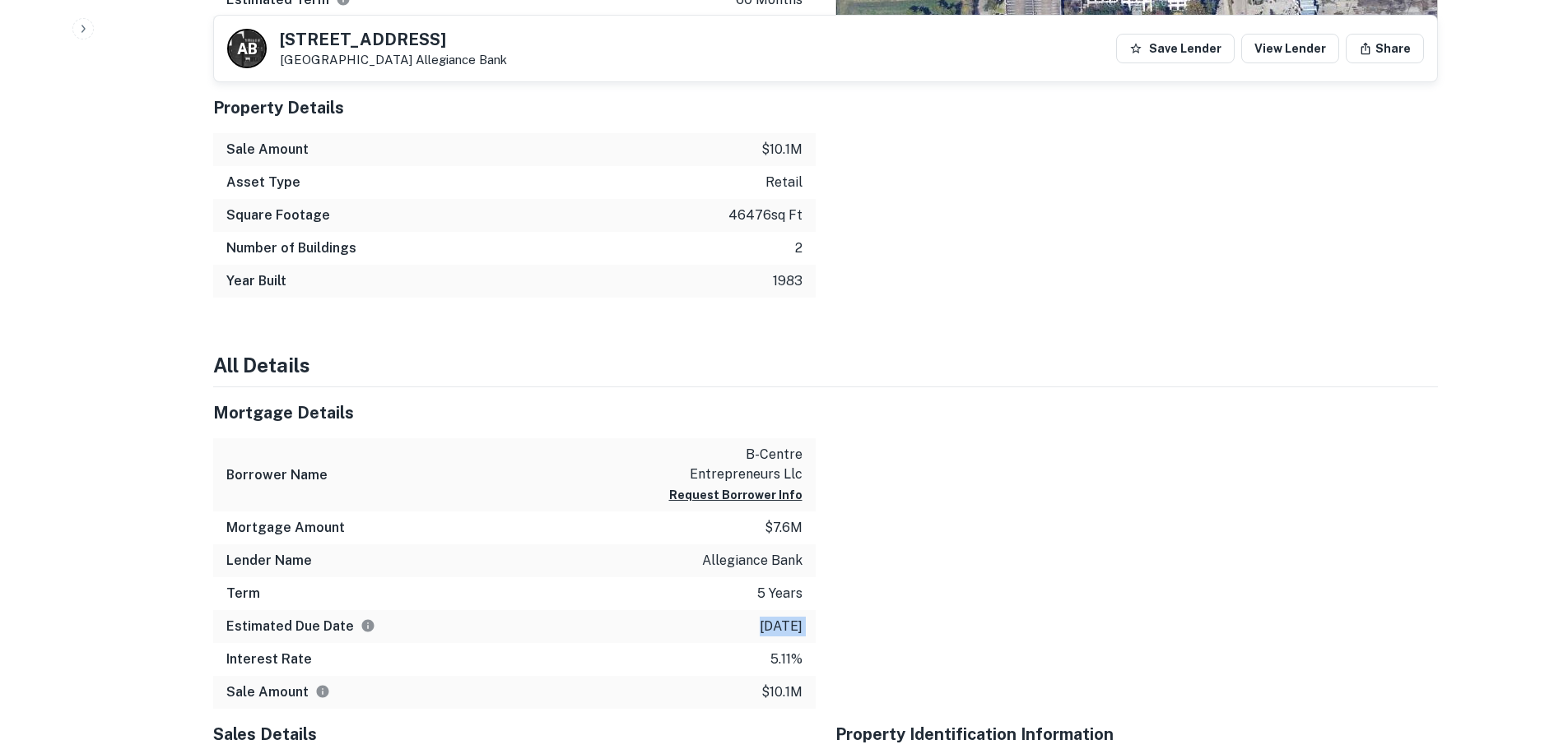
scroll to position [905, 0]
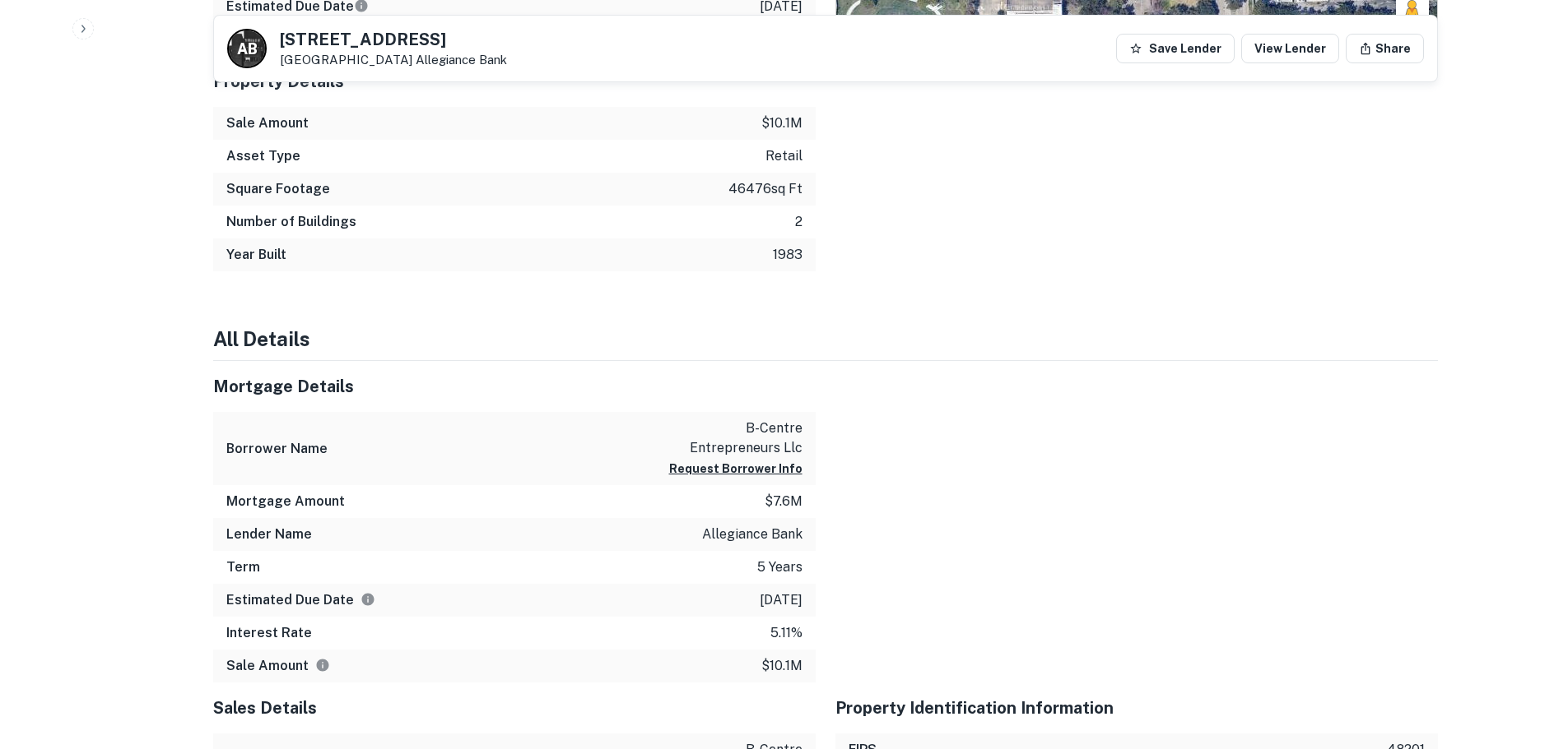
click at [790, 634] on p "5.11%" at bounding box center [786, 633] width 32 height 20
click at [788, 634] on p "5.11%" at bounding box center [786, 633] width 32 height 20
click at [787, 634] on p "5.11%" at bounding box center [786, 633] width 32 height 20
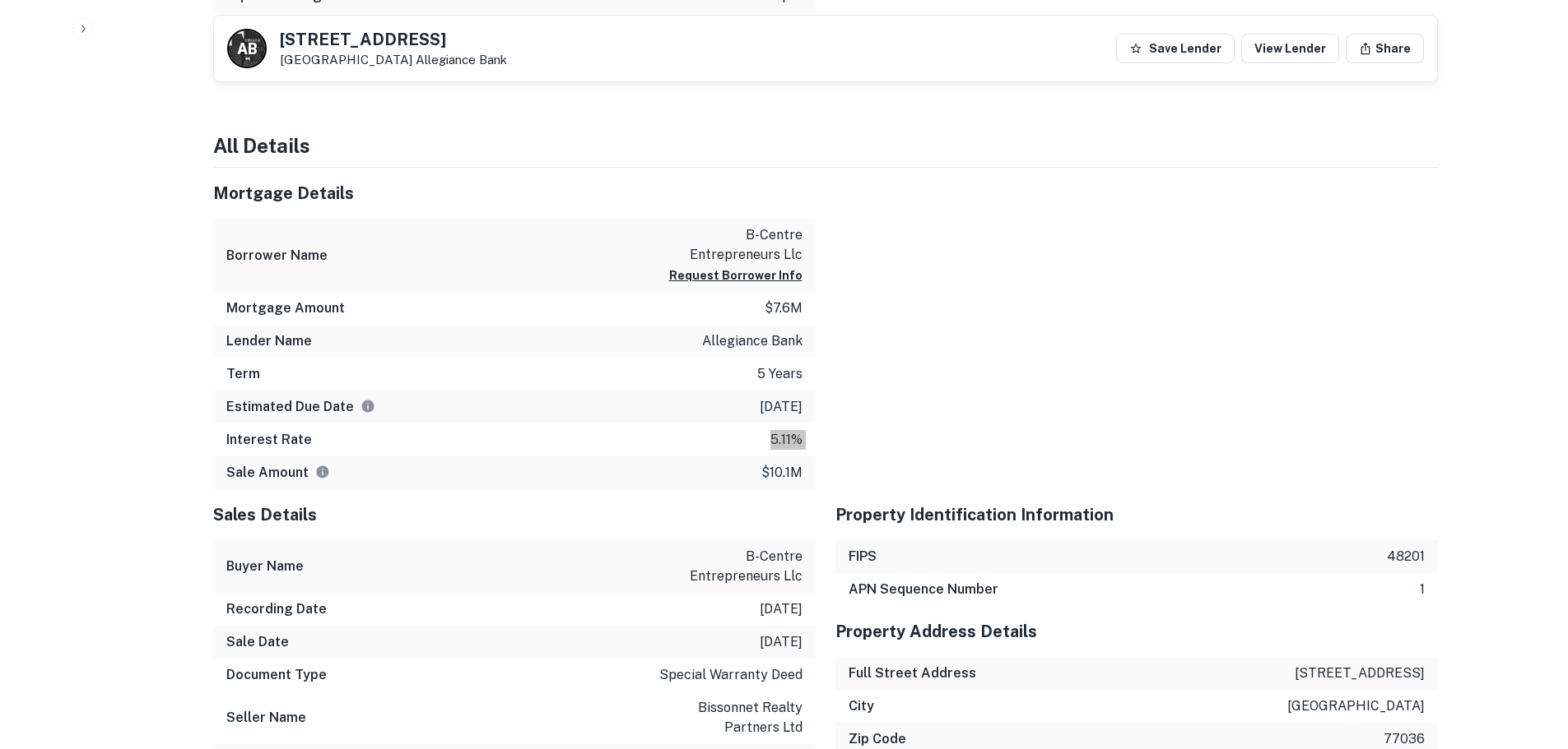
scroll to position [1069, 0]
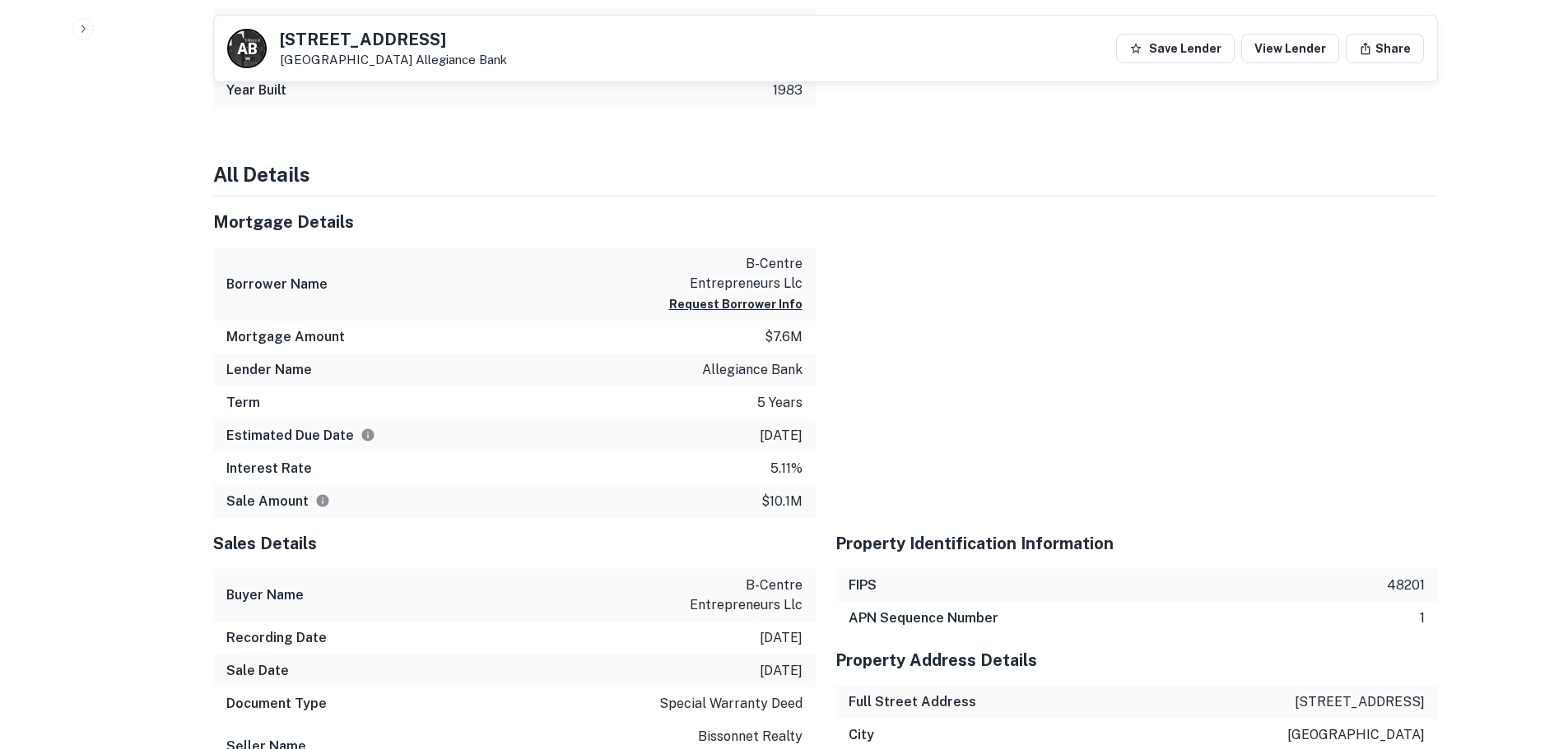
click at [742, 380] on p "allegiance bank" at bounding box center [752, 370] width 100 height 20
click at [739, 374] on p "allegiance bank" at bounding box center [752, 370] width 100 height 20
copy p "allegiance bank"
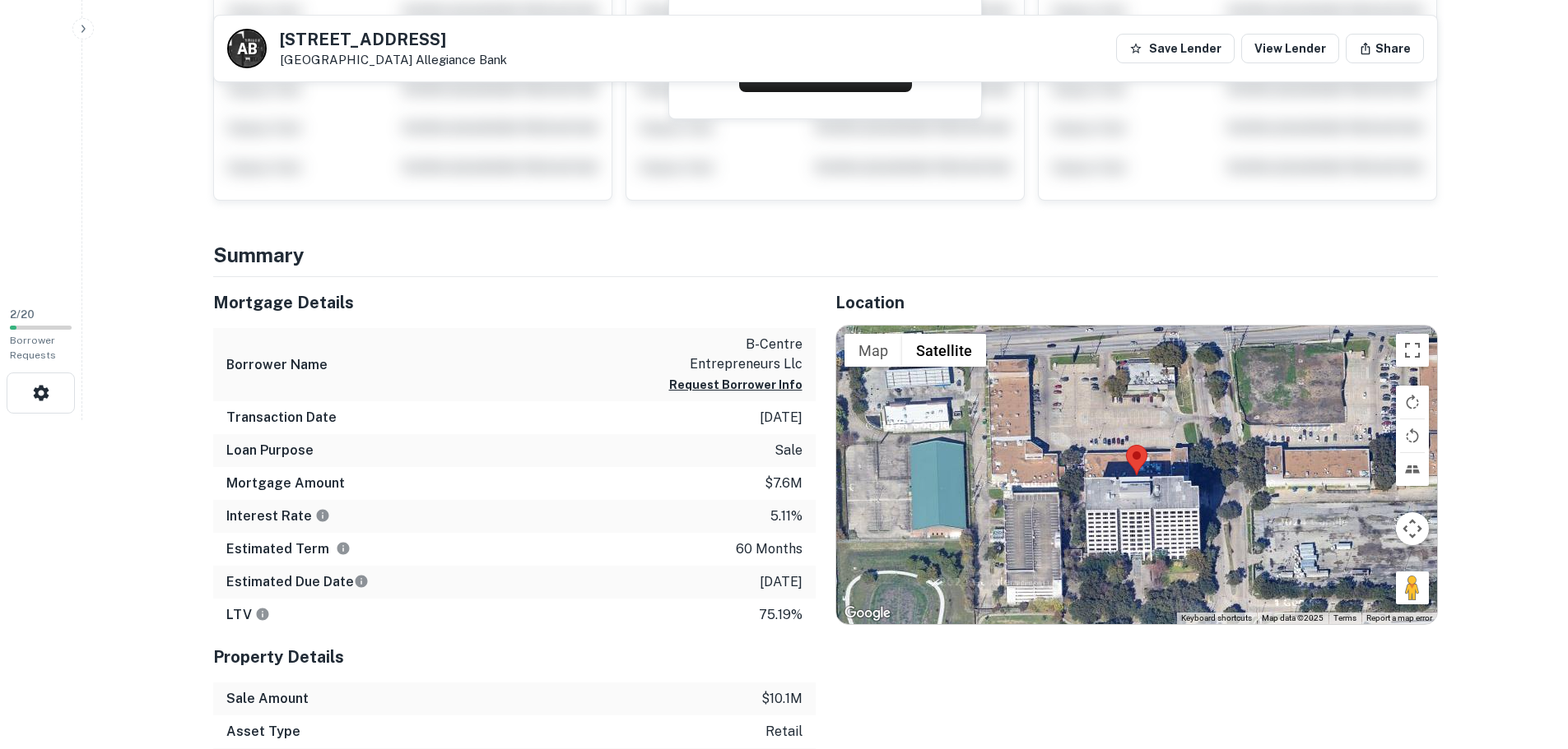
scroll to position [0, 0]
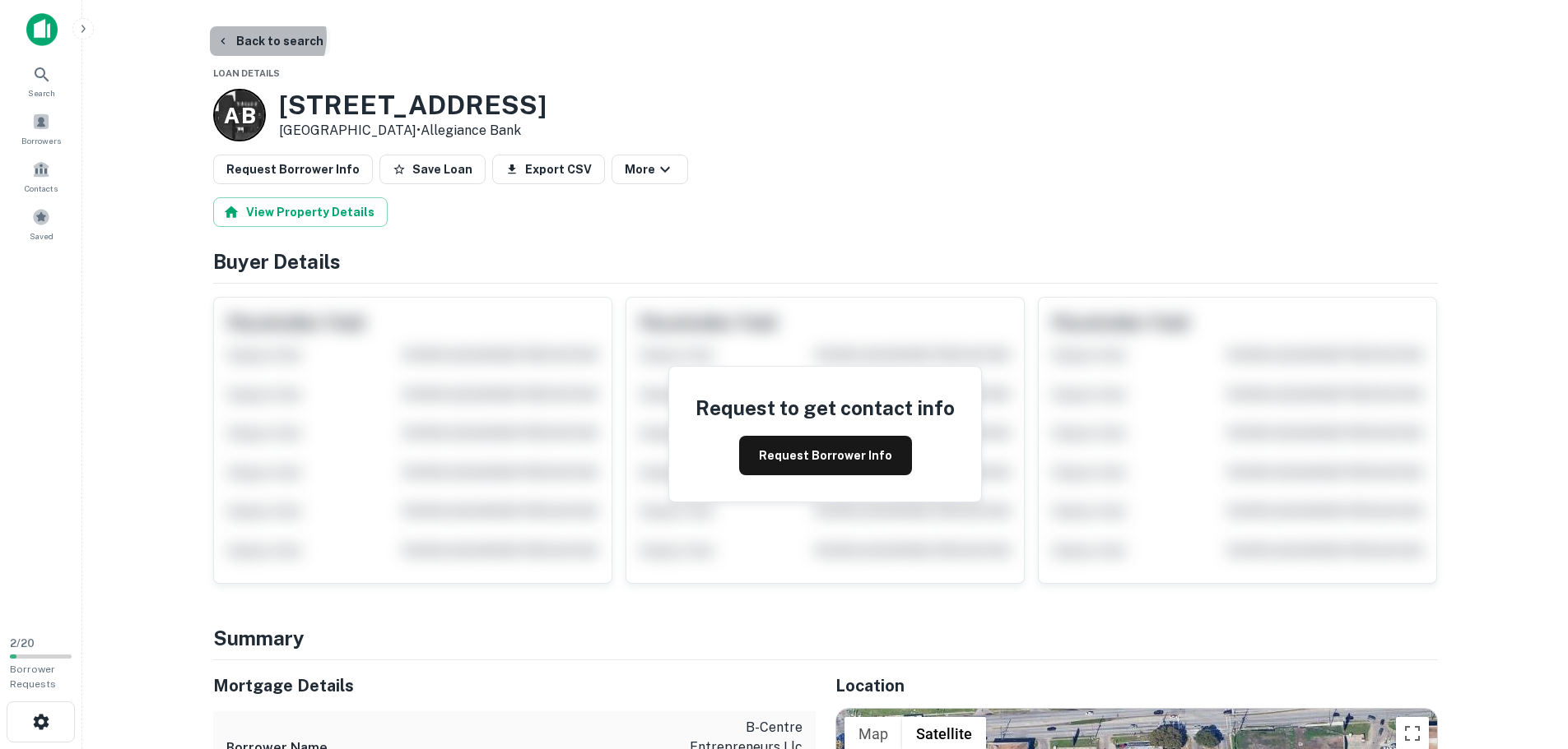
click at [257, 37] on button "Back to search" at bounding box center [270, 41] width 120 height 30
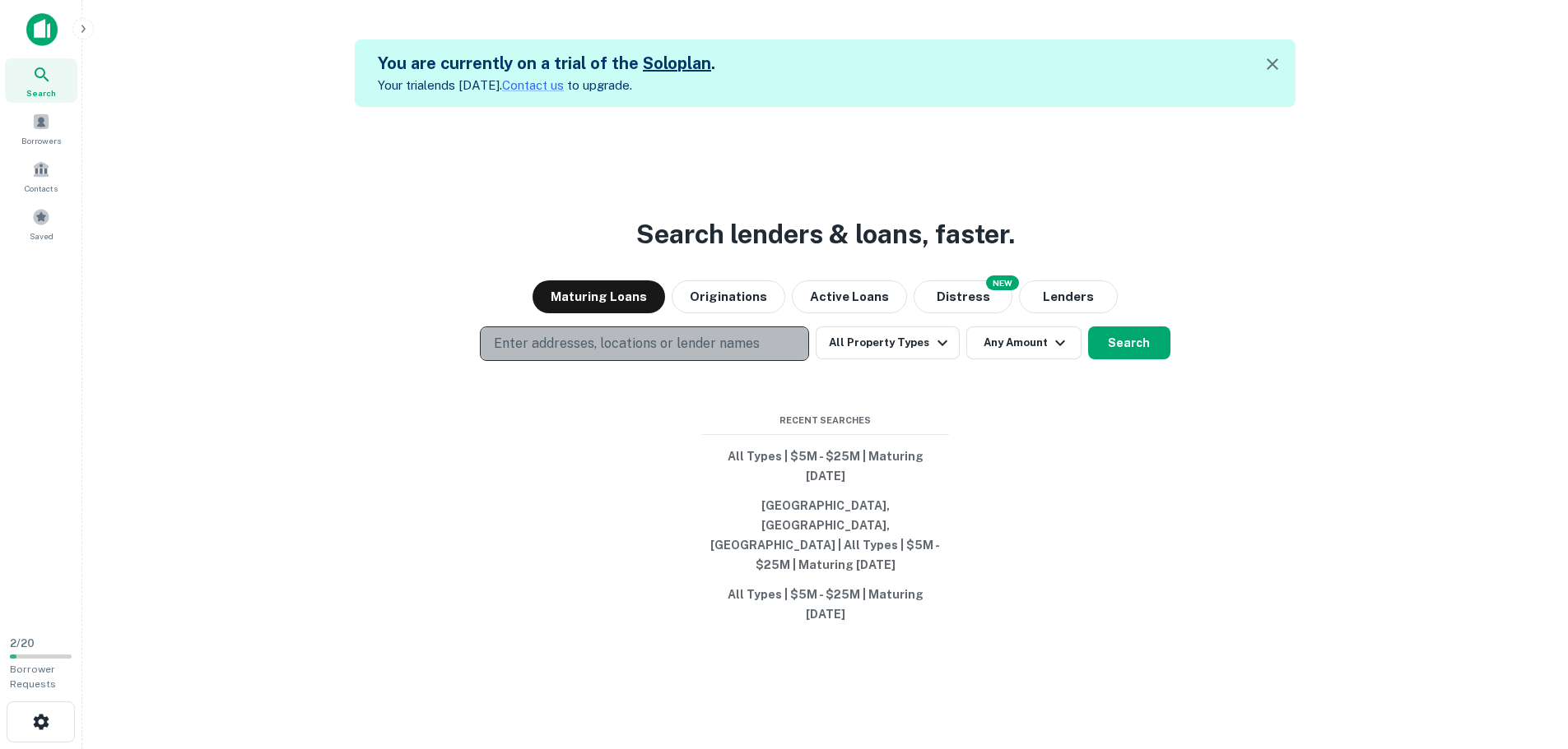
click at [647, 354] on p "Enter addresses, locations or lender names" at bounding box center [626, 344] width 266 height 20
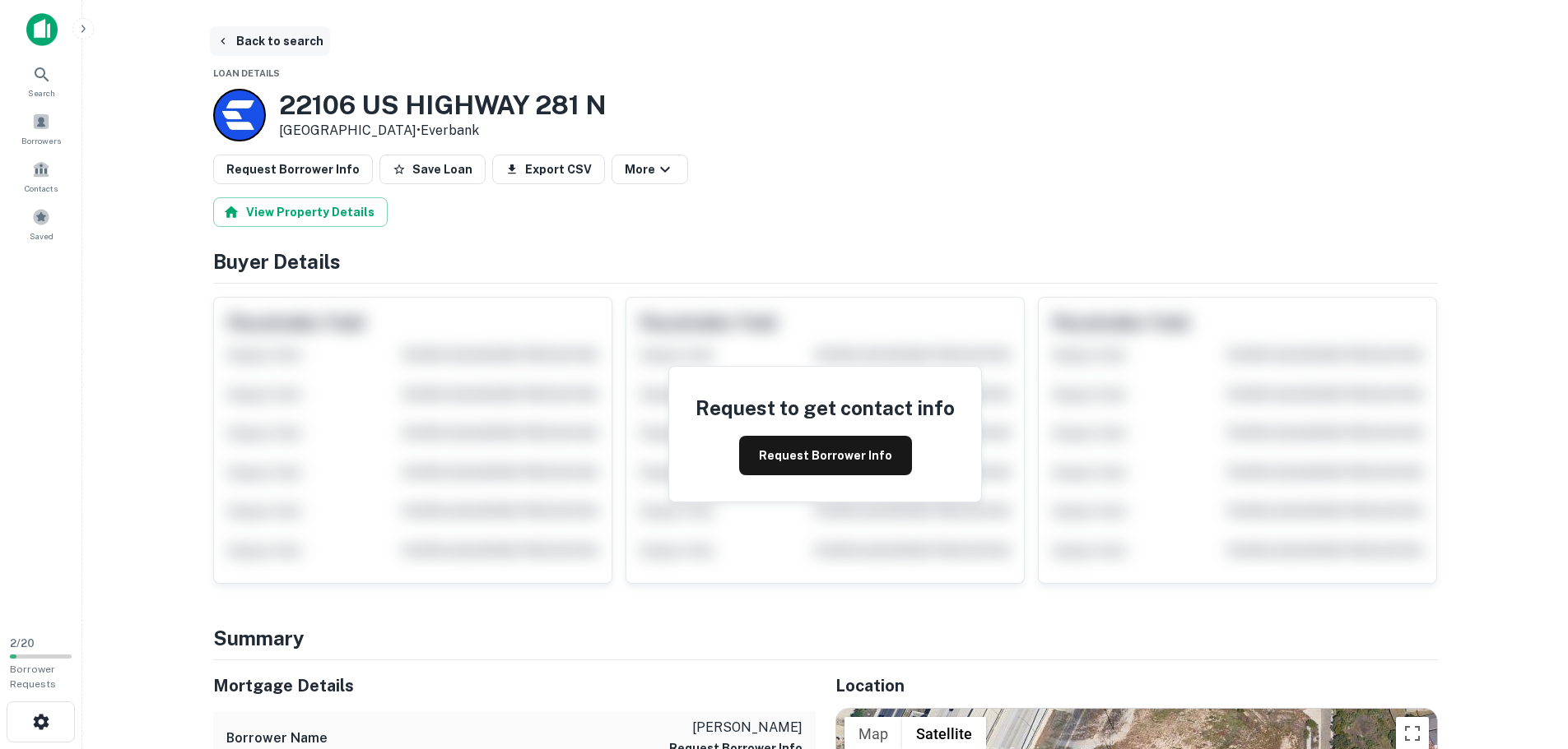
click at [255, 37] on button "Back to search" at bounding box center [270, 41] width 120 height 30
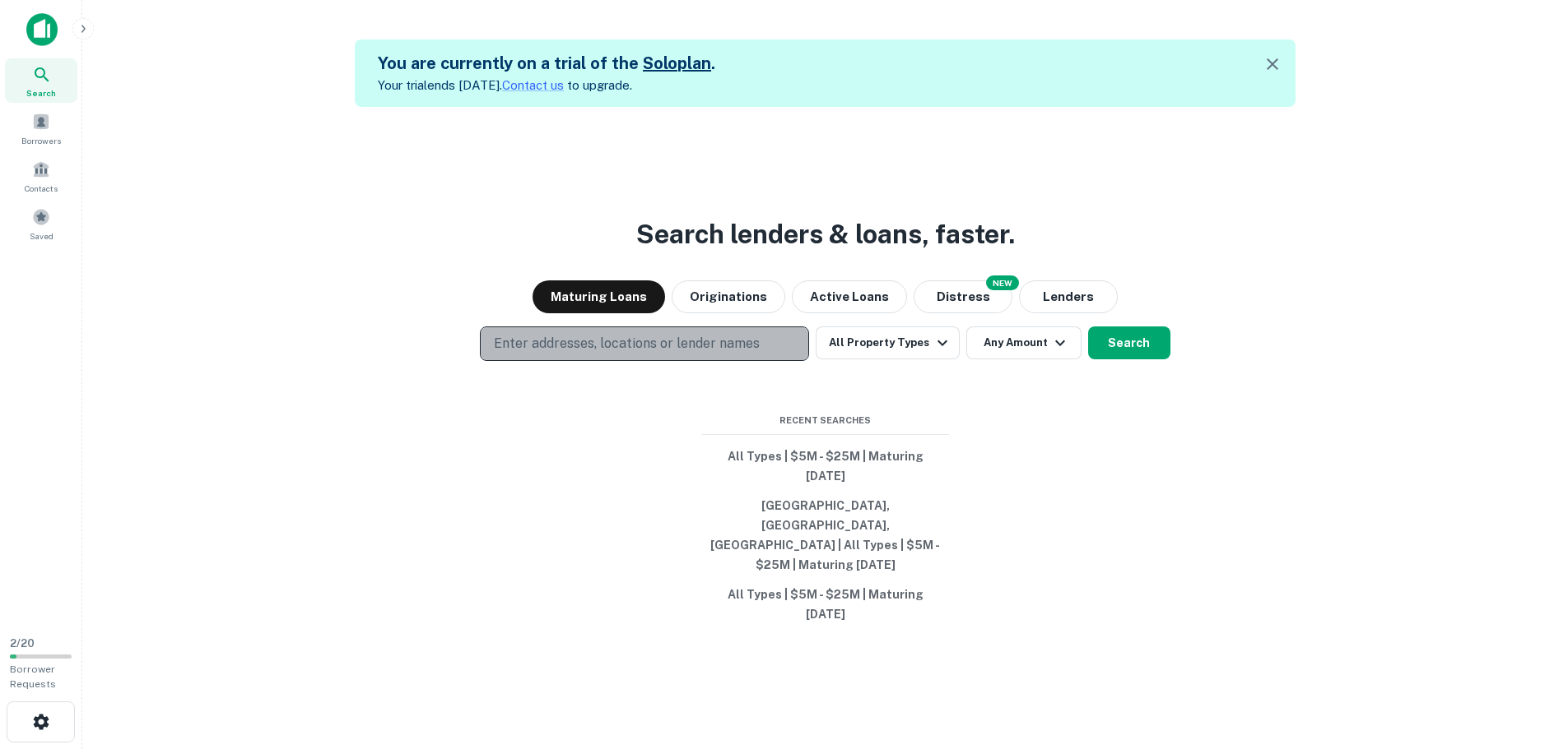
click at [648, 354] on p "Enter addresses, locations or lender names" at bounding box center [626, 344] width 266 height 20
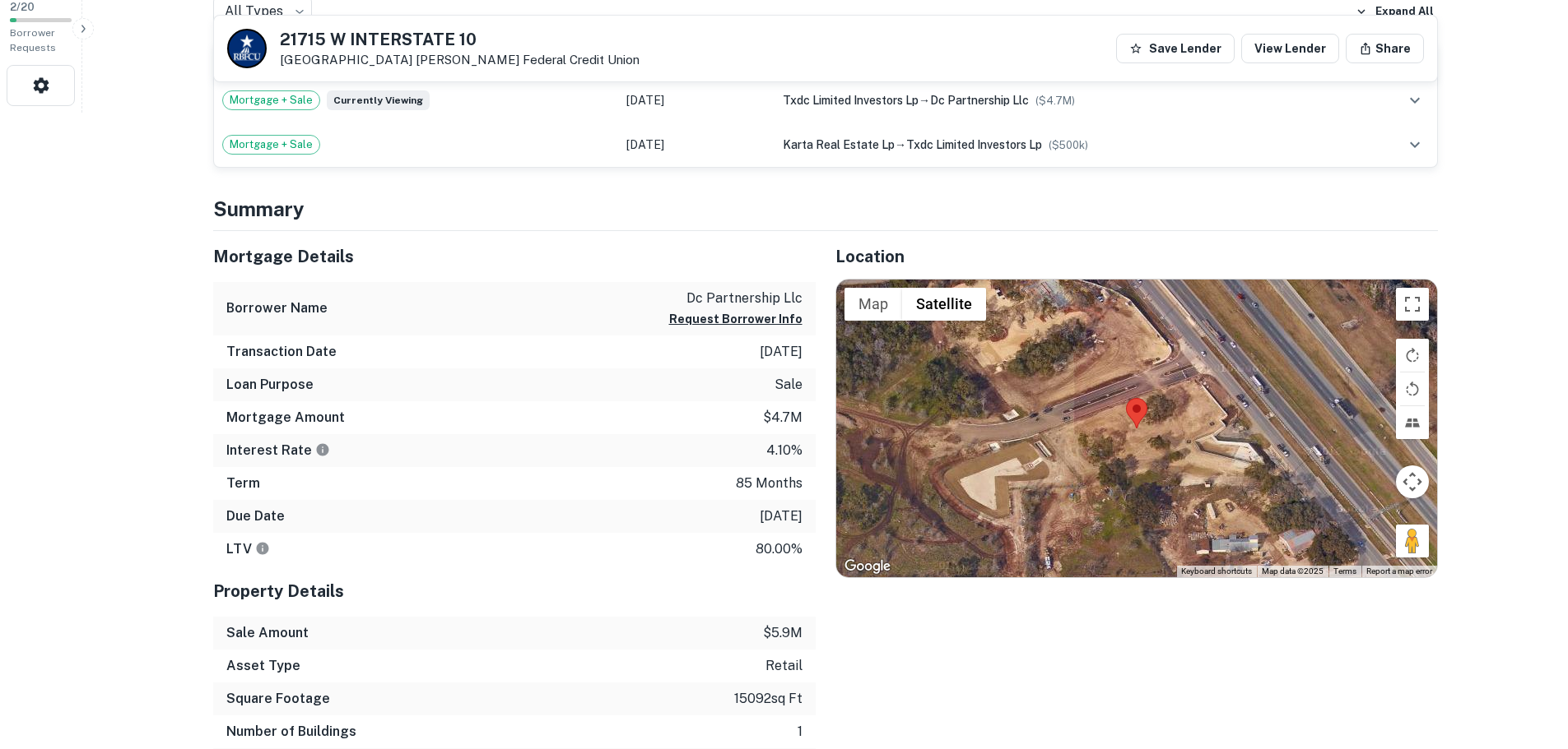
scroll to position [741, 0]
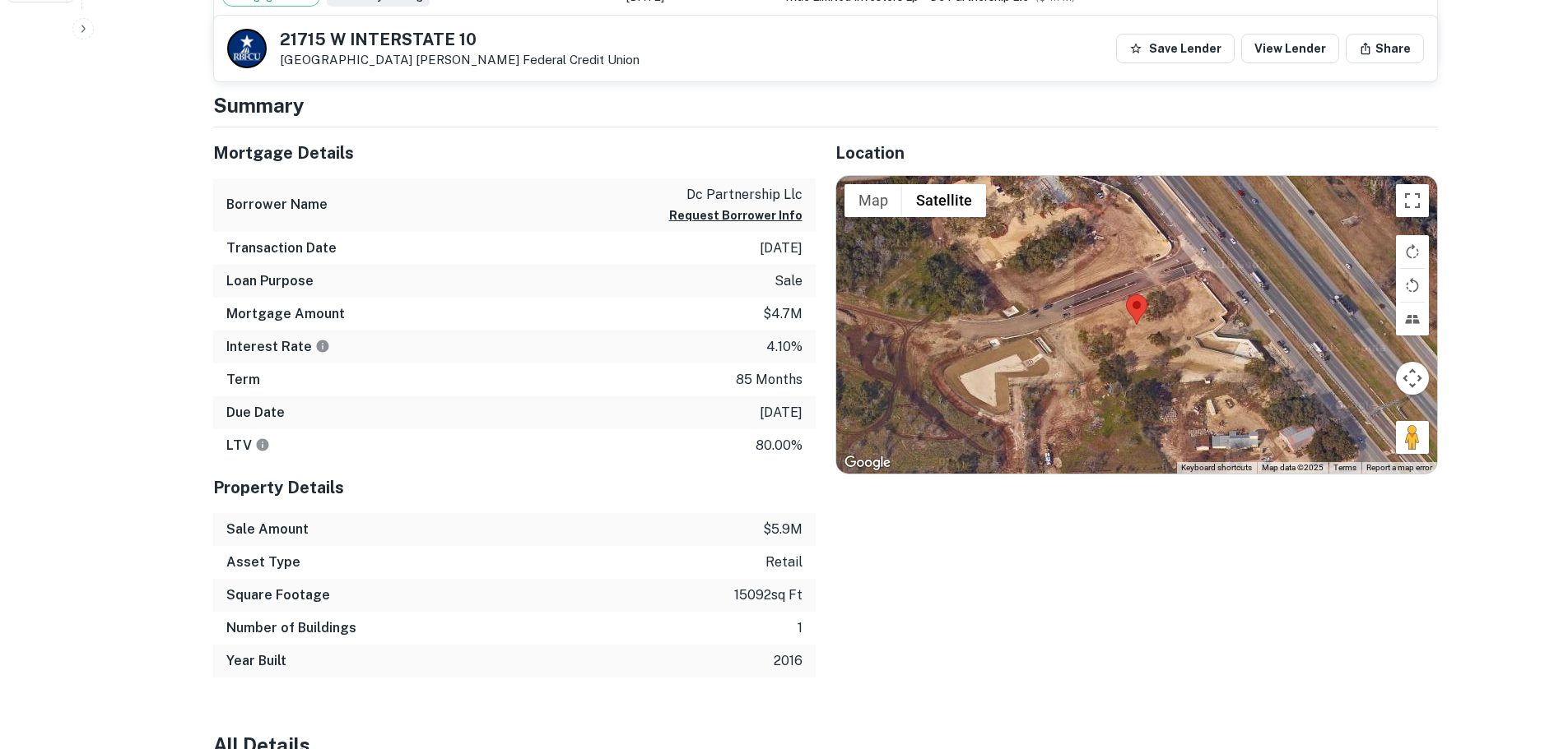
click at [748, 602] on p "15092 sq ft" at bounding box center [768, 596] width 68 height 20
copy p "15092"
click at [759, 401] on div "Due Date 5/31/2026" at bounding box center [514, 413] width 603 height 33
click at [760, 409] on p "5/31/2026" at bounding box center [780, 413] width 43 height 20
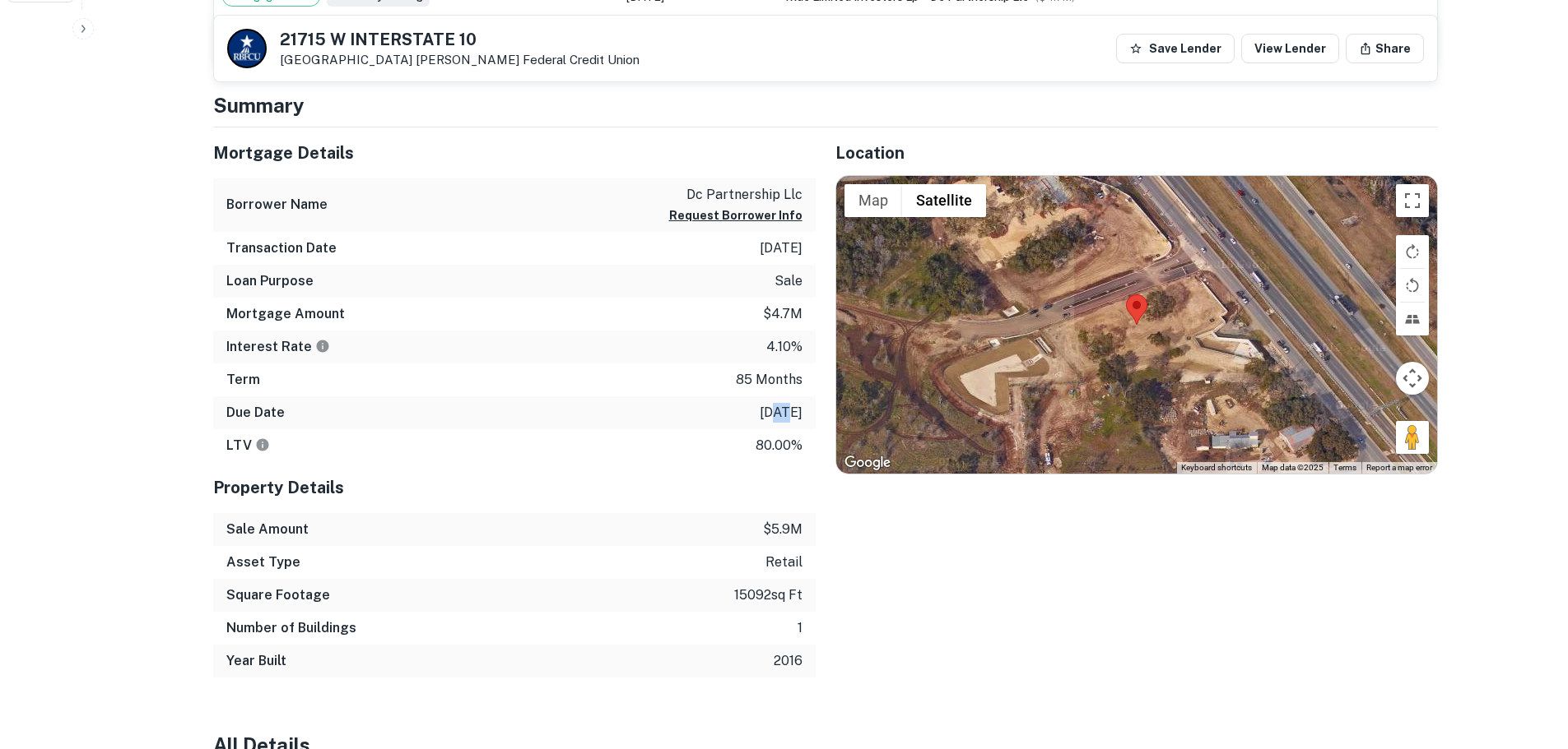
click at [760, 409] on p "5/31/2026" at bounding box center [780, 413] width 43 height 20
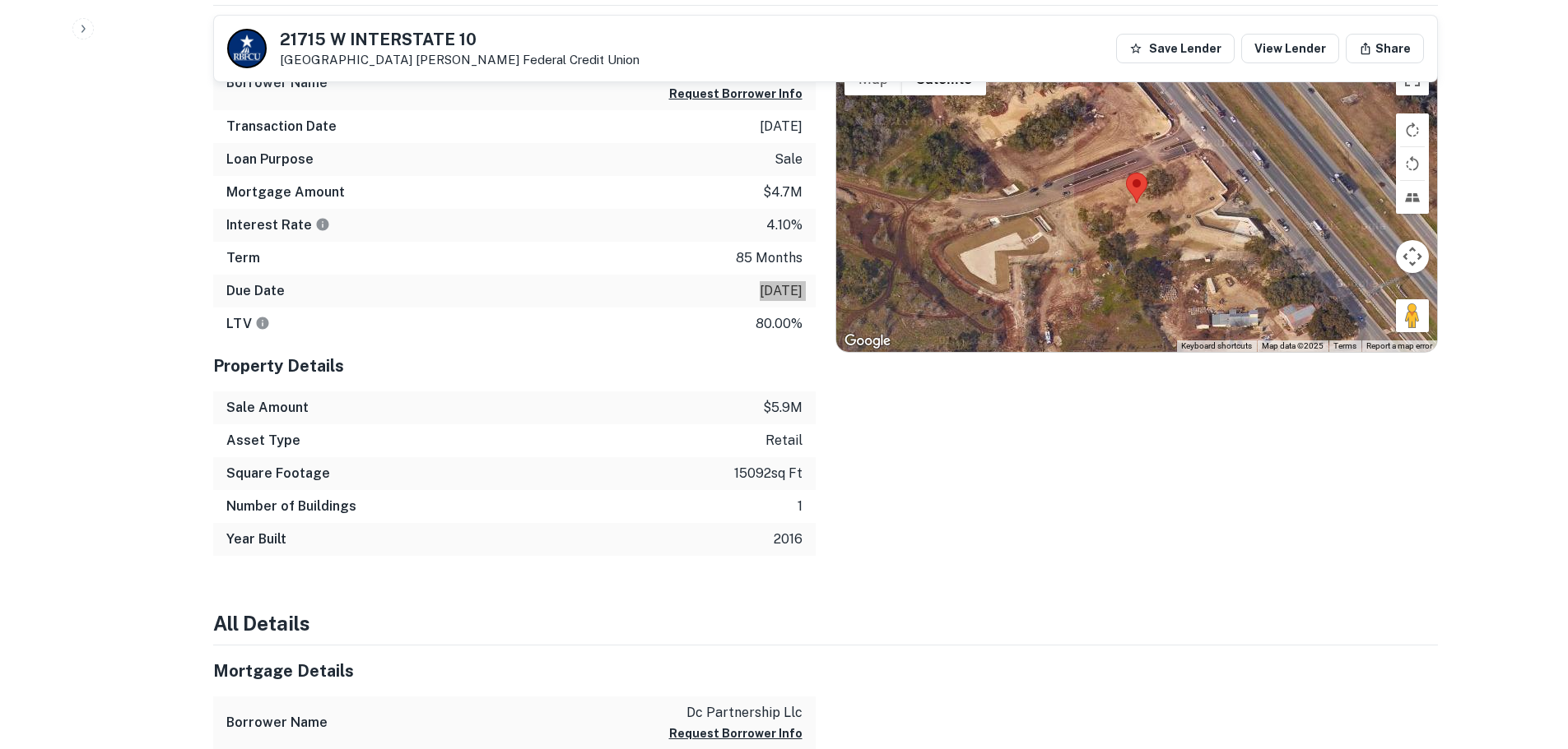
scroll to position [1234, 0]
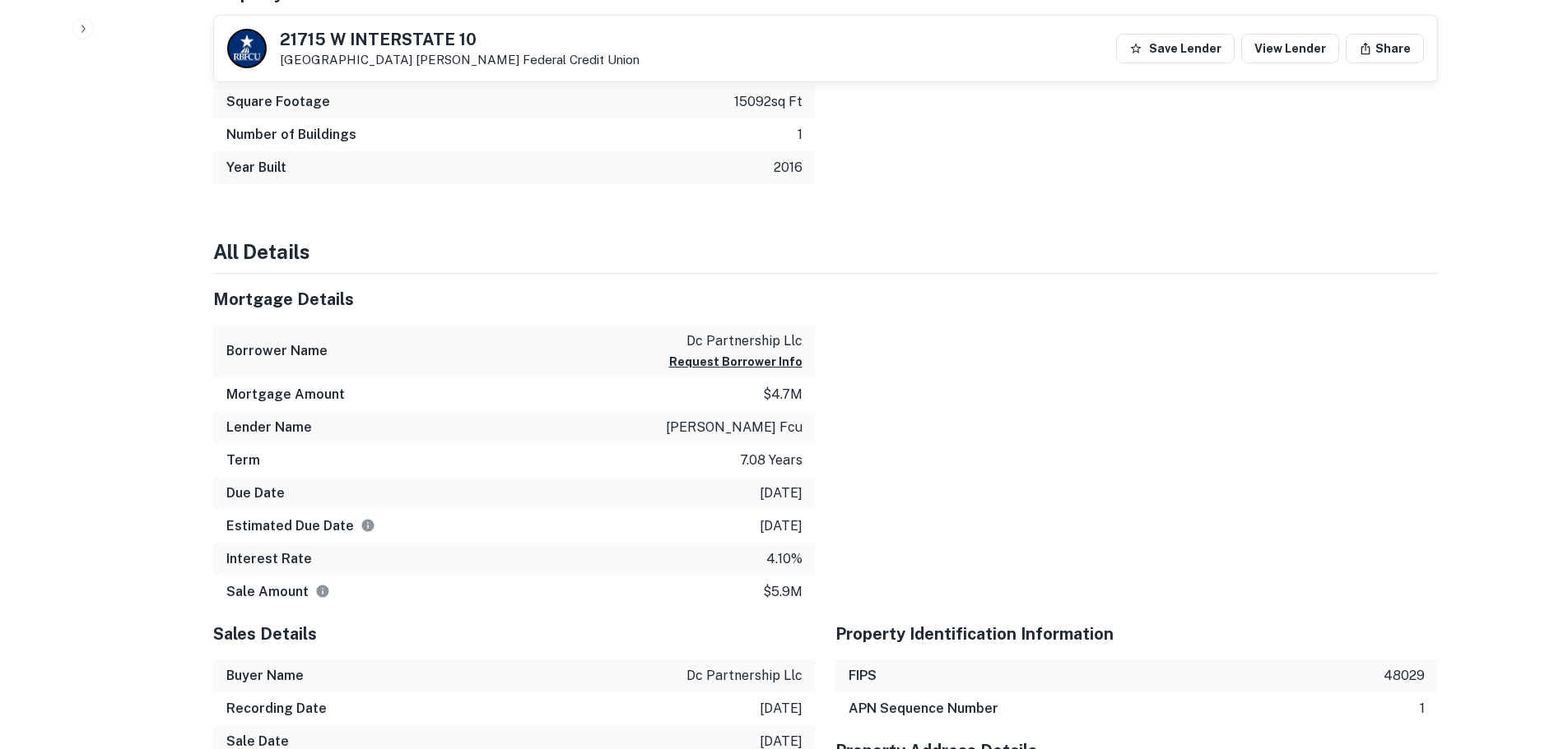
click at [692, 423] on p "randolph brooks fcu" at bounding box center [734, 428] width 137 height 20
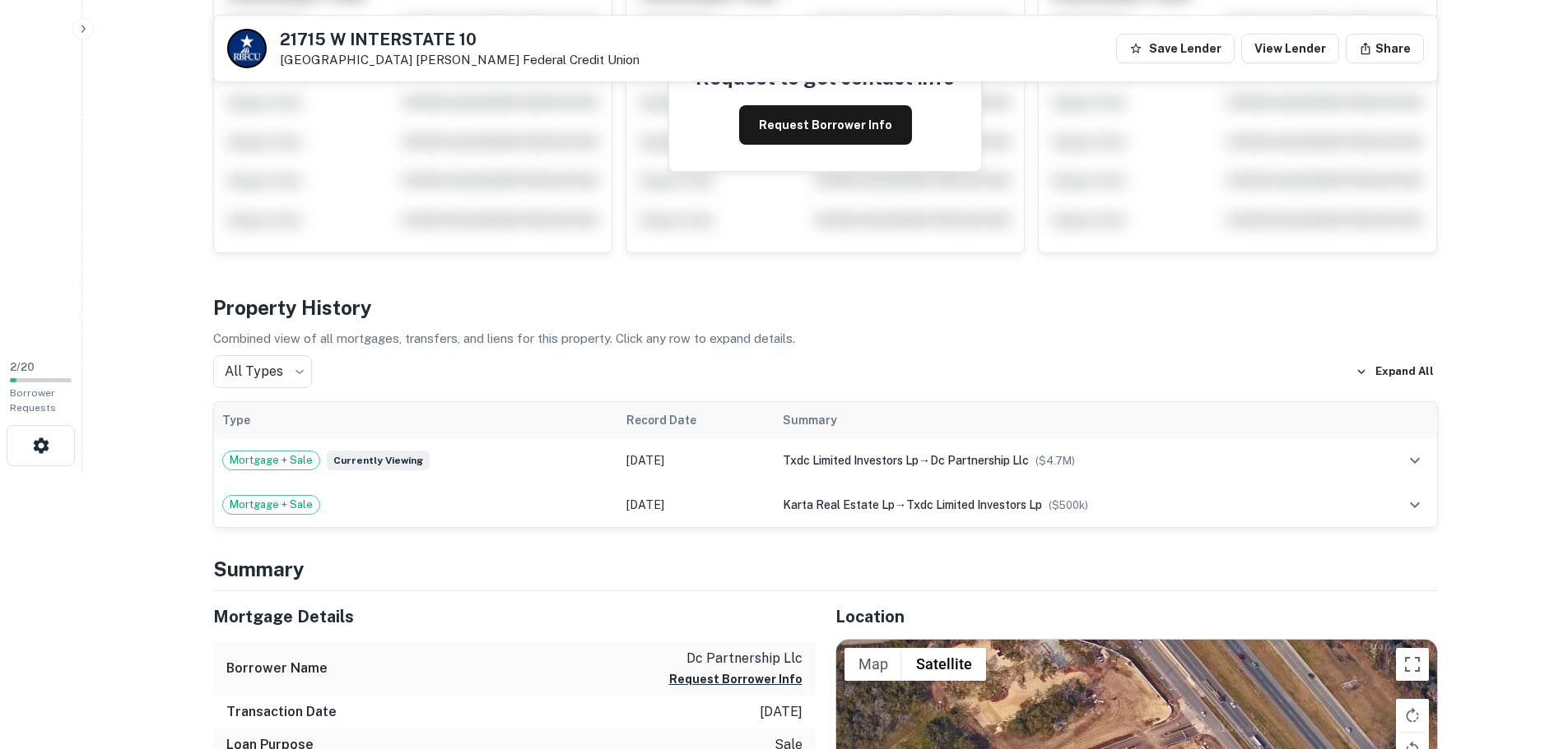
scroll to position [165, 0]
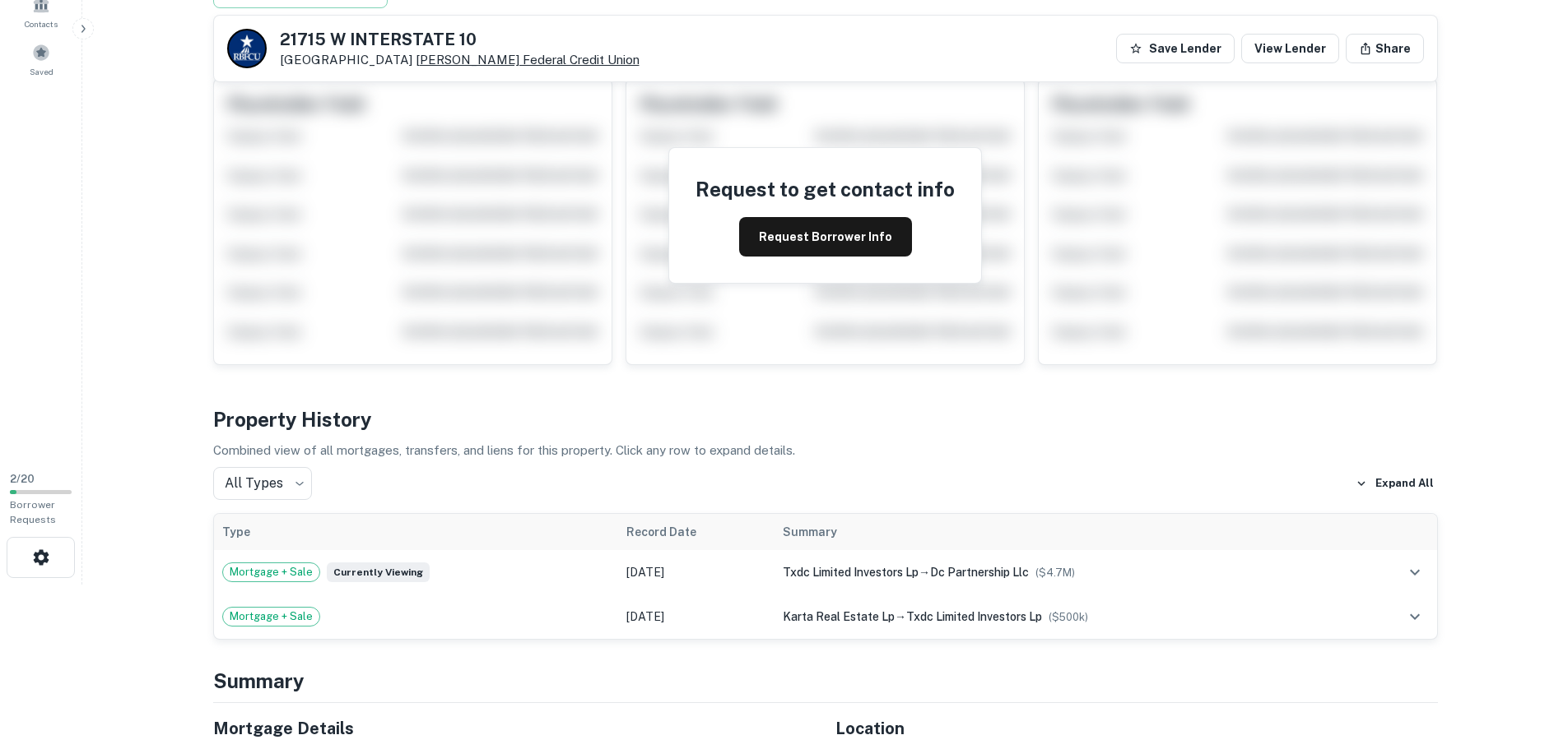
drag, startPoint x: 622, startPoint y: 56, endPoint x: 415, endPoint y: 61, distance: 207.1
click at [415, 61] on div "21715 W INTERSTATE 10 San Antonio, TX 78257 Randolph Brooks Federal Credit Unio…" at bounding box center [825, 48] width 1223 height 66
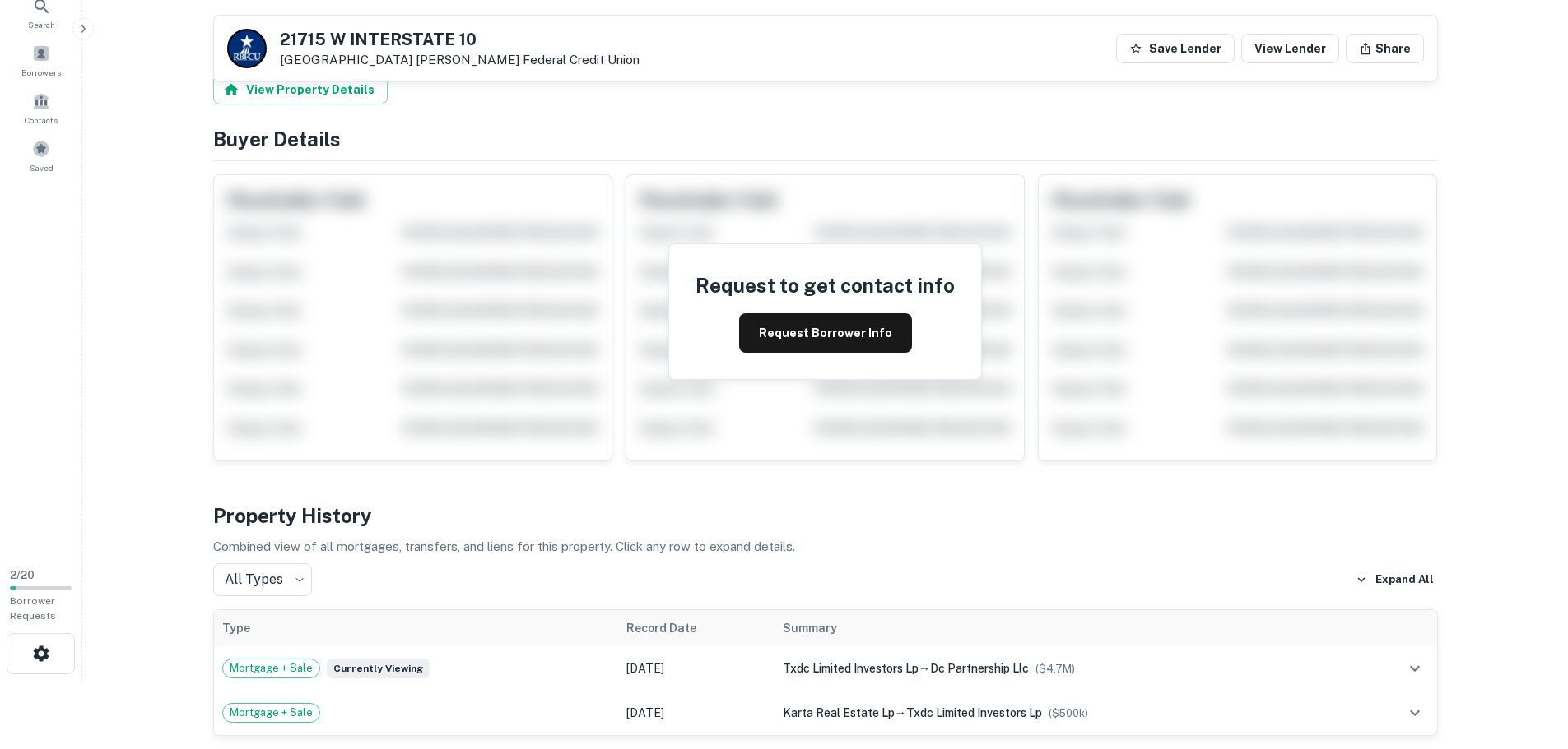
scroll to position [0, 0]
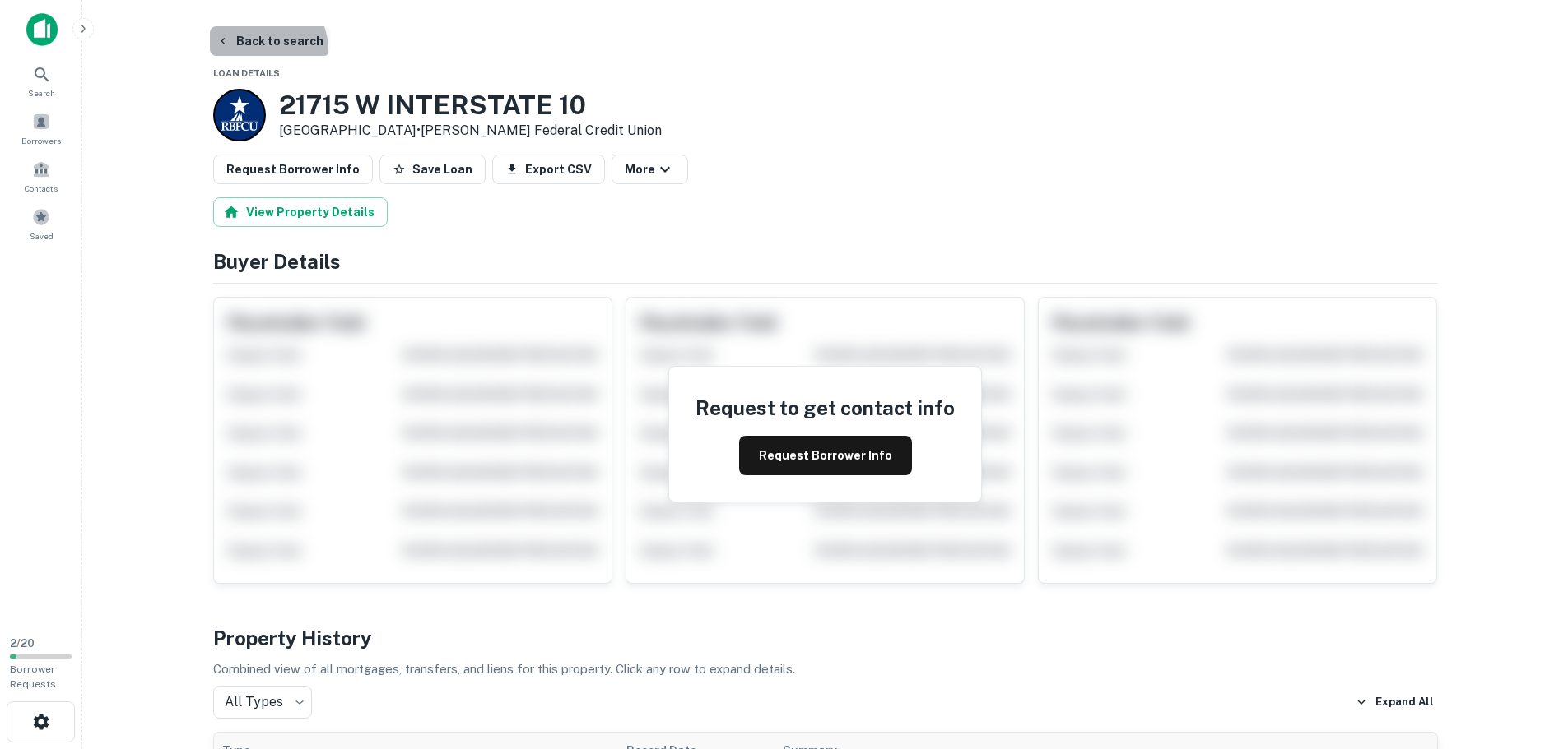
click at [253, 51] on button "Back to search" at bounding box center [270, 41] width 120 height 30
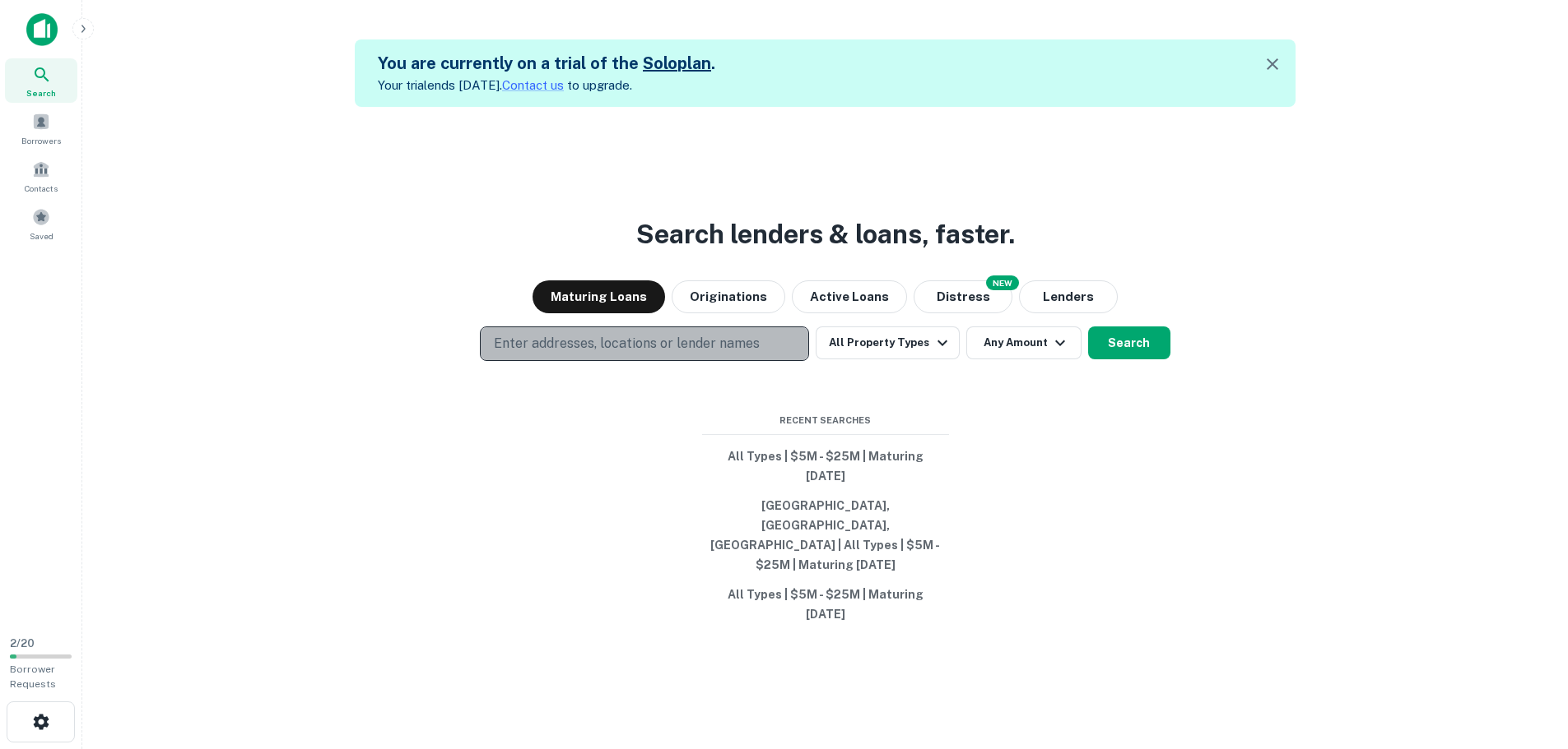
click at [694, 354] on p "Enter addresses, locations or lender names" at bounding box center [626, 344] width 266 height 20
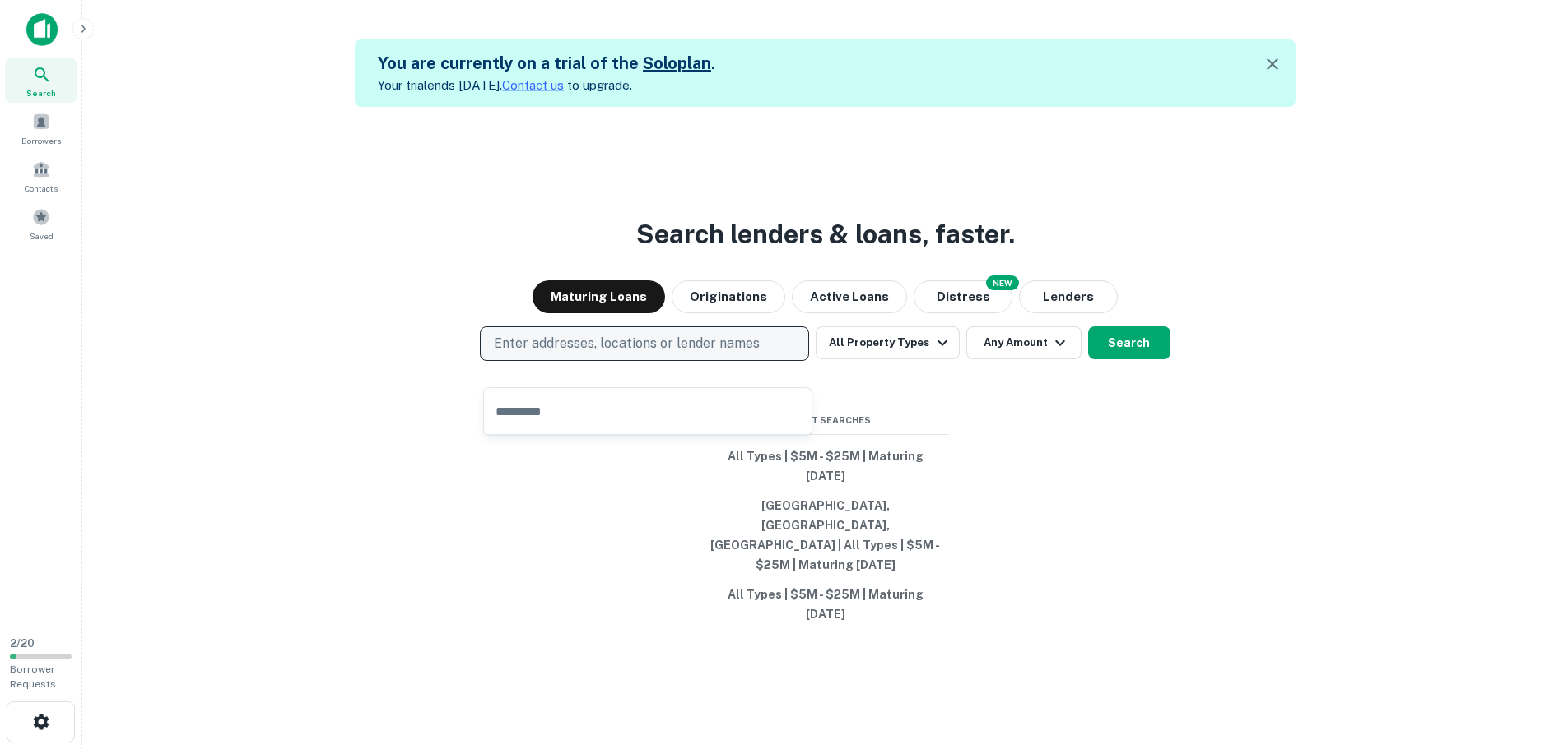
type input "**********"
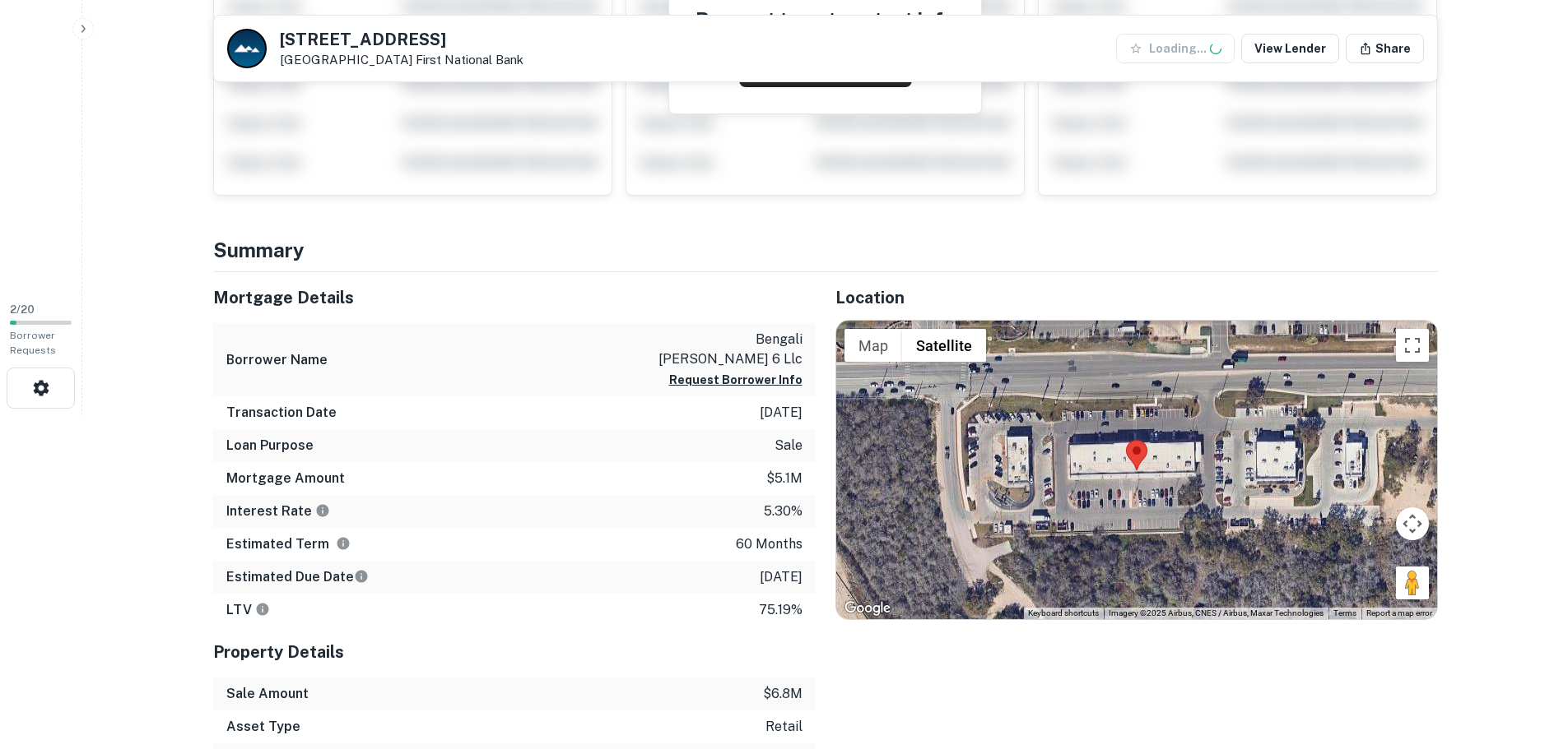
scroll to position [493, 0]
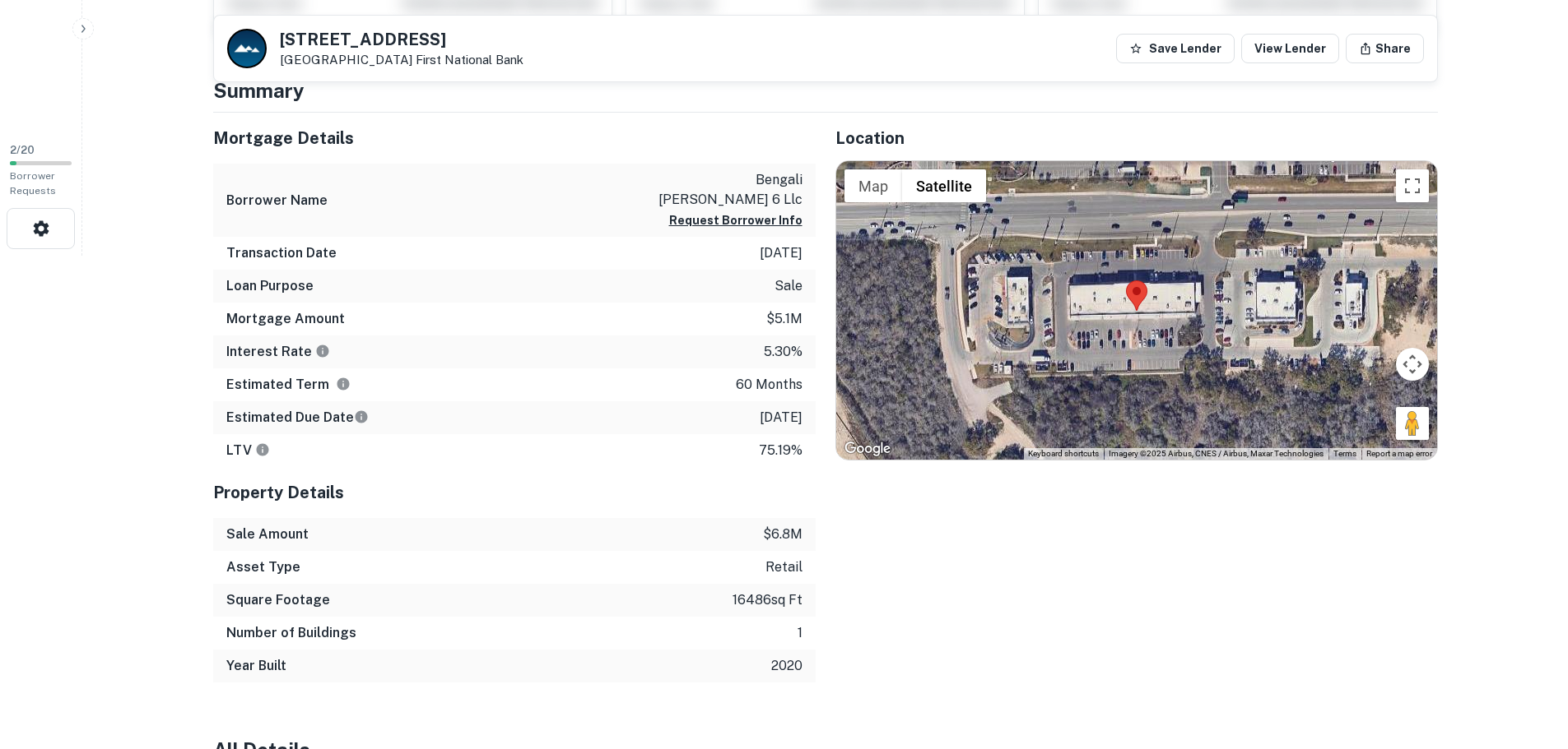
click at [765, 408] on p "9/7/2027" at bounding box center [780, 418] width 43 height 20
drag, startPoint x: 570, startPoint y: 57, endPoint x: 415, endPoint y: 59, distance: 155.0
click at [415, 59] on div "14244 Potranco Rd San Antonio, TX 78253 First National Bank Save Lender View Le…" at bounding box center [825, 48] width 1223 height 66
